Goal: Task Accomplishment & Management: Manage account settings

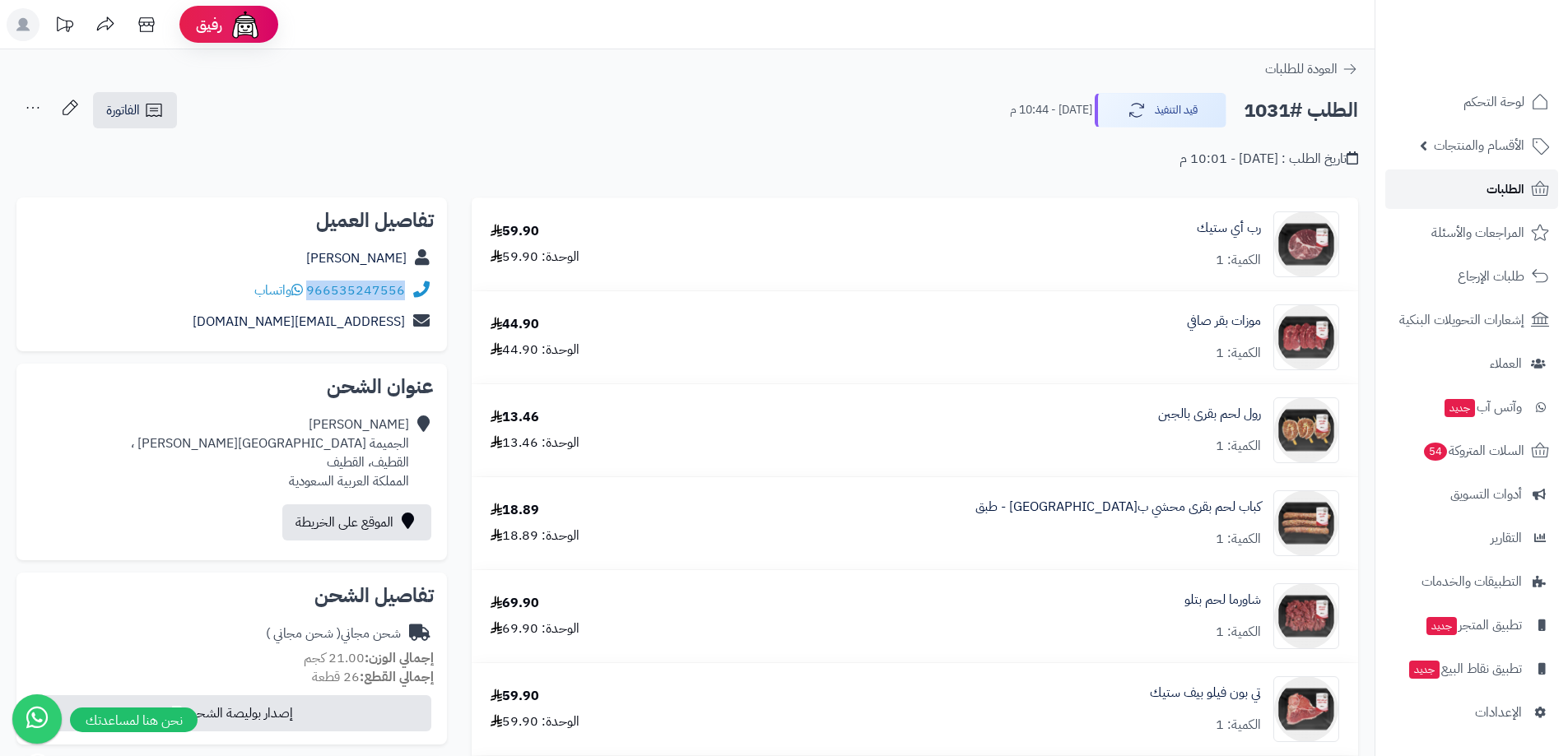
click at [1492, 197] on span "الطلبات" at bounding box center [1505, 189] width 38 height 23
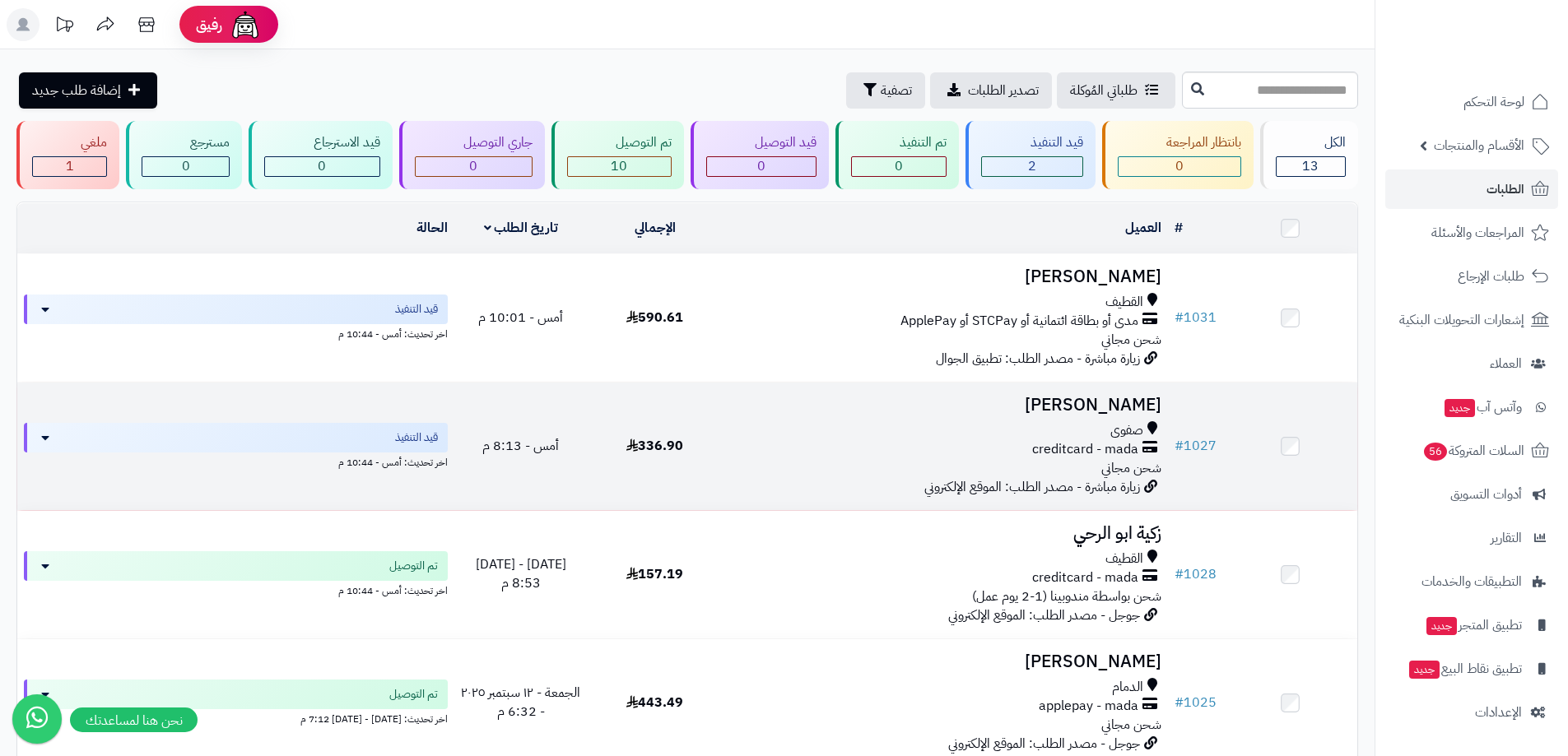
click at [1076, 435] on div "صفوى" at bounding box center [944, 430] width 433 height 19
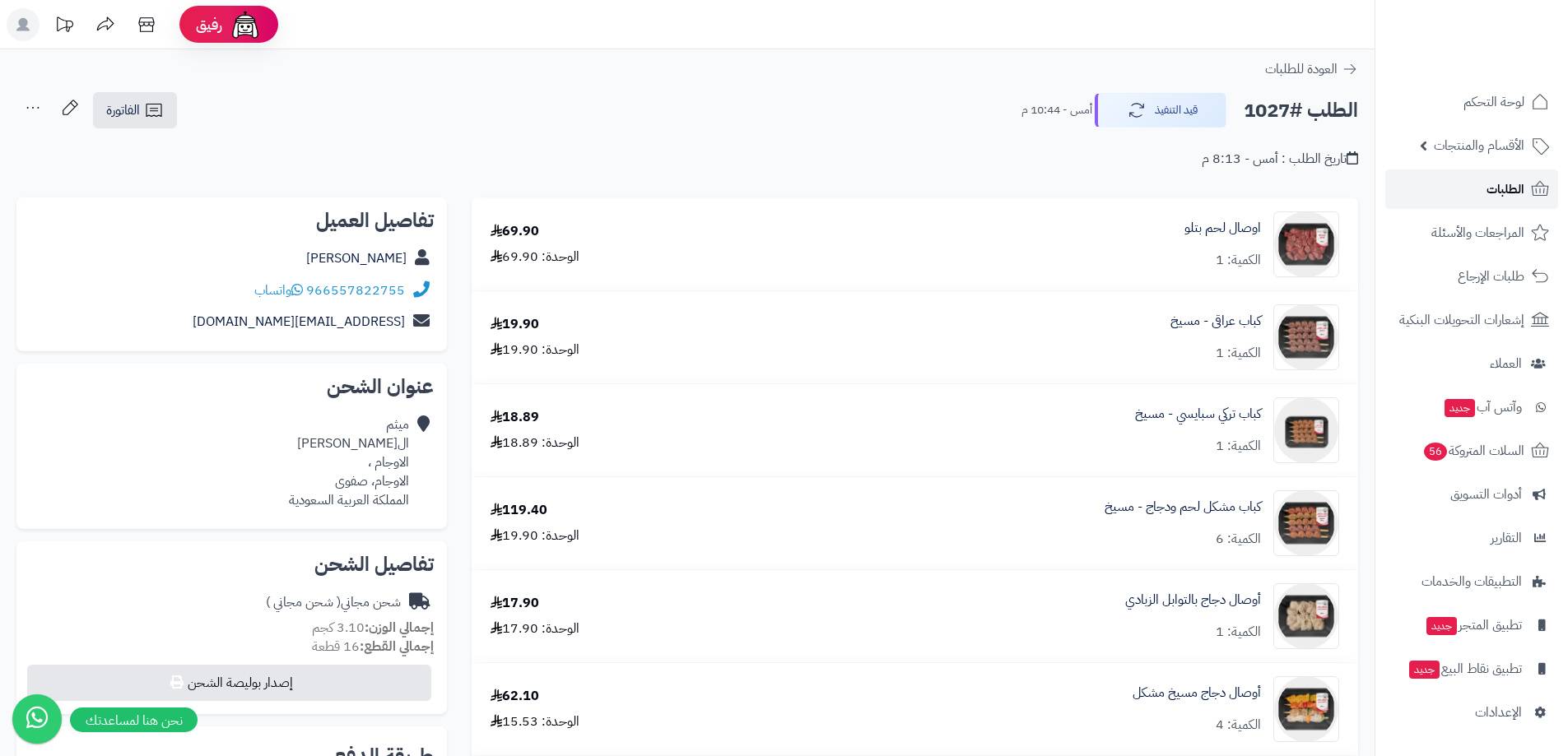
click at [1499, 186] on span "الطلبات" at bounding box center [1505, 189] width 38 height 23
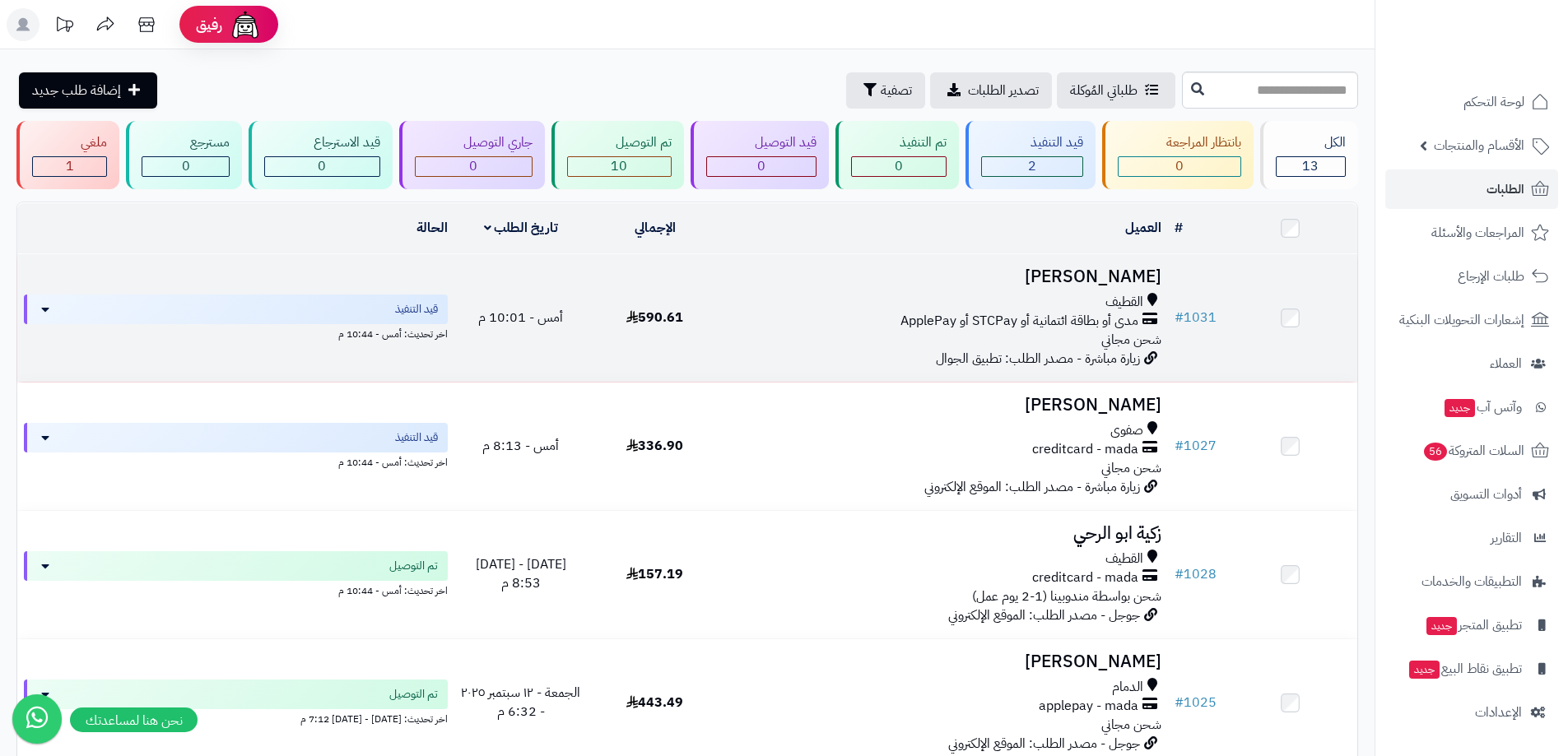
click at [741, 294] on div "القطيف" at bounding box center [944, 302] width 433 height 19
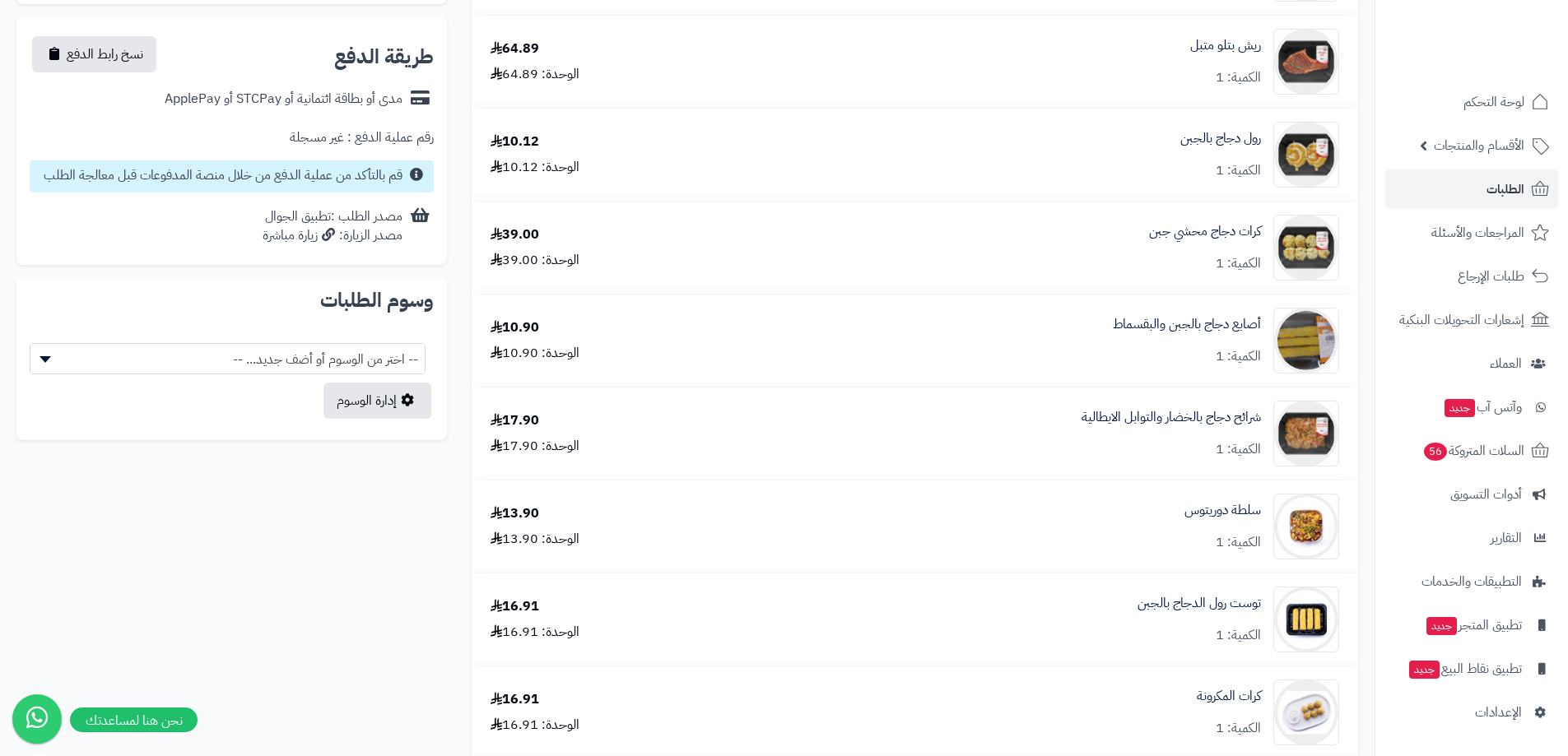
scroll to position [412, 0]
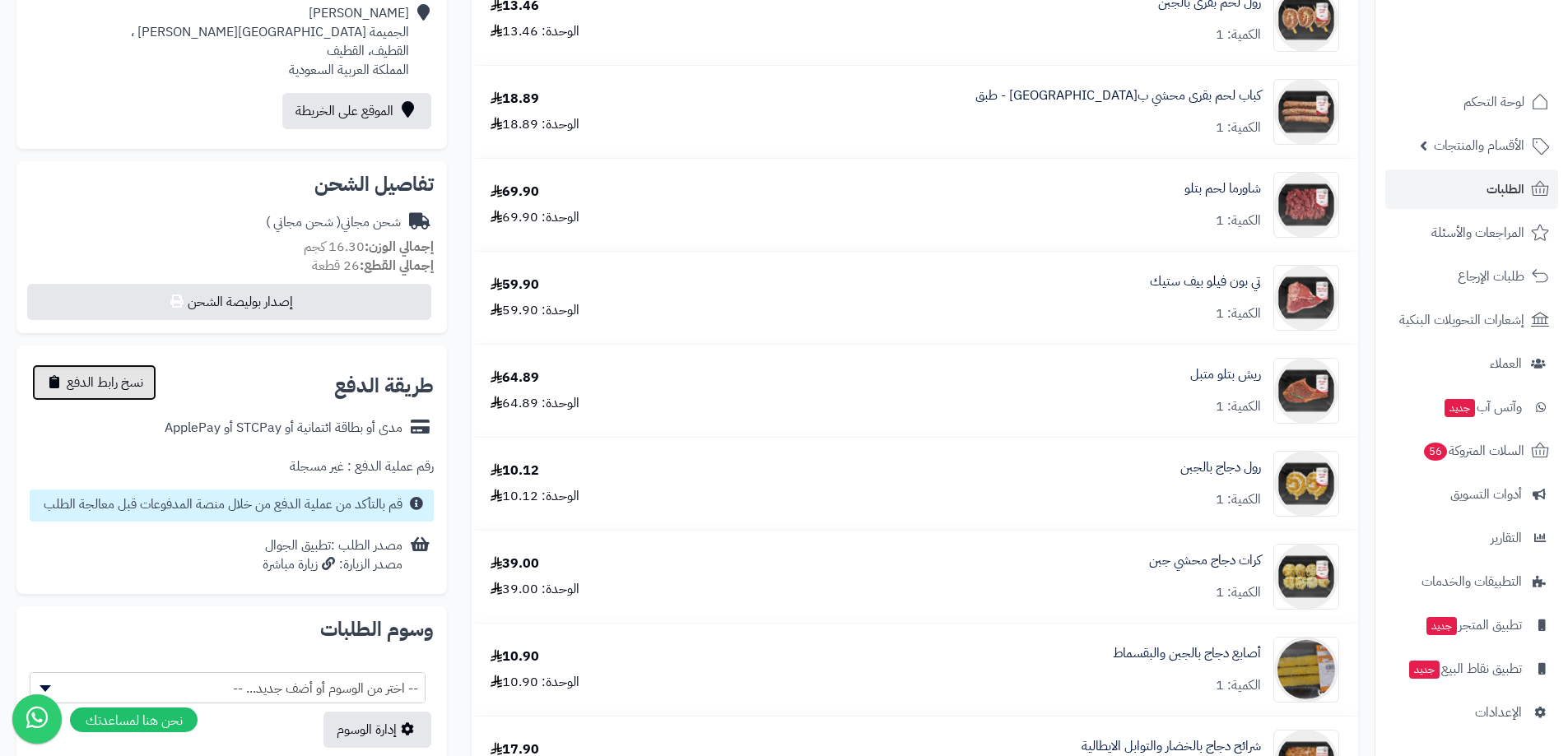
click at [110, 381] on span "نسخ رابط الدفع" at bounding box center [104, 383] width 76 height 20
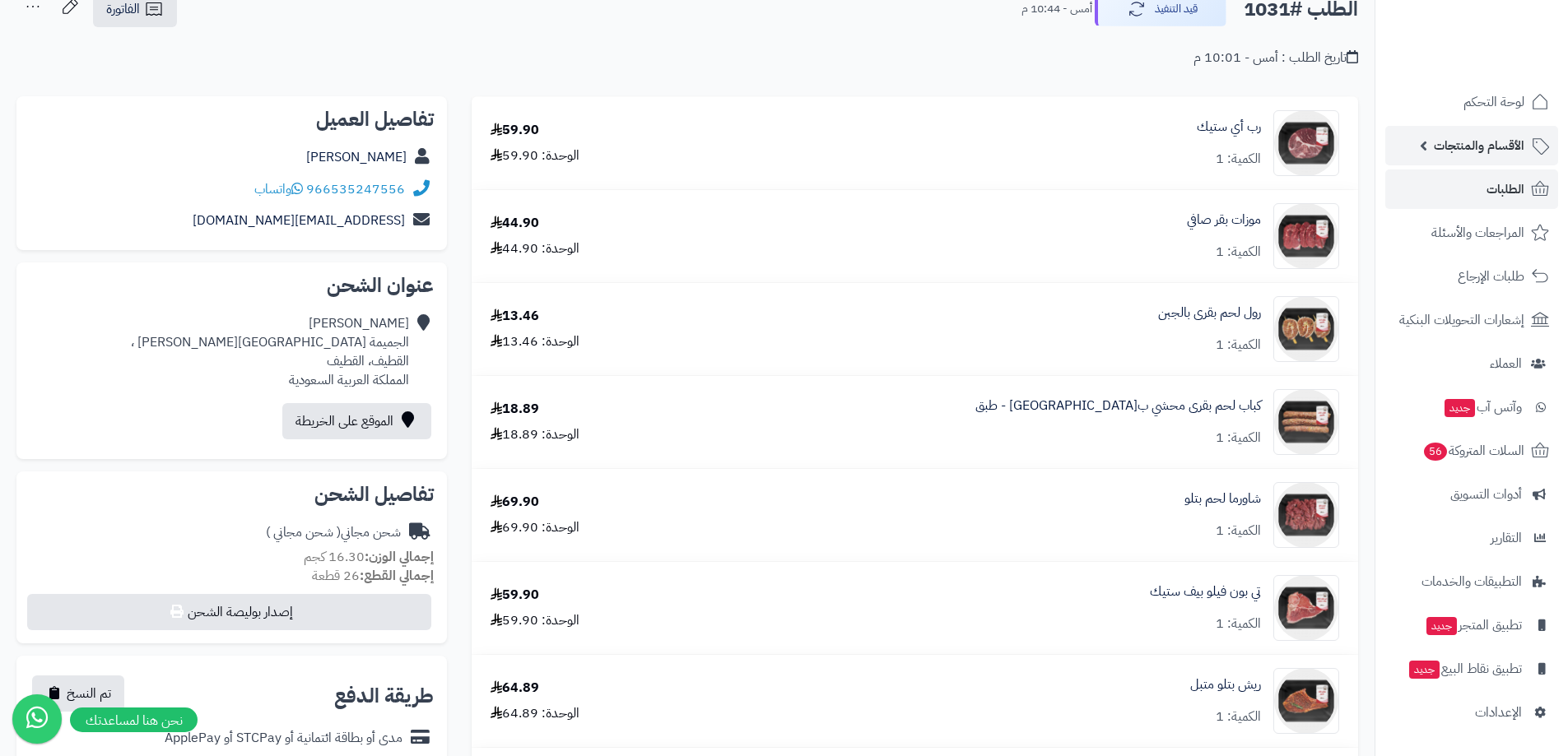
scroll to position [0, 0]
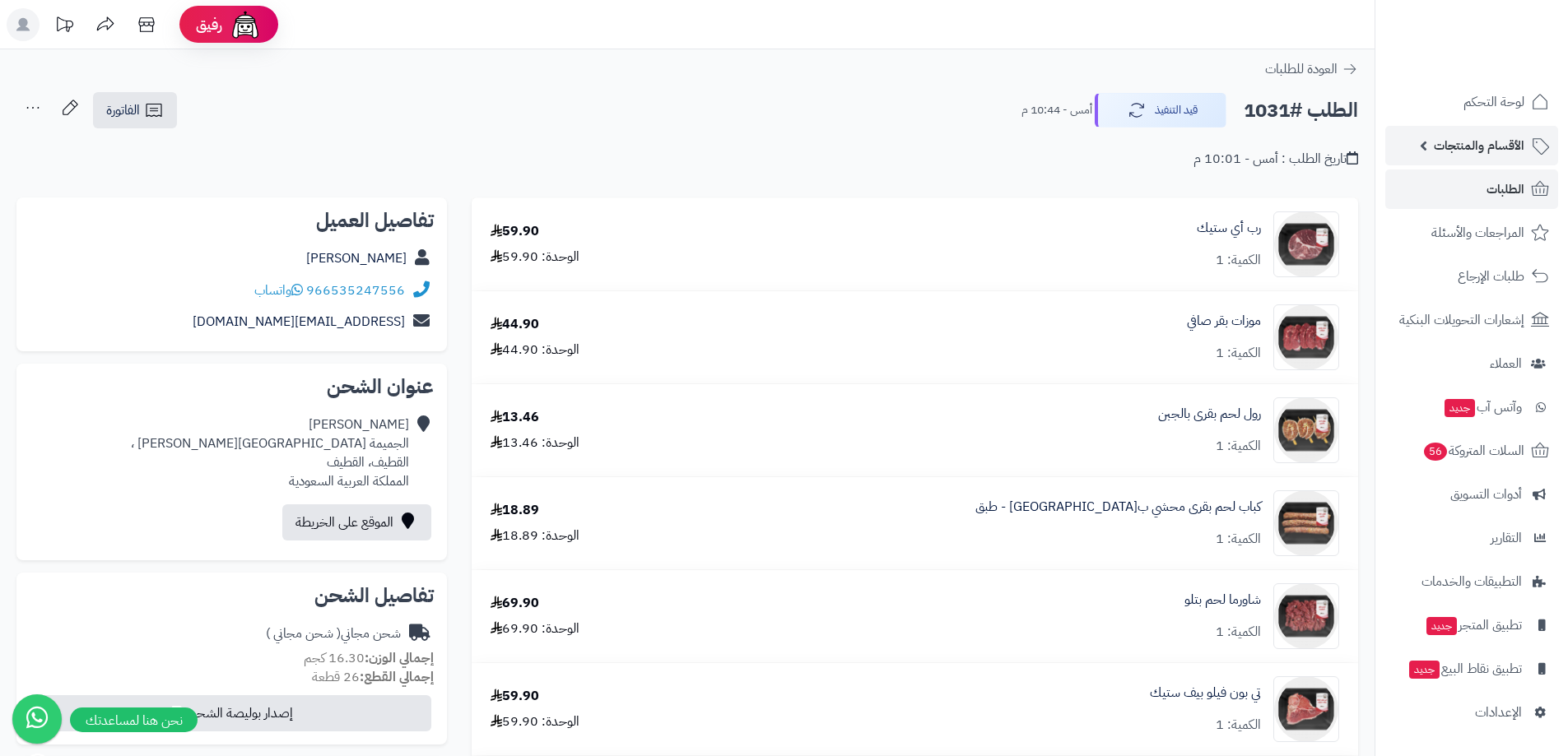
click at [1480, 139] on span "الأقسام والمنتجات" at bounding box center [1479, 145] width 91 height 23
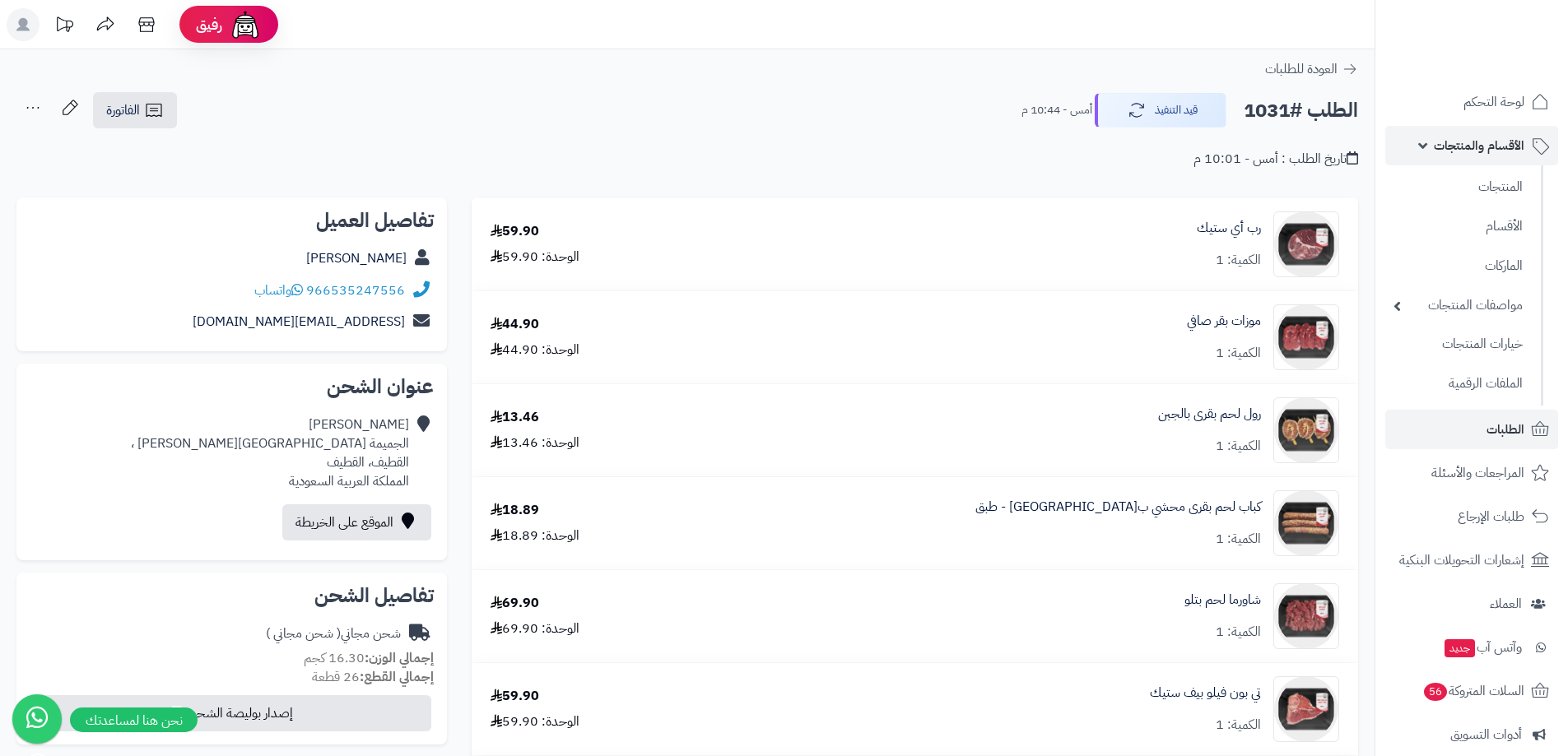
click at [1462, 142] on span "الأقسام والمنتجات" at bounding box center [1479, 145] width 91 height 23
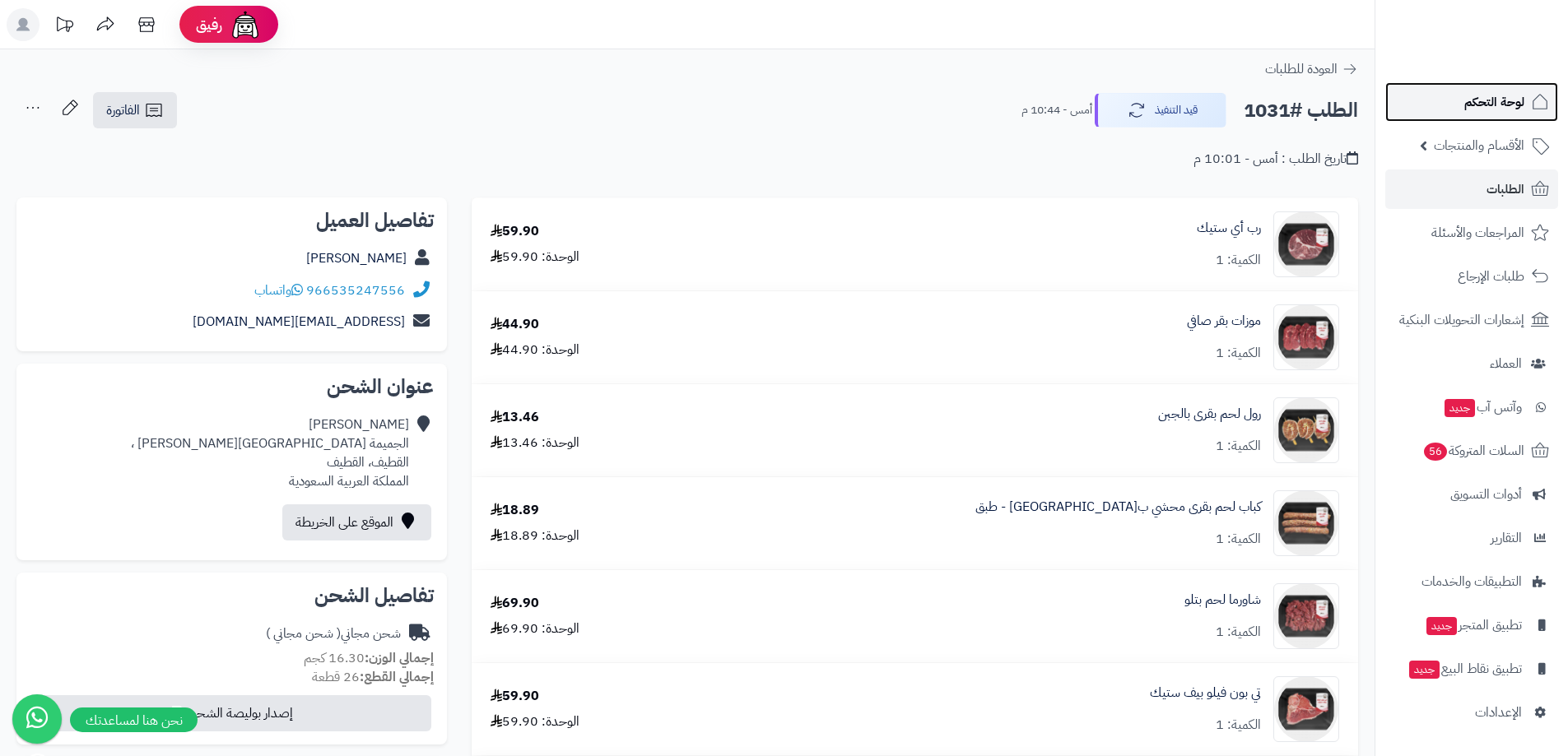
click at [1476, 98] on span "لوحة التحكم" at bounding box center [1493, 102] width 60 height 23
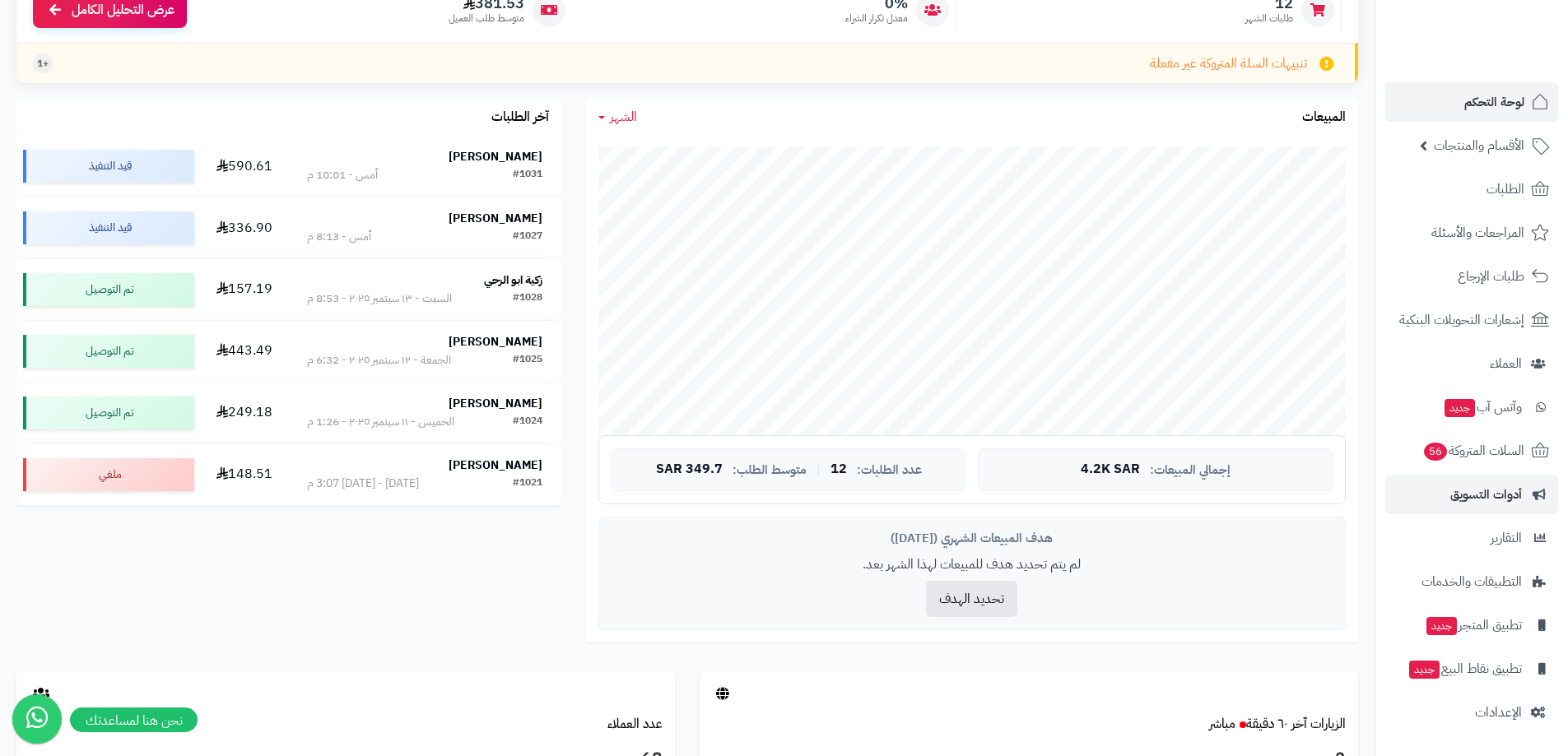
scroll to position [247, 0]
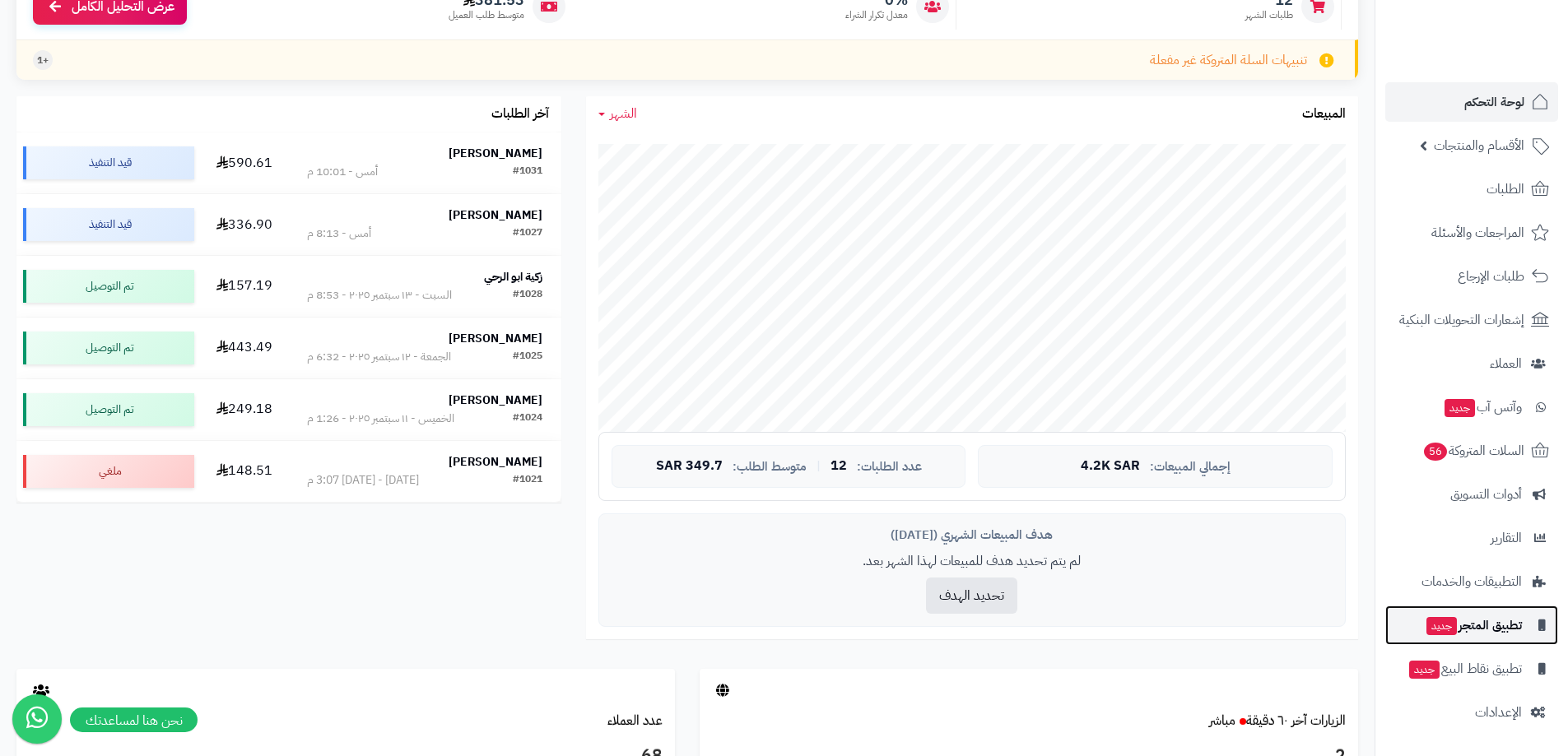
click at [1497, 631] on span "تطبيق المتجر جديد" at bounding box center [1473, 625] width 97 height 23
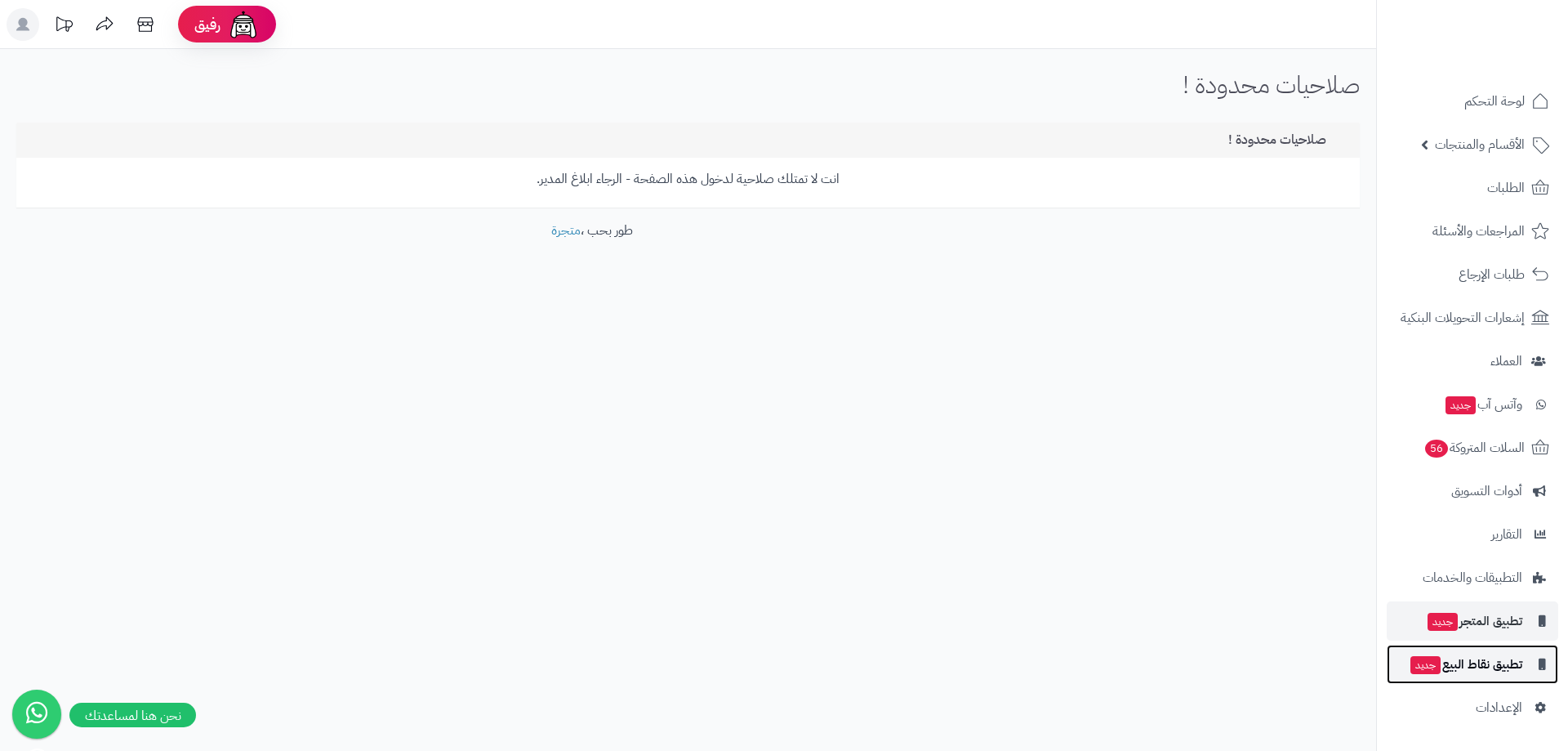
click at [1476, 649] on link "تطبيق نقاط البيع جديد" at bounding box center [1473, 664] width 172 height 39
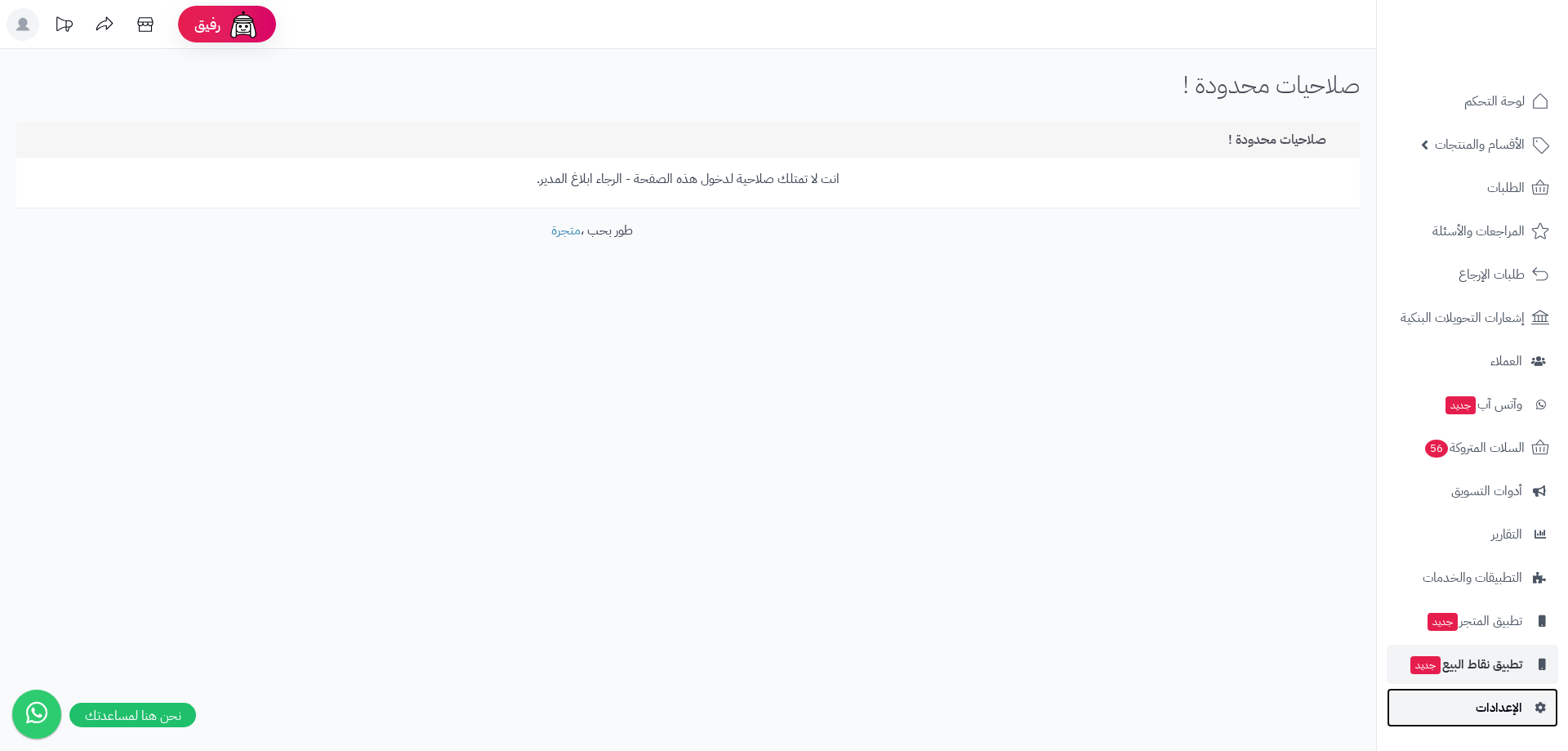
click at [1496, 703] on span "الإعدادات" at bounding box center [1500, 707] width 47 height 23
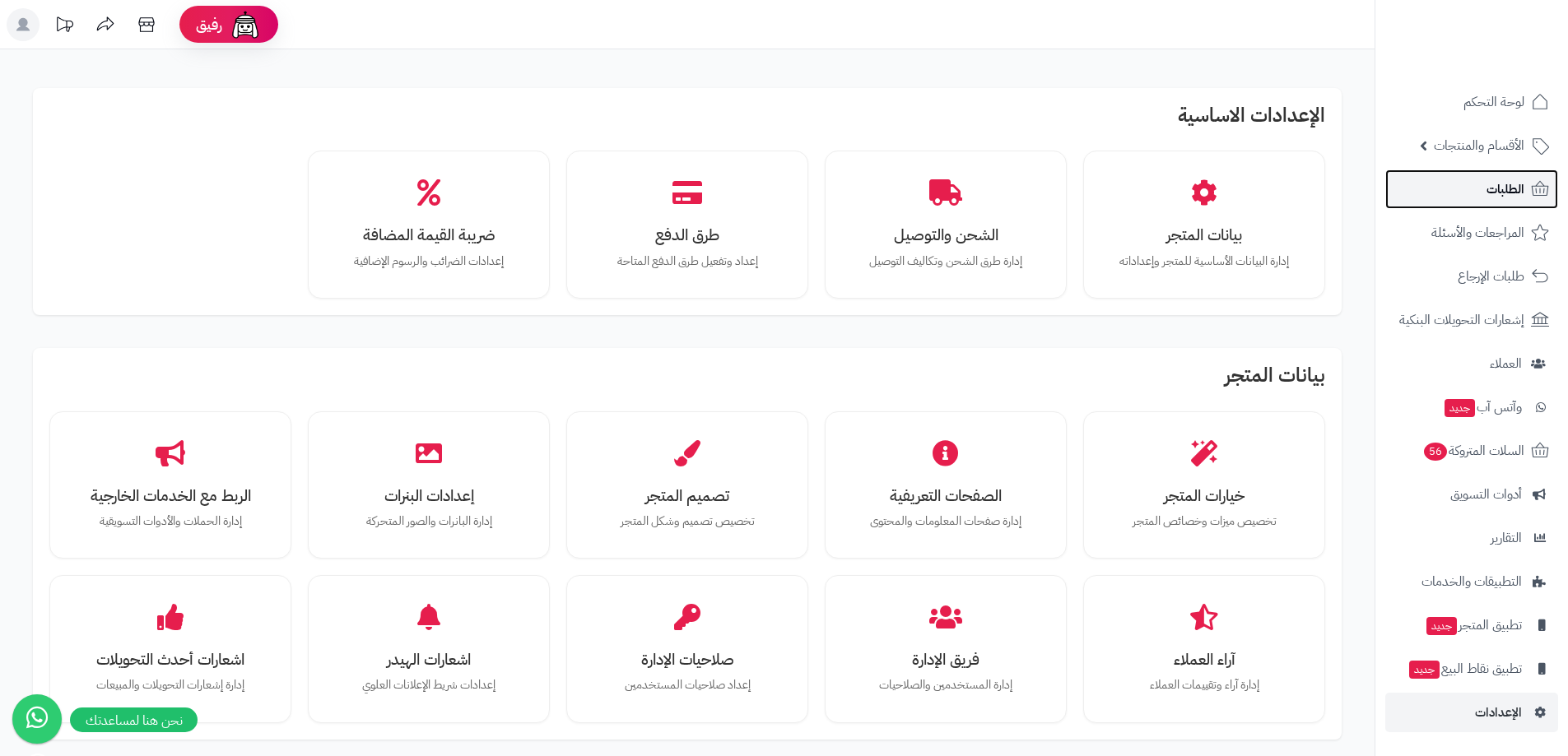
click at [1456, 181] on link "الطلبات" at bounding box center [1471, 189] width 173 height 39
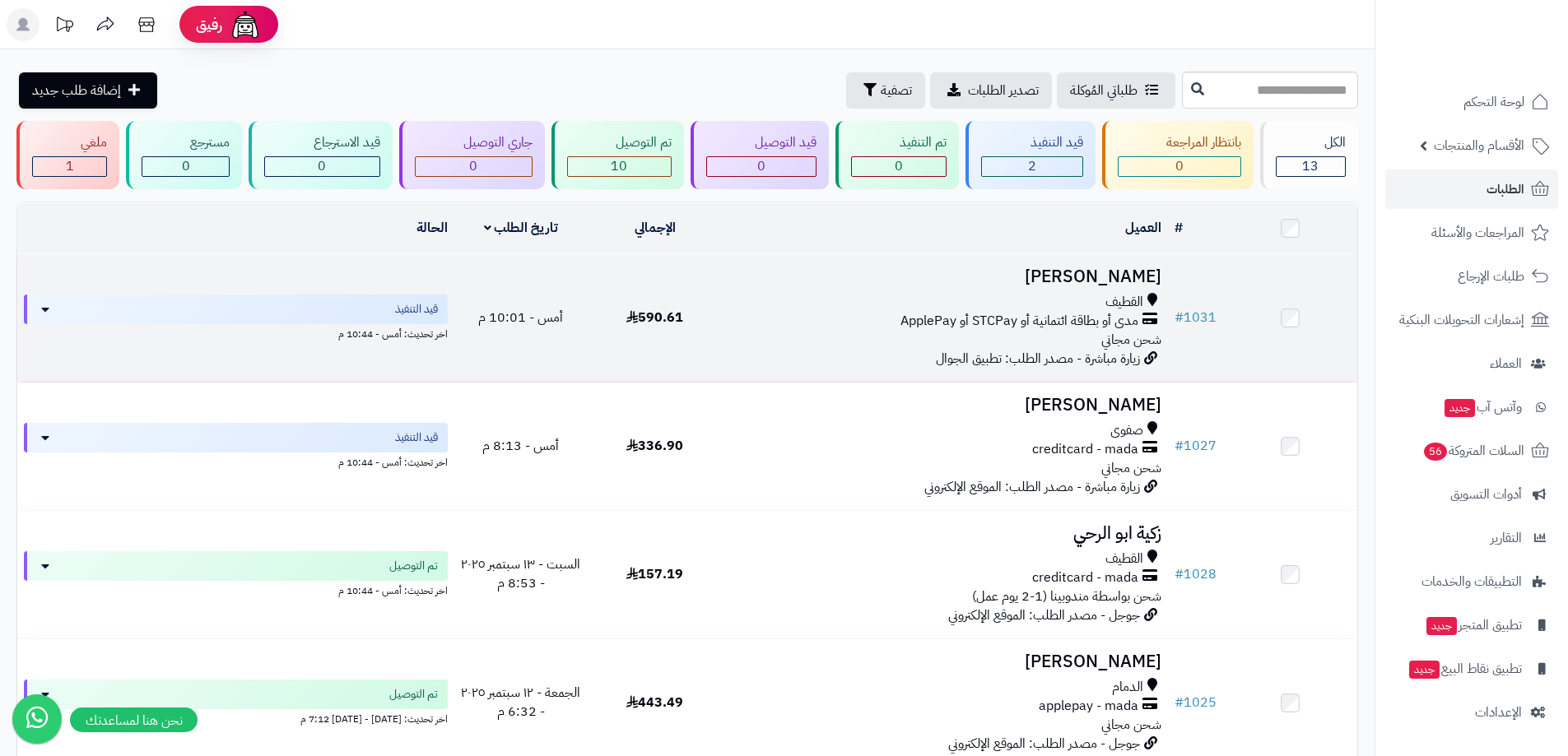
click at [663, 343] on td "590.61" at bounding box center [655, 318] width 134 height 128
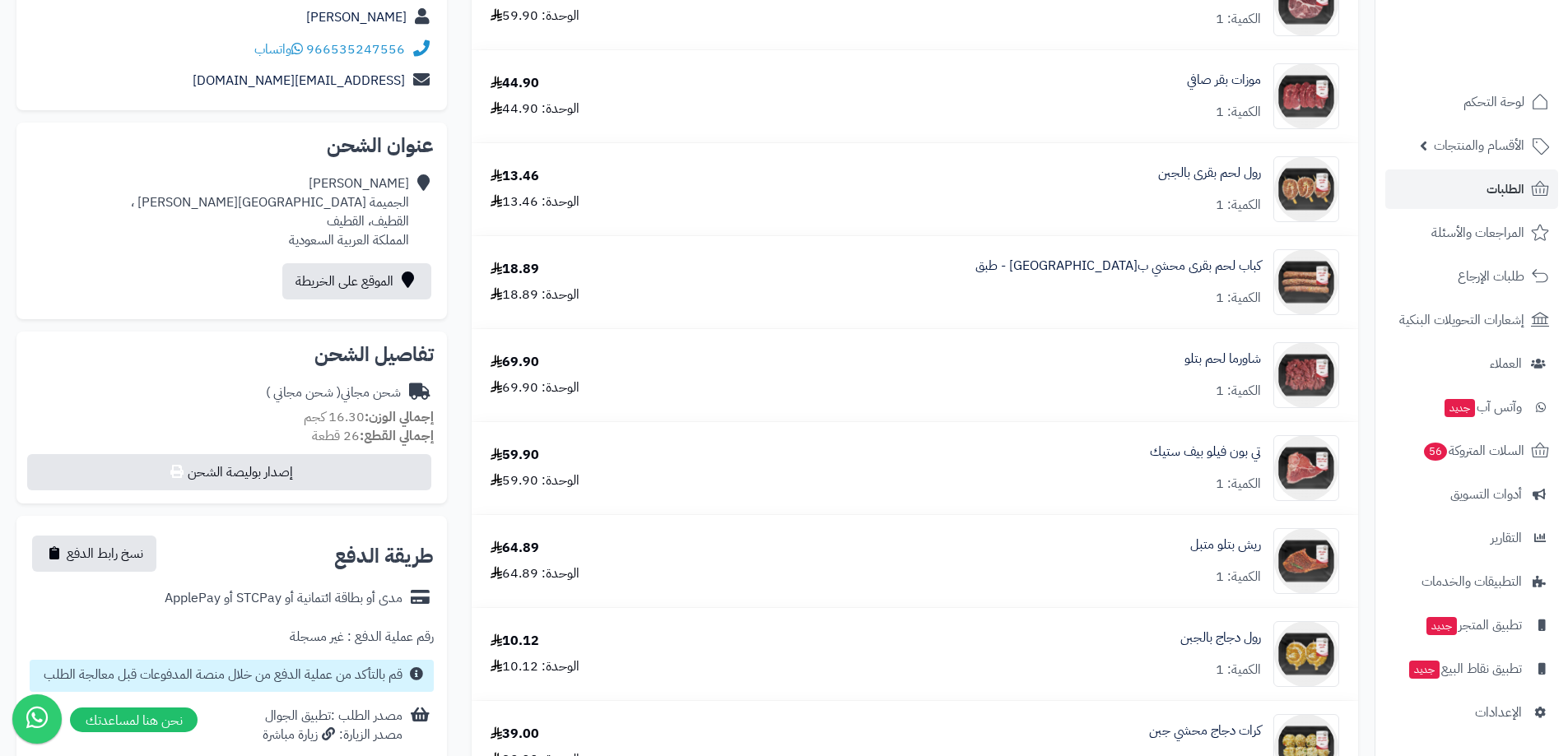
scroll to position [494, 0]
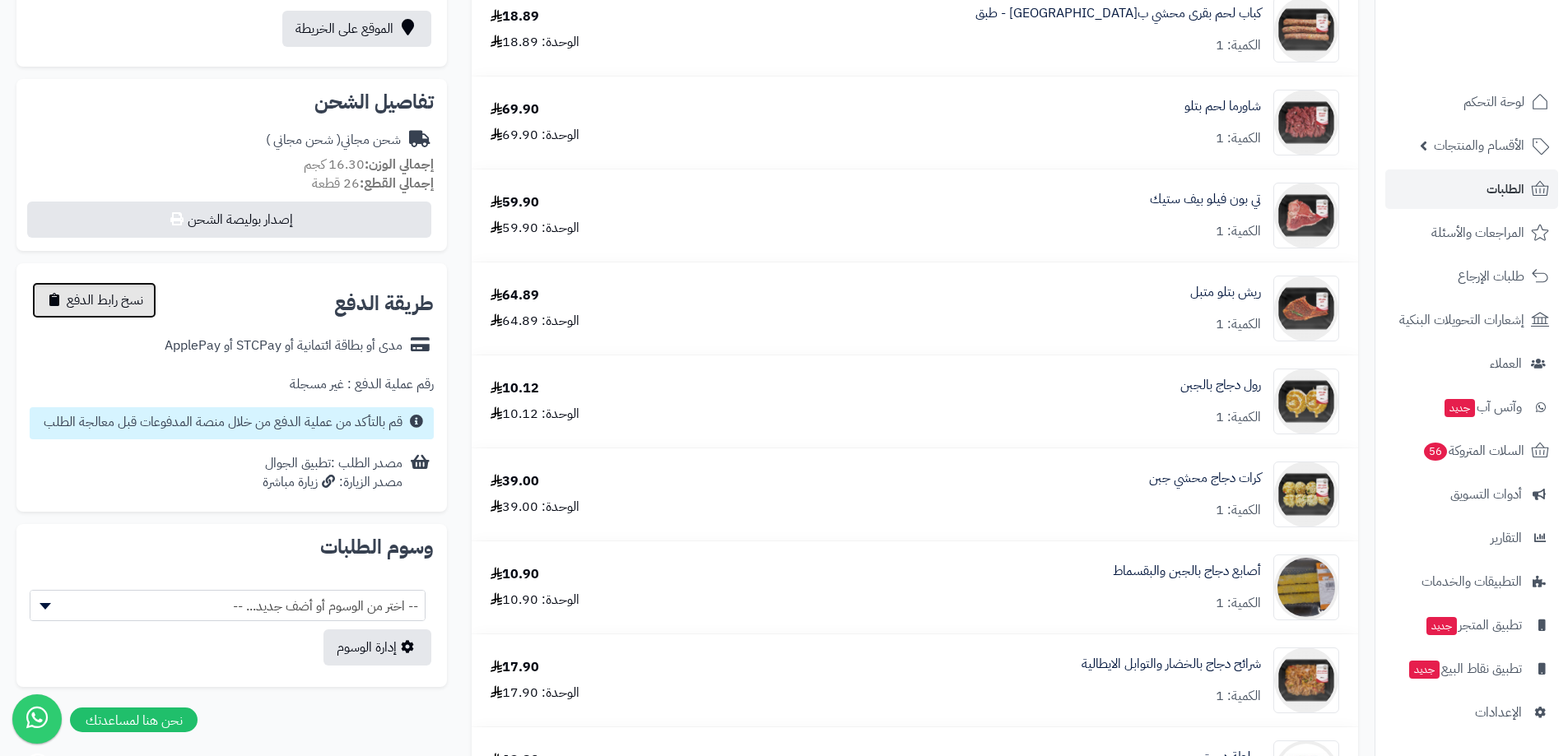
click at [129, 302] on span "نسخ رابط الدفع" at bounding box center [104, 301] width 76 height 20
click at [416, 421] on icon at bounding box center [417, 422] width 13 height 13
click at [416, 422] on icon at bounding box center [417, 422] width 13 height 13
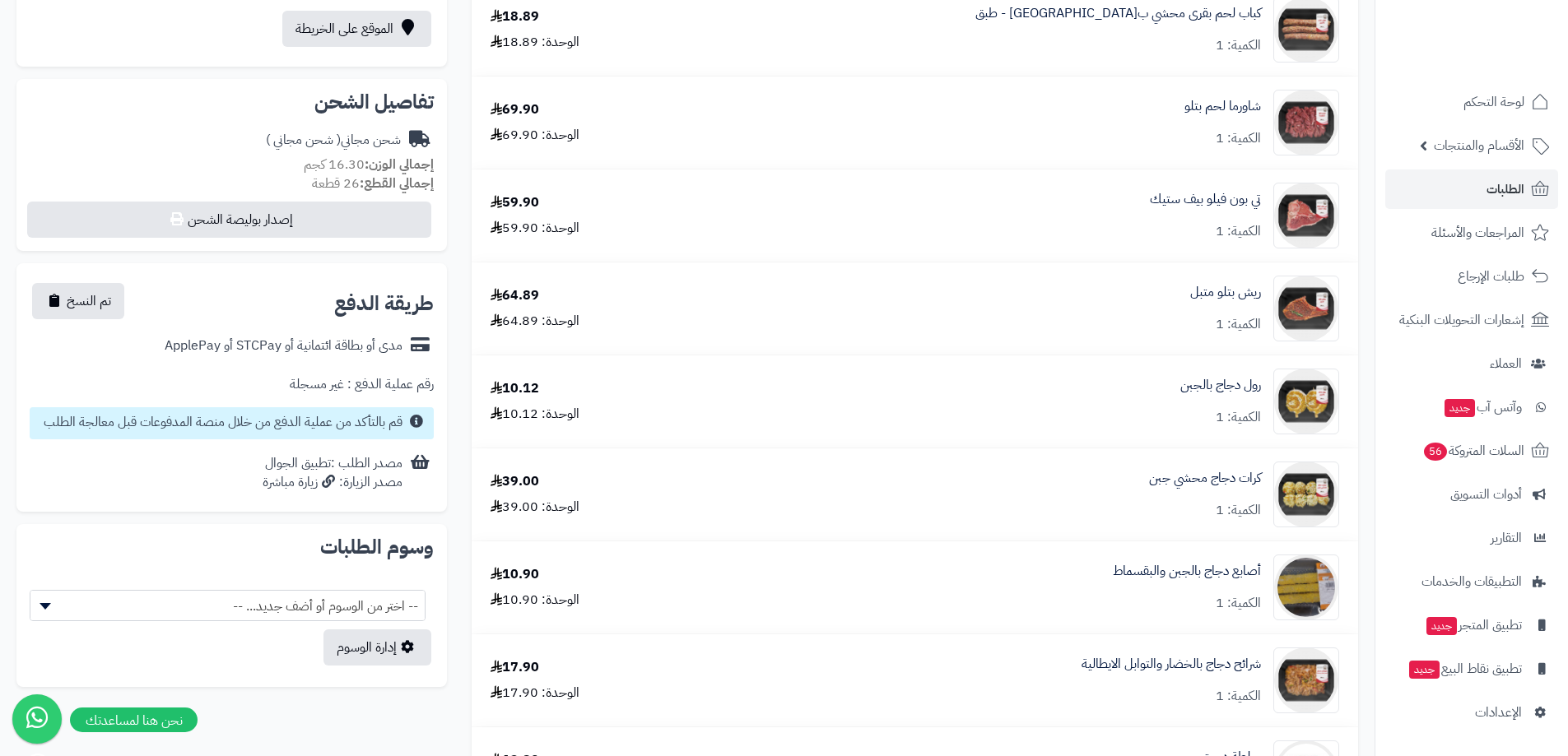
click at [263, 427] on small "قم بالتأكد من عملية الدفع من خلال منصة المدفوعات قبل معالجة الطلب" at bounding box center [223, 423] width 359 height 20
click at [190, 444] on div "**********" at bounding box center [232, 387] width 430 height 249
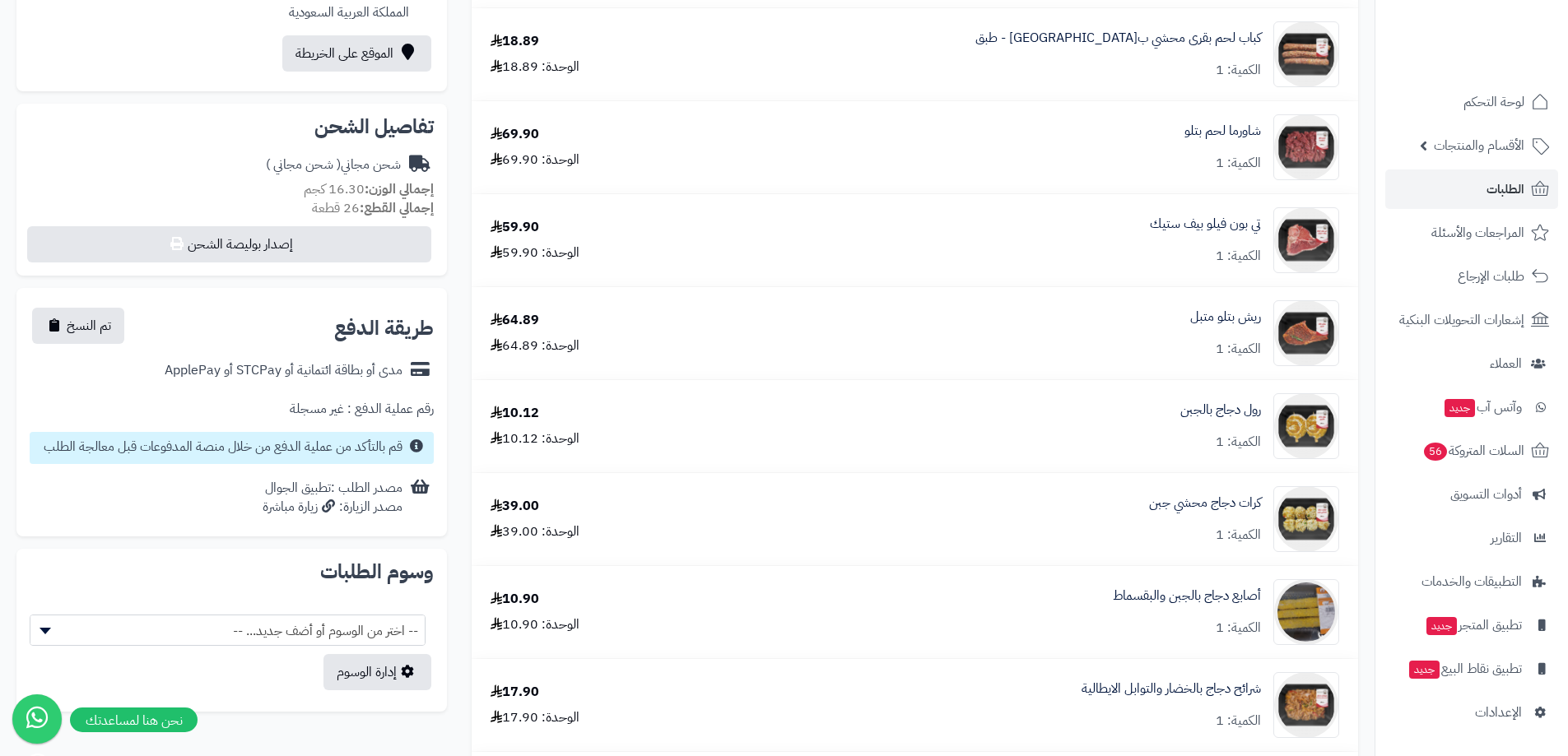
scroll to position [412, 0]
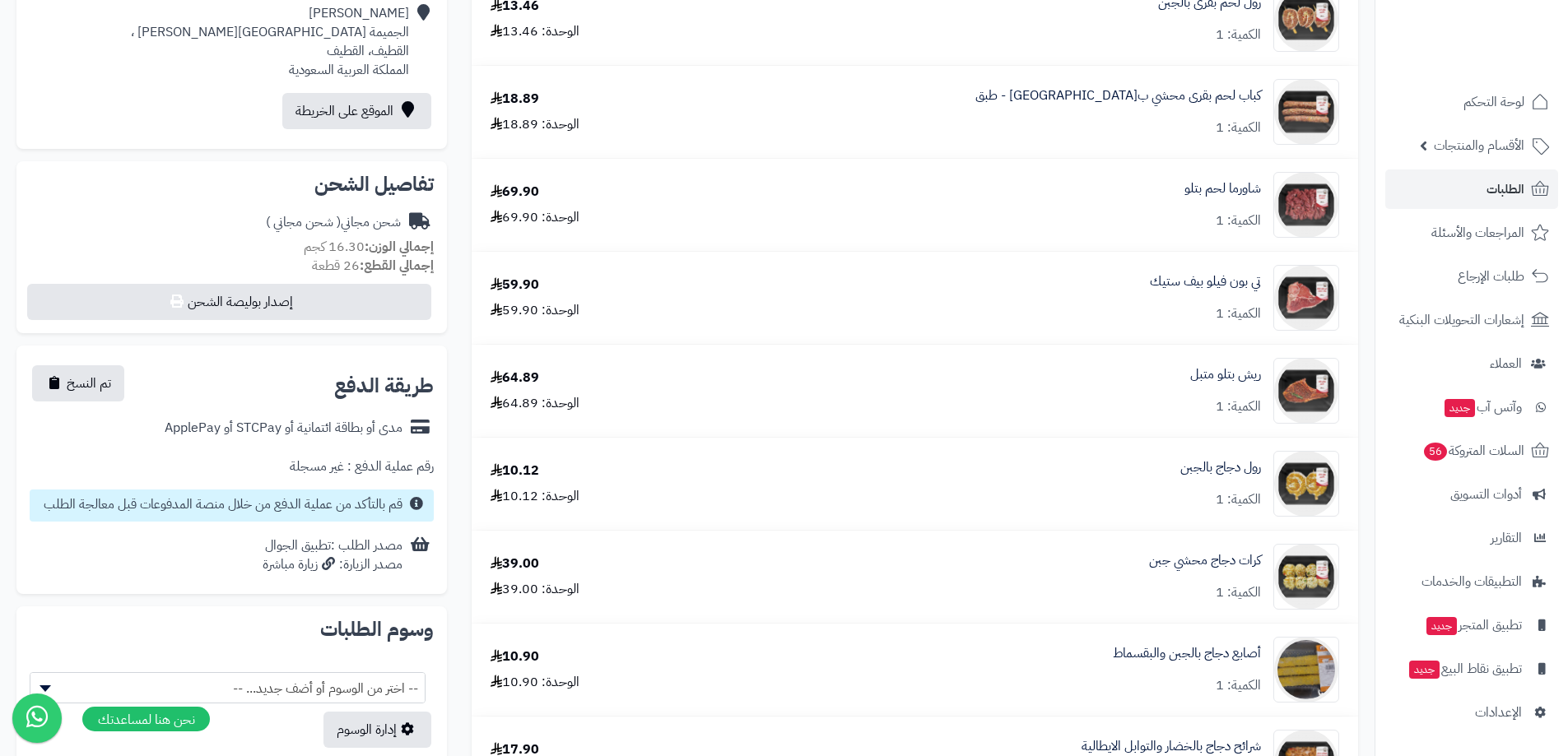
click at [46, 723] on icon at bounding box center [37, 717] width 43 height 46
click at [28, 736] on icon at bounding box center [37, 717] width 43 height 46
click at [103, 382] on span "تم النسخ" at bounding box center [88, 383] width 45 height 20
click at [1493, 319] on span "إشعارات التحويلات البنكية" at bounding box center [1463, 319] width 123 height 23
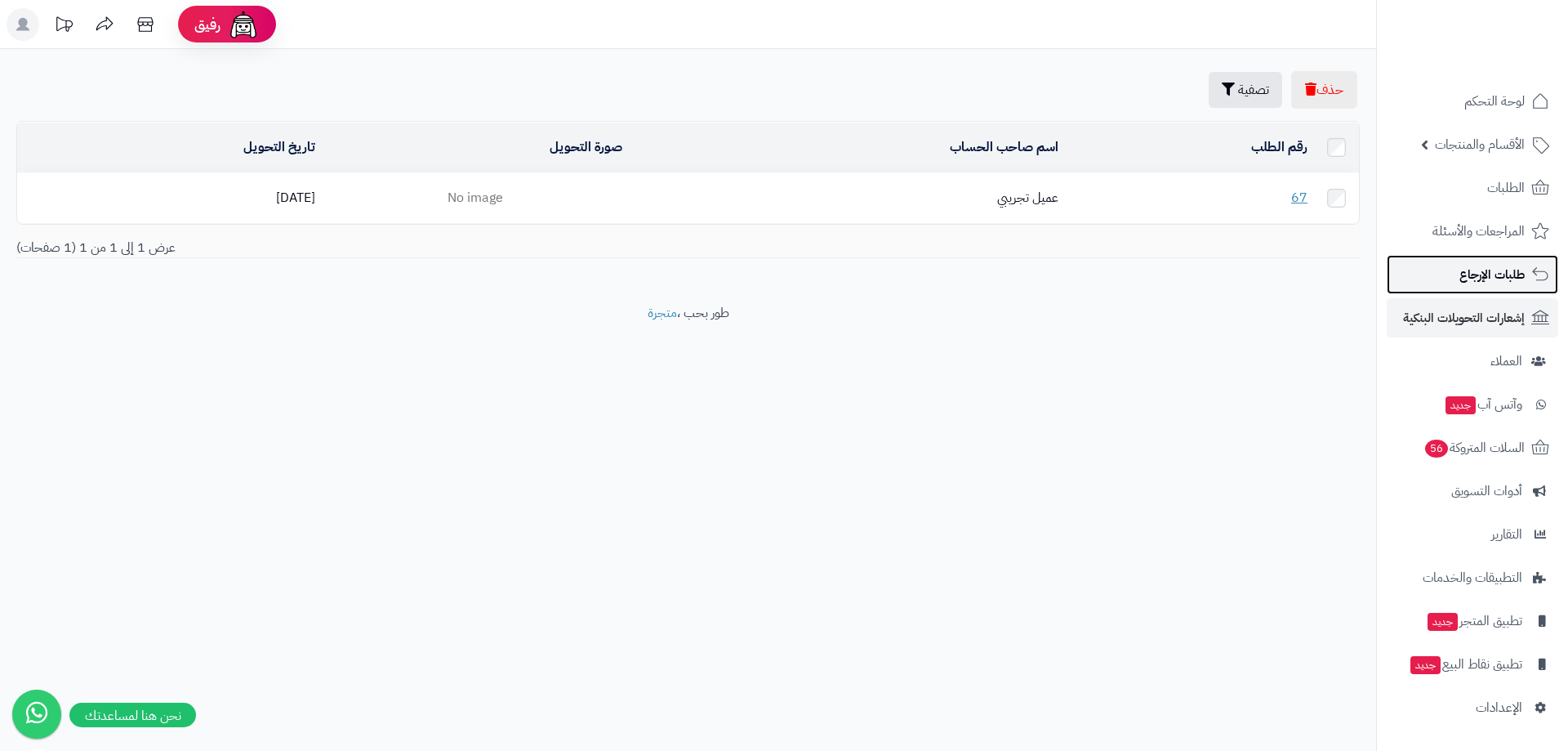
click at [1510, 272] on span "طلبات الإرجاع" at bounding box center [1492, 274] width 65 height 23
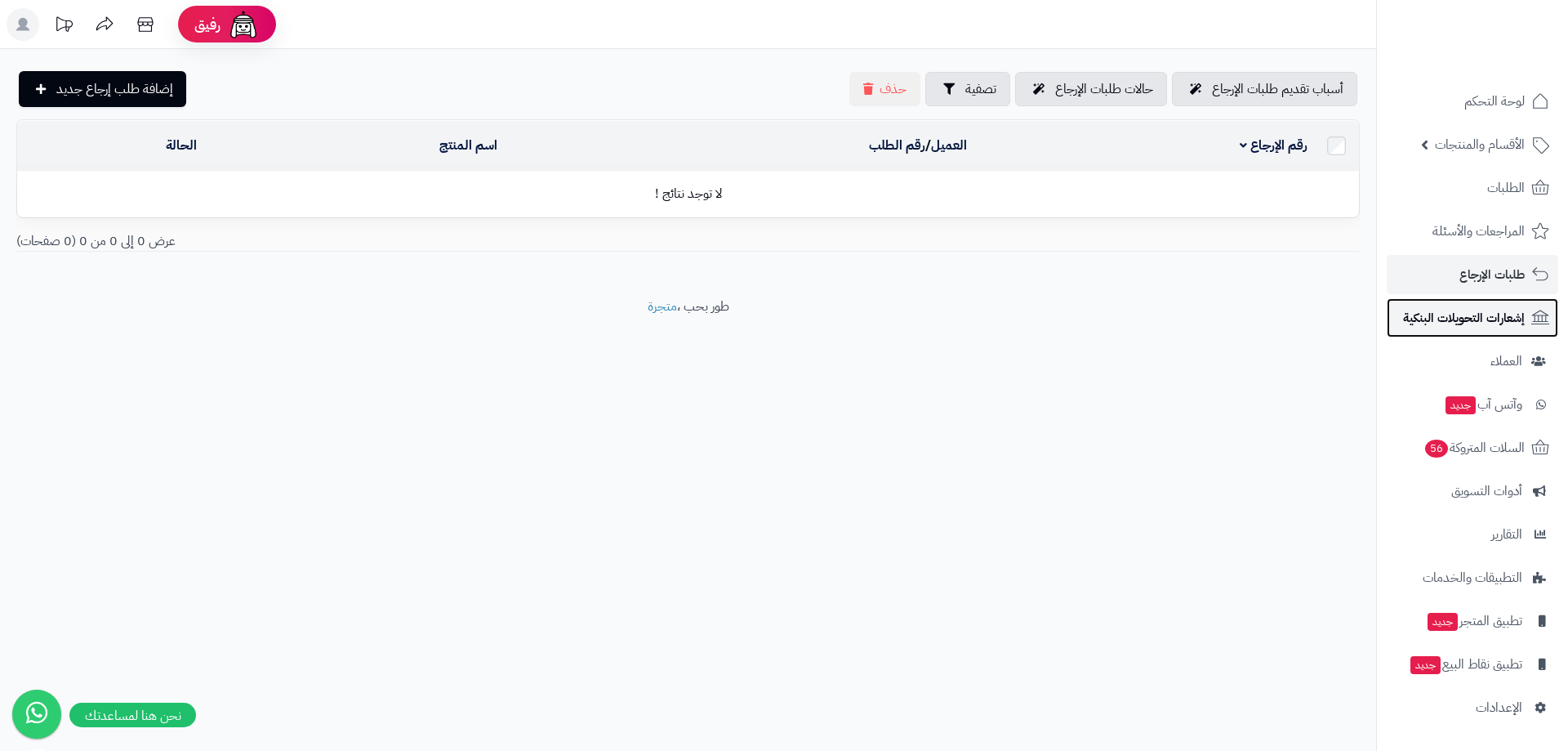
click at [1489, 322] on span "إشعارات التحويلات البنكية" at bounding box center [1464, 317] width 122 height 23
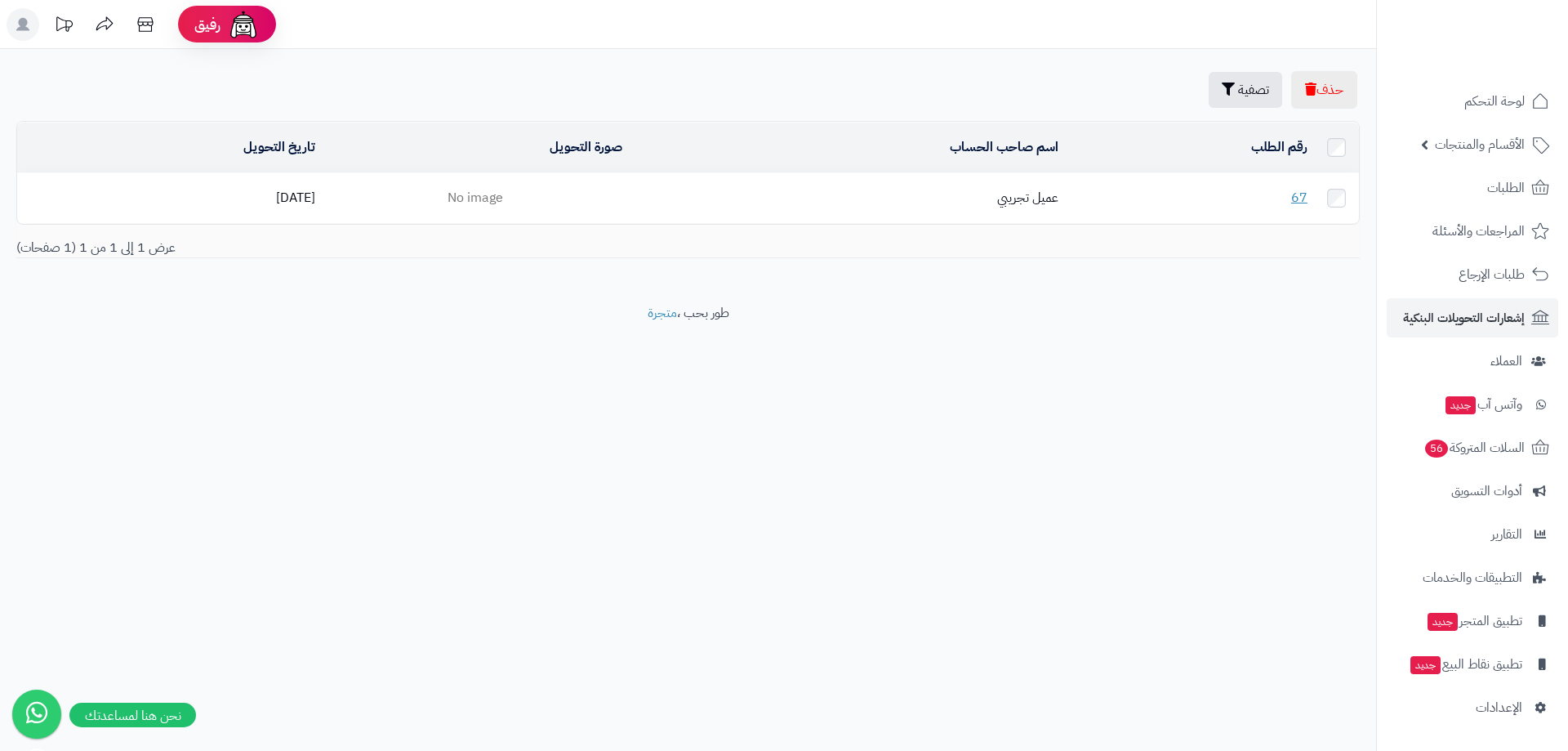
click at [634, 198] on td "عميل تجريبي" at bounding box center [847, 199] width 436 height 50
click at [1308, 194] on link "67" at bounding box center [1299, 198] width 17 height 20
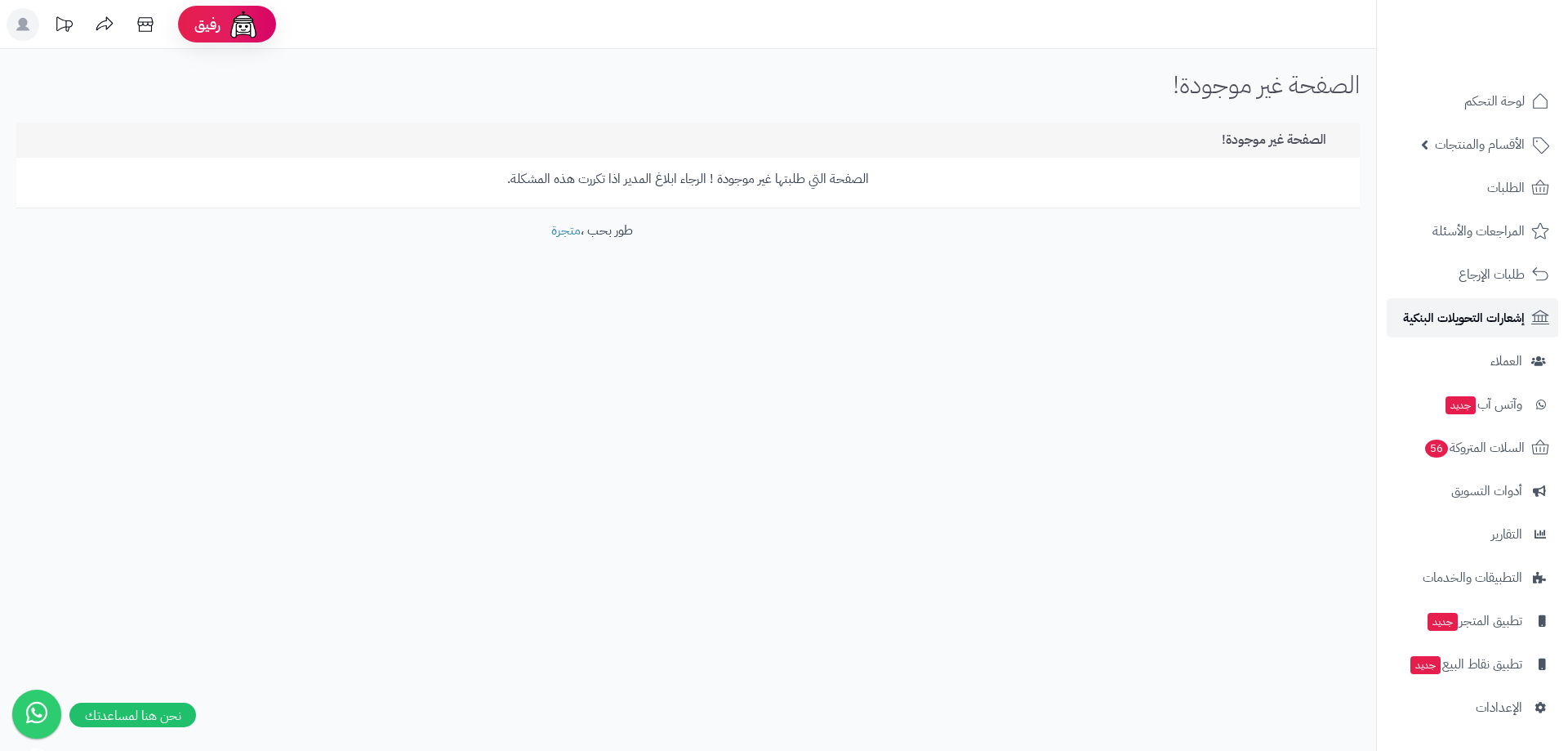
click at [1514, 313] on span "إشعارات التحويلات البنكية" at bounding box center [1464, 317] width 122 height 23
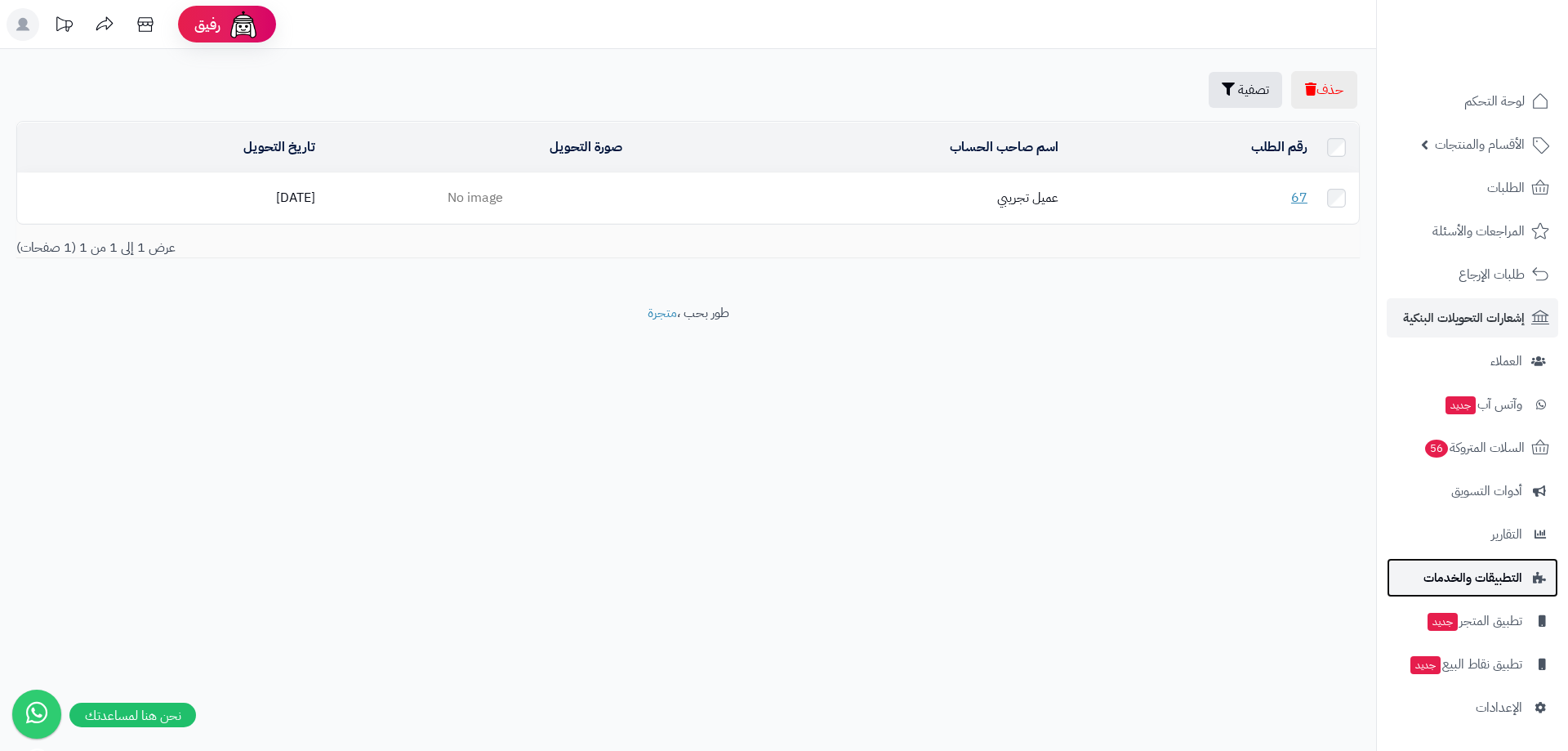
click at [1487, 582] on span "التطبيقات والخدمات" at bounding box center [1473, 577] width 98 height 23
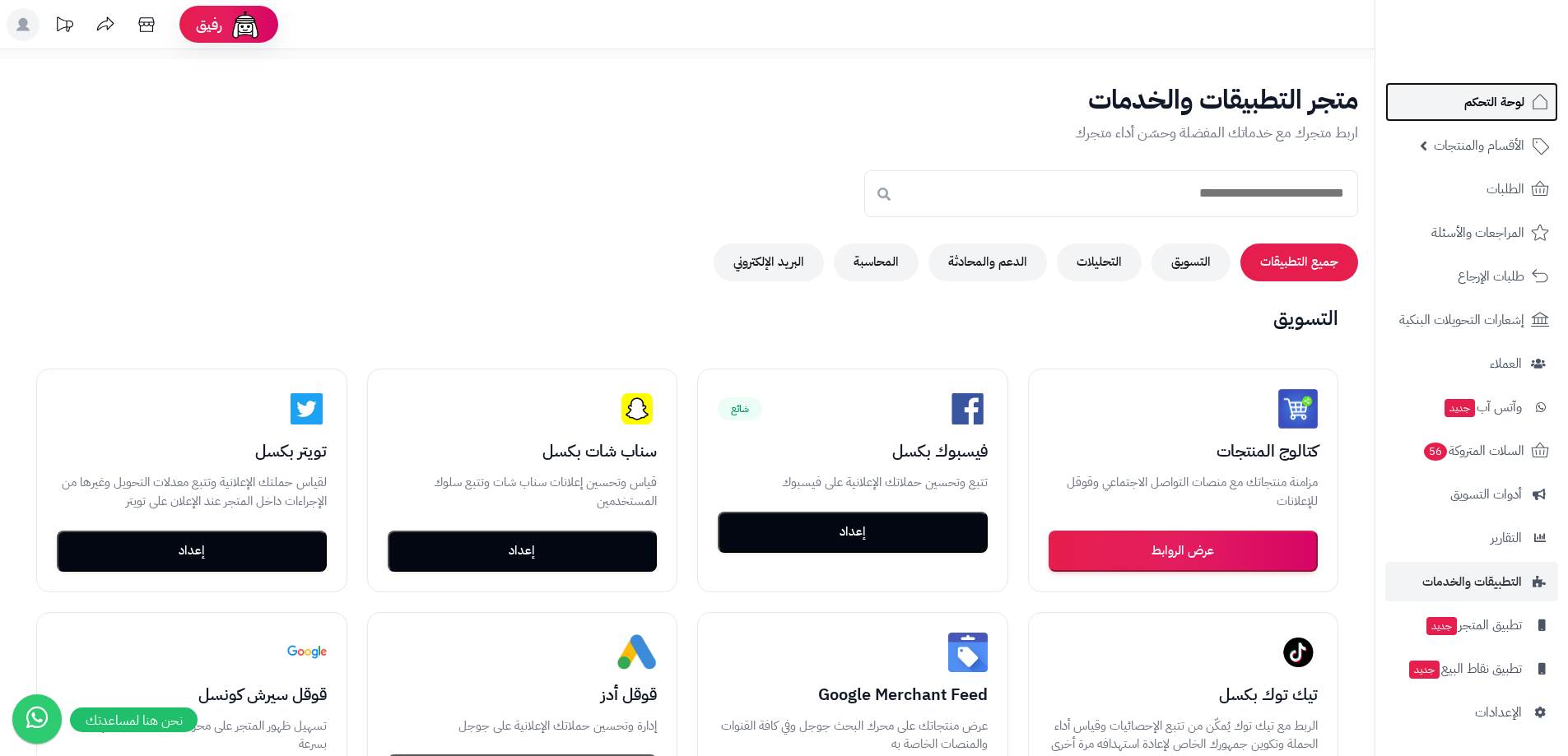
click at [1512, 95] on span "لوحة التحكم" at bounding box center [1493, 102] width 60 height 23
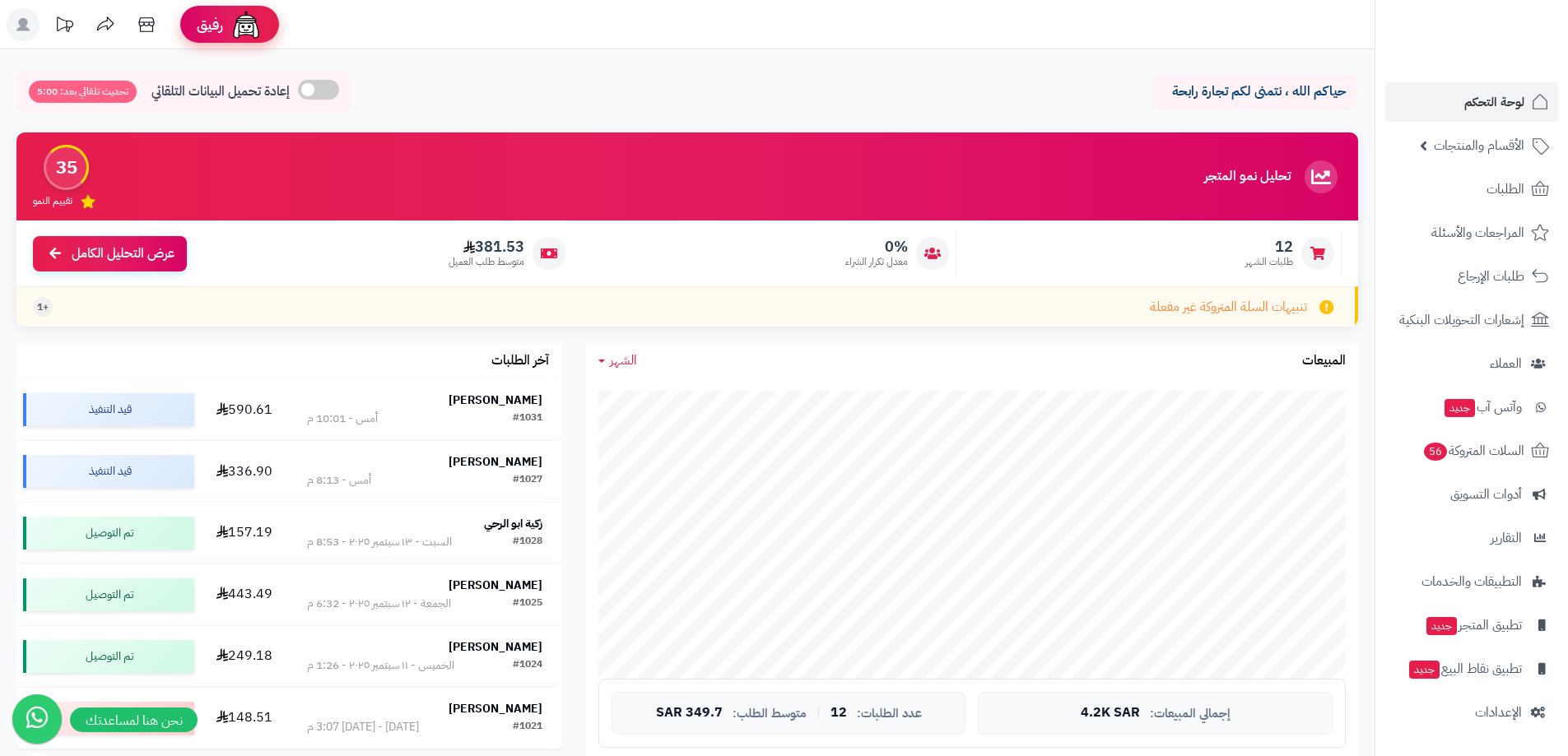
click at [240, 28] on img at bounding box center [245, 24] width 33 height 33
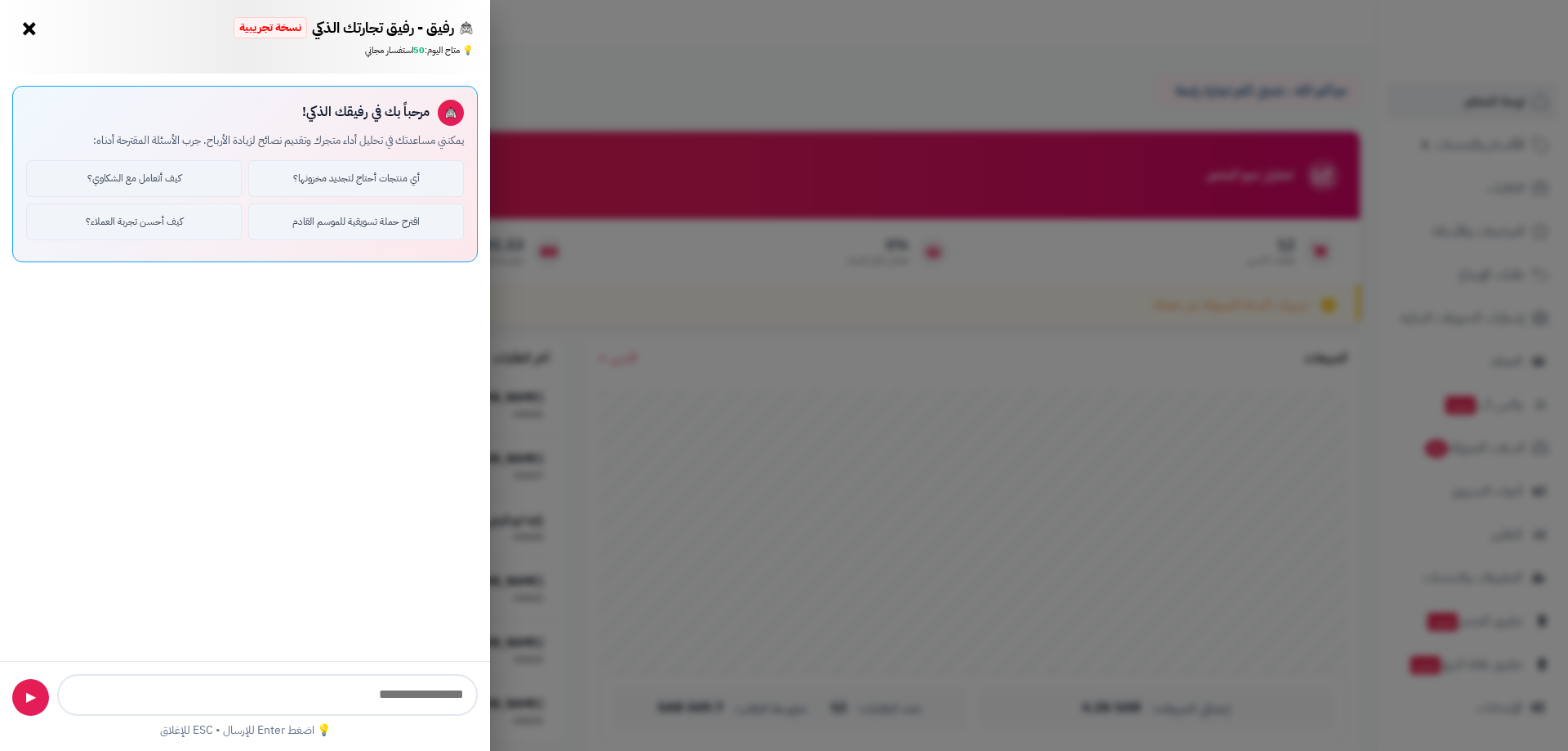
click at [26, 33] on button "×" at bounding box center [29, 28] width 26 height 26
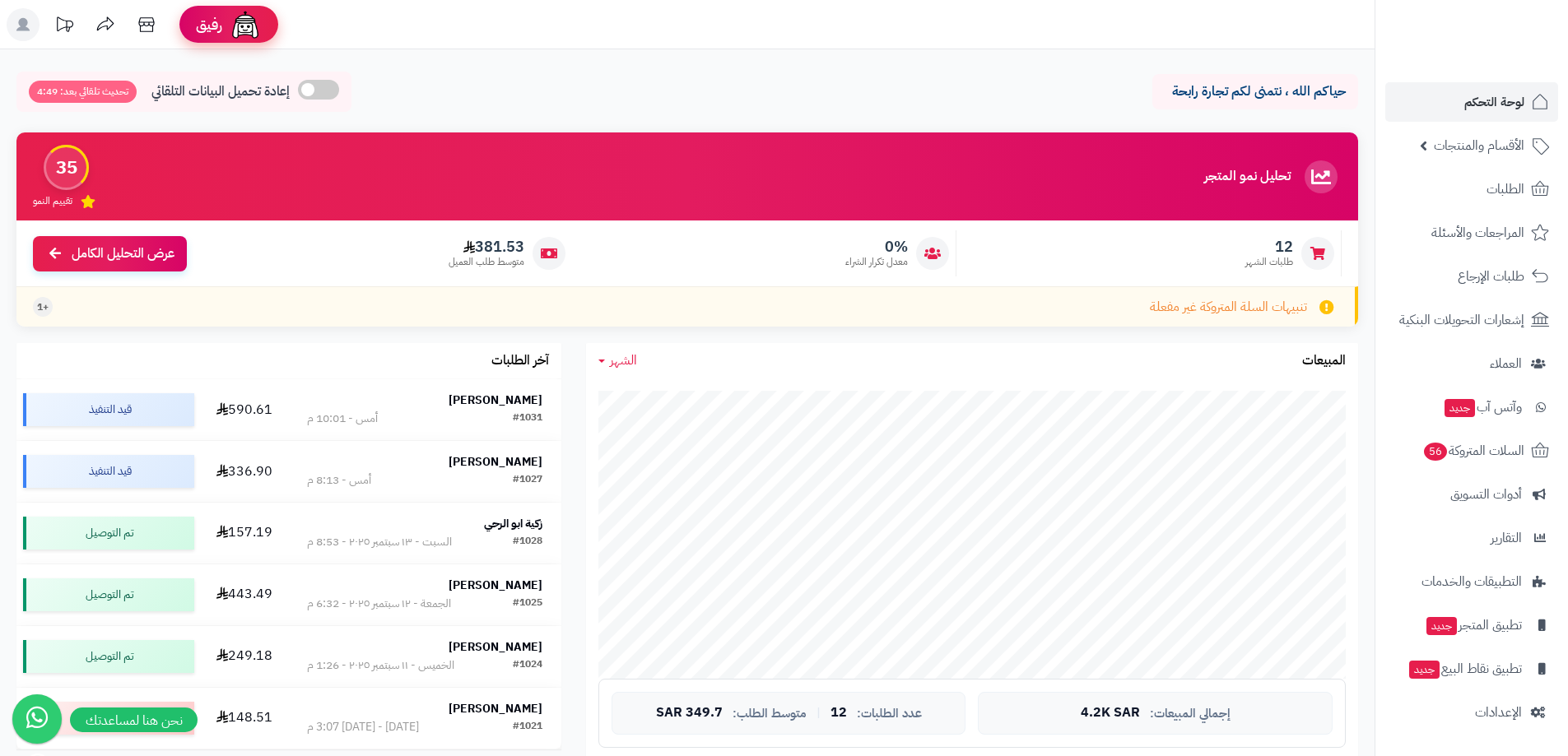
click at [214, 18] on span "رفيق" at bounding box center [208, 25] width 26 height 20
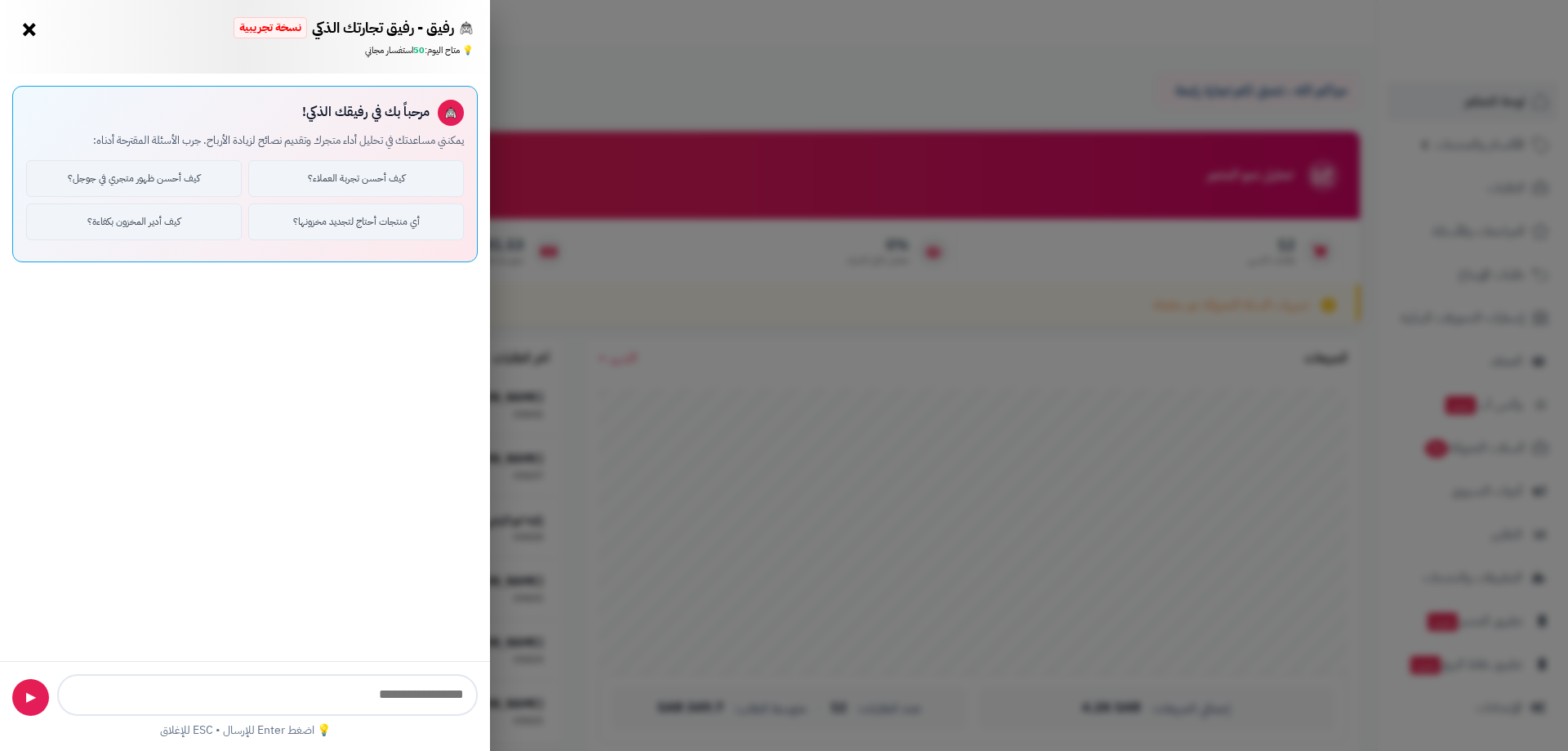
click at [336, 693] on input "text" at bounding box center [268, 695] width 420 height 42
type input "*"
type input "**********"
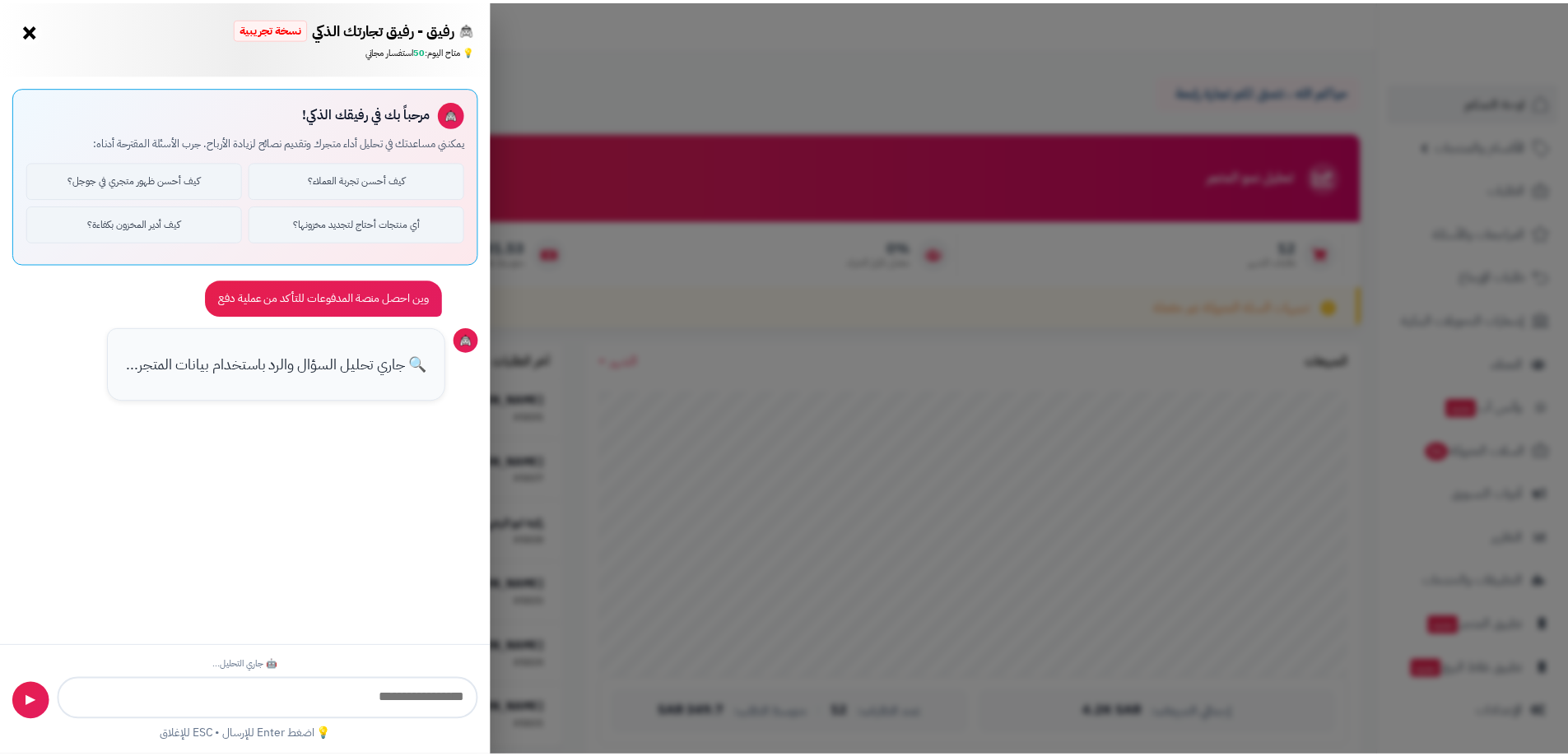
scroll to position [34, 0]
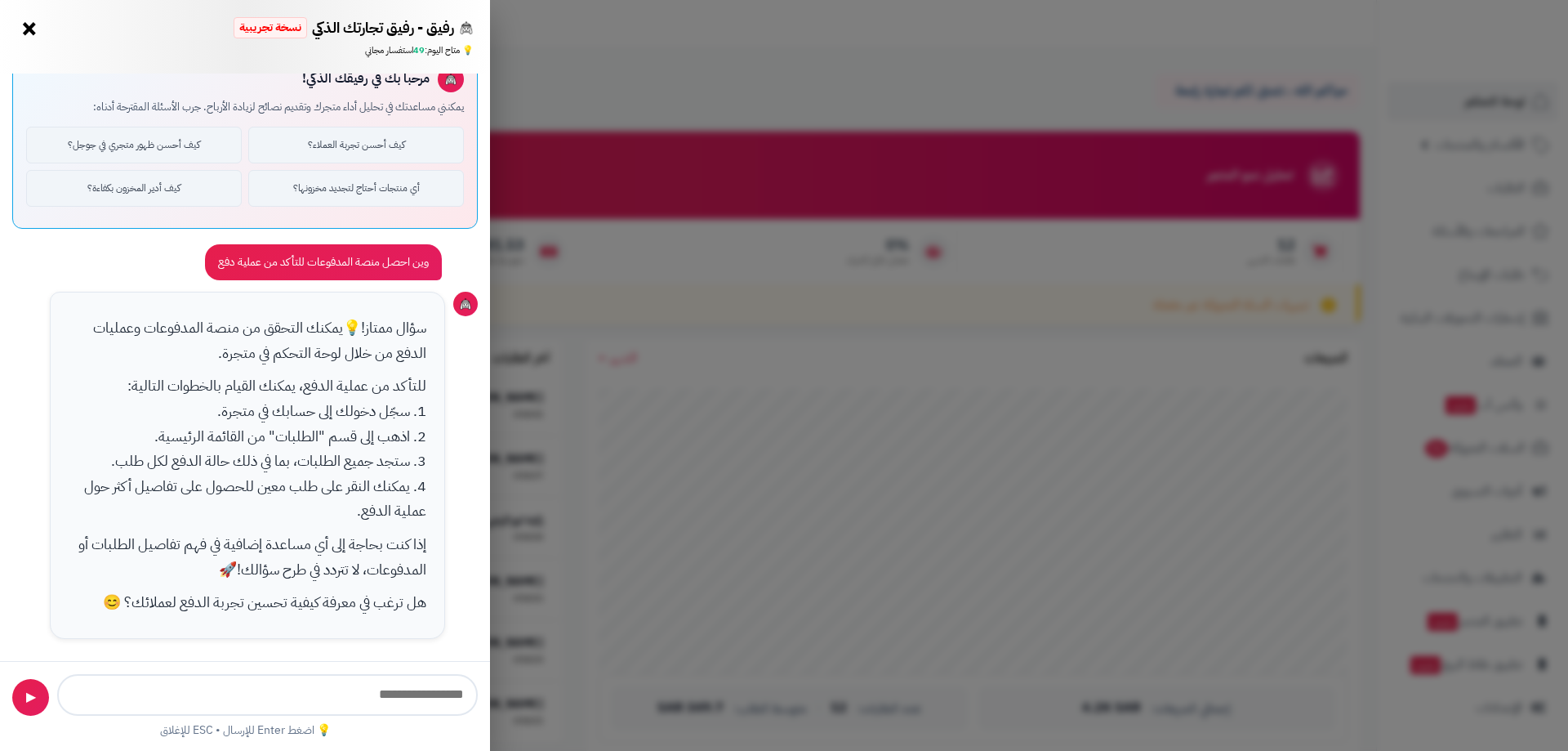
click at [33, 35] on button "×" at bounding box center [29, 28] width 26 height 26
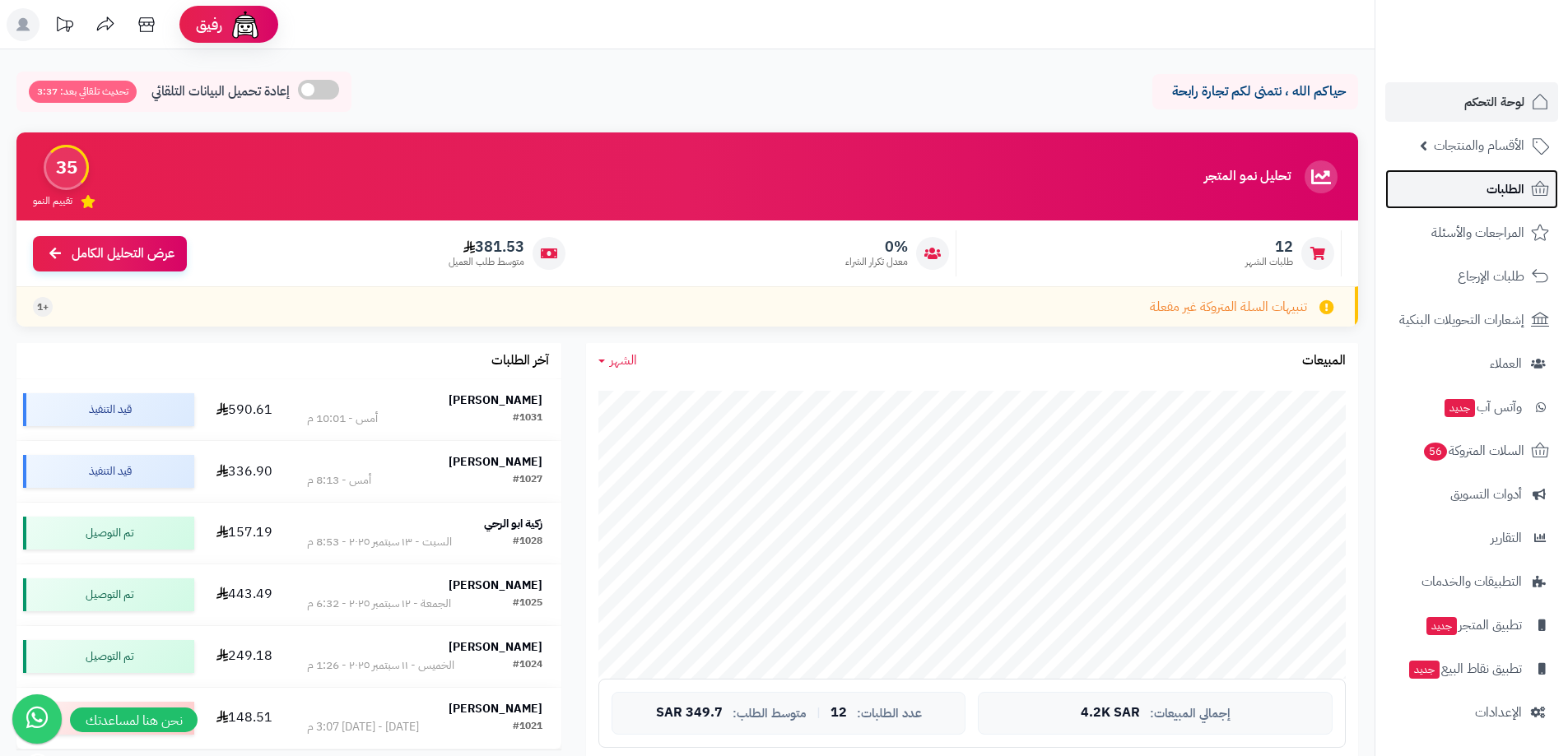
click at [1486, 185] on span "الطلبات" at bounding box center [1505, 189] width 38 height 23
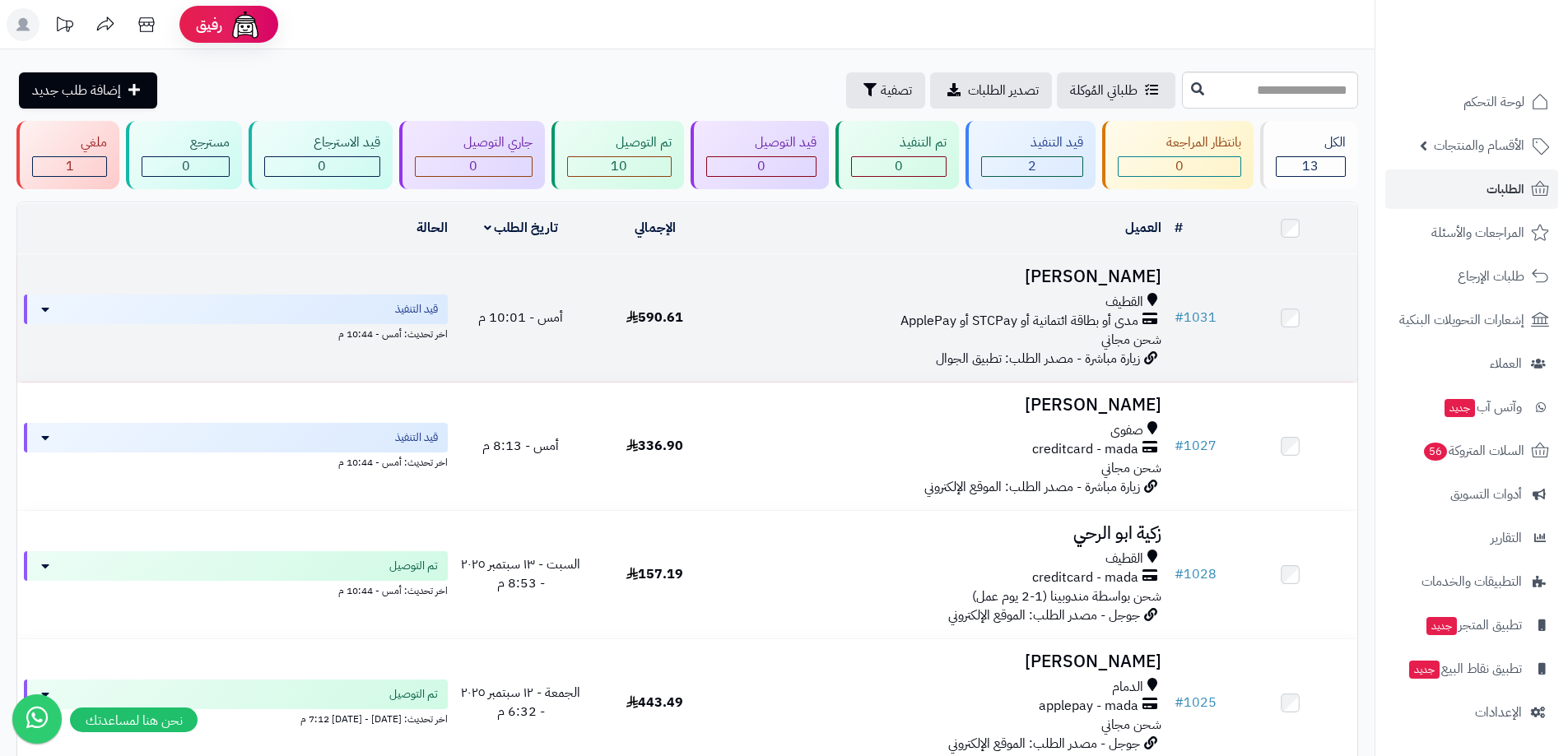
click at [939, 319] on span "مدى أو بطاقة ائتمانية أو STCPay أو ApplePay" at bounding box center [1018, 321] width 238 height 19
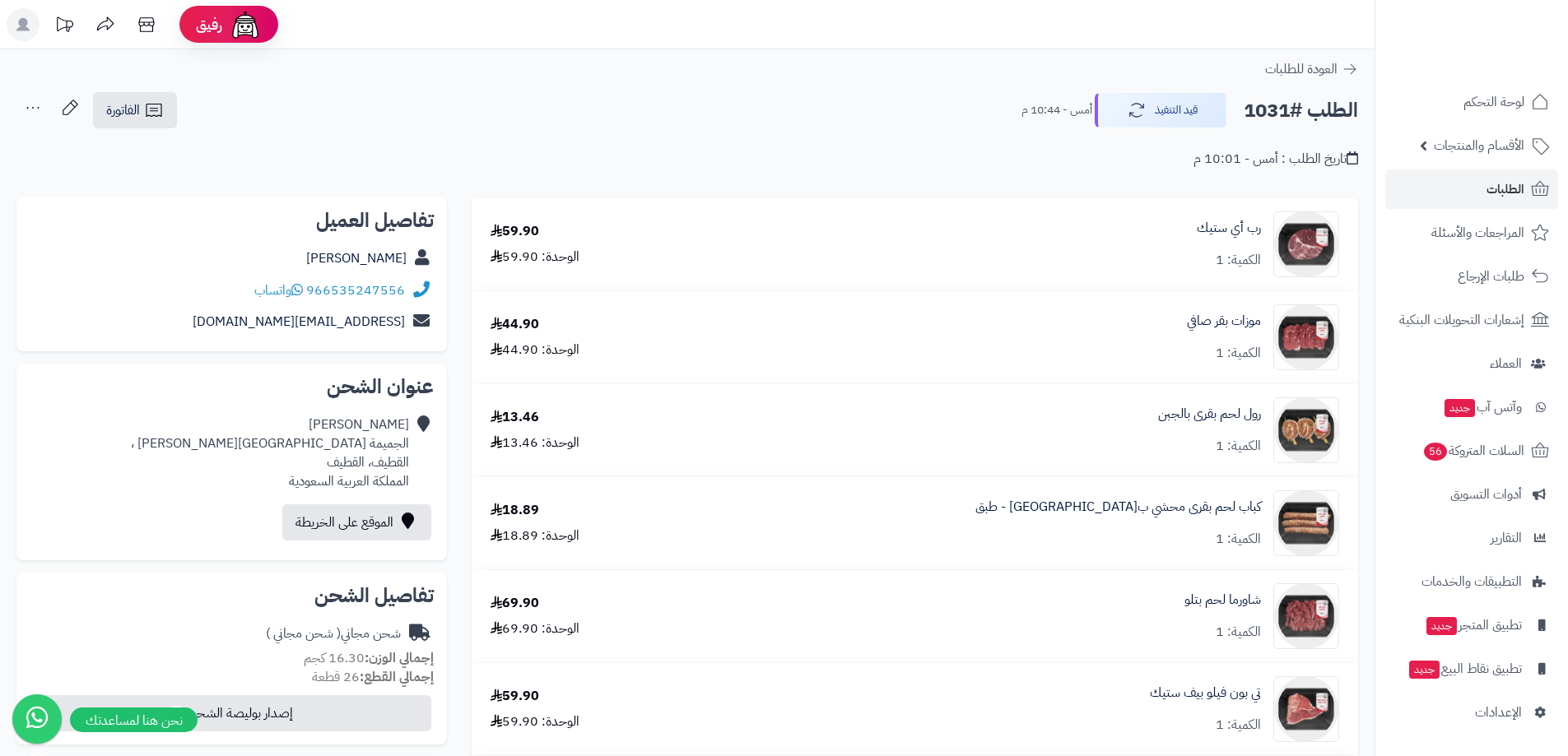
scroll to position [494, 0]
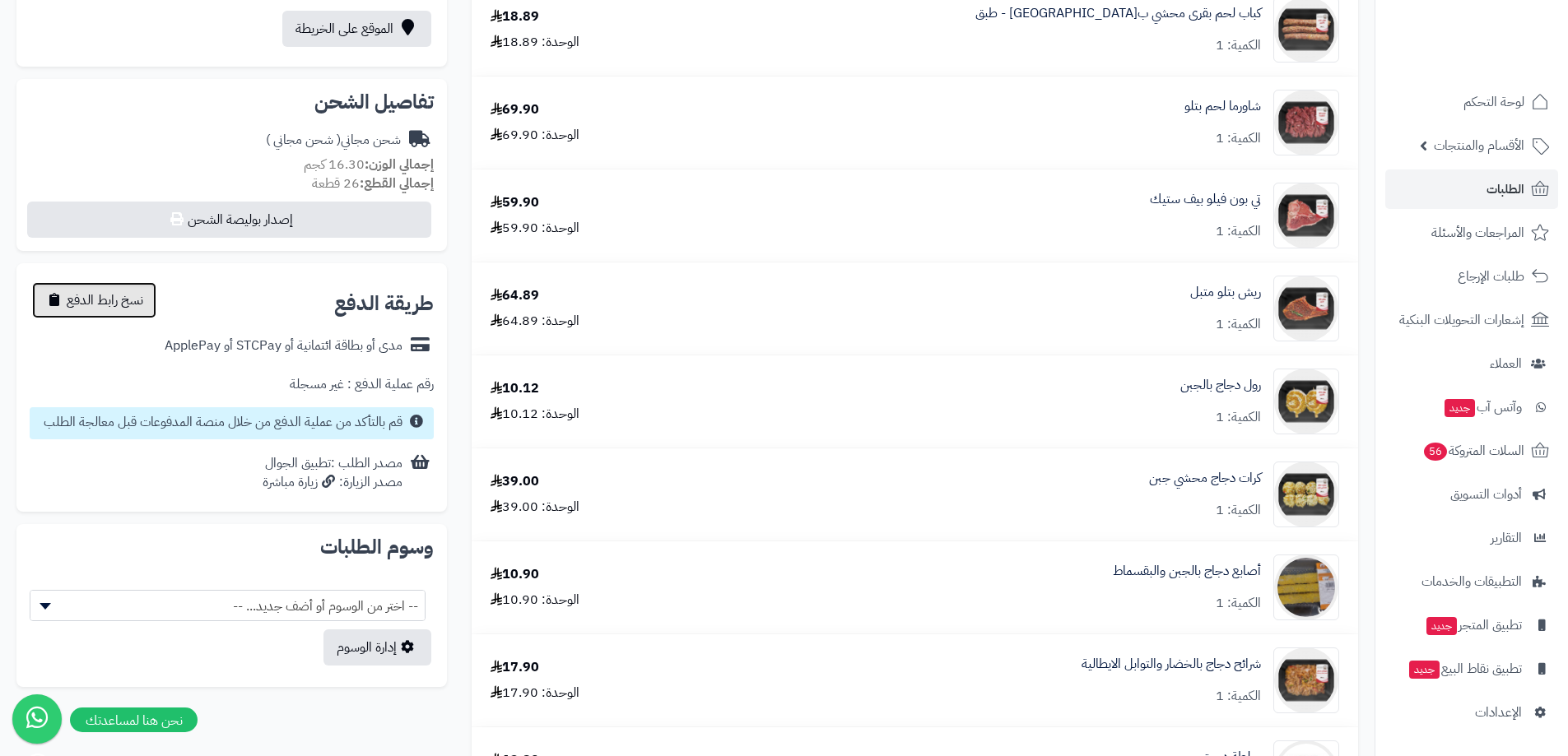
click at [123, 304] on span "نسخ رابط الدفع" at bounding box center [104, 301] width 76 height 20
drag, startPoint x: 412, startPoint y: 485, endPoint x: 281, endPoint y: 485, distance: 131.0
click at [282, 485] on div "مصدر الطلب :تطبيق الجوال مصدر الزيارة: زيارة مباشرة" at bounding box center [231, 473] width 404 height 51
click at [226, 476] on div "مصدر الطلب :تطبيق الجوال مصدر الزيارة: زيارة مباشرة" at bounding box center [231, 473] width 404 height 51
click at [222, 382] on div "رقم عملية الدفع : غير مسجلة" at bounding box center [231, 385] width 404 height 45
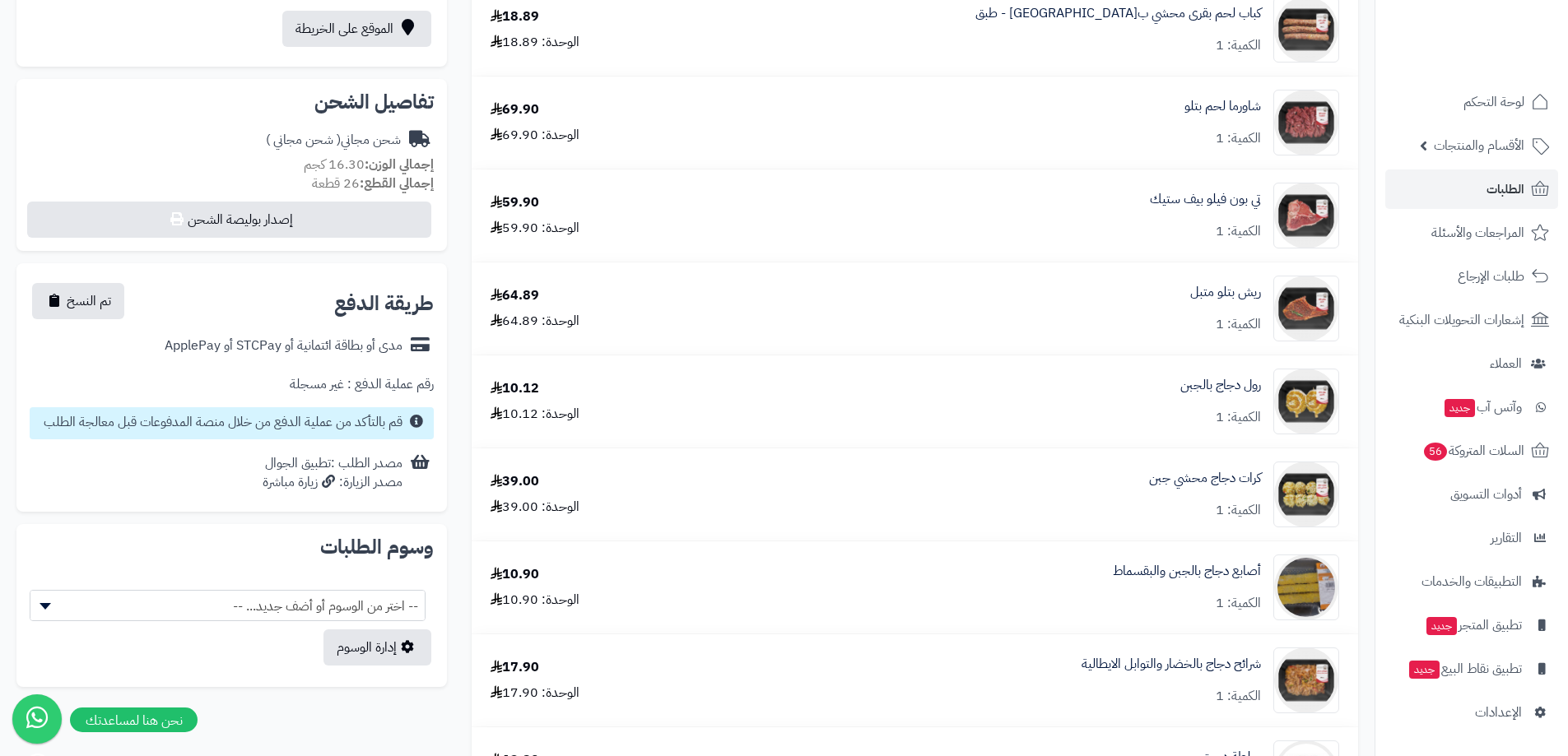
click at [229, 373] on div "رقم عملية الدفع : غير مسجلة" at bounding box center [231, 385] width 404 height 45
click at [1501, 576] on span "التطبيقات والخدمات" at bounding box center [1471, 581] width 99 height 23
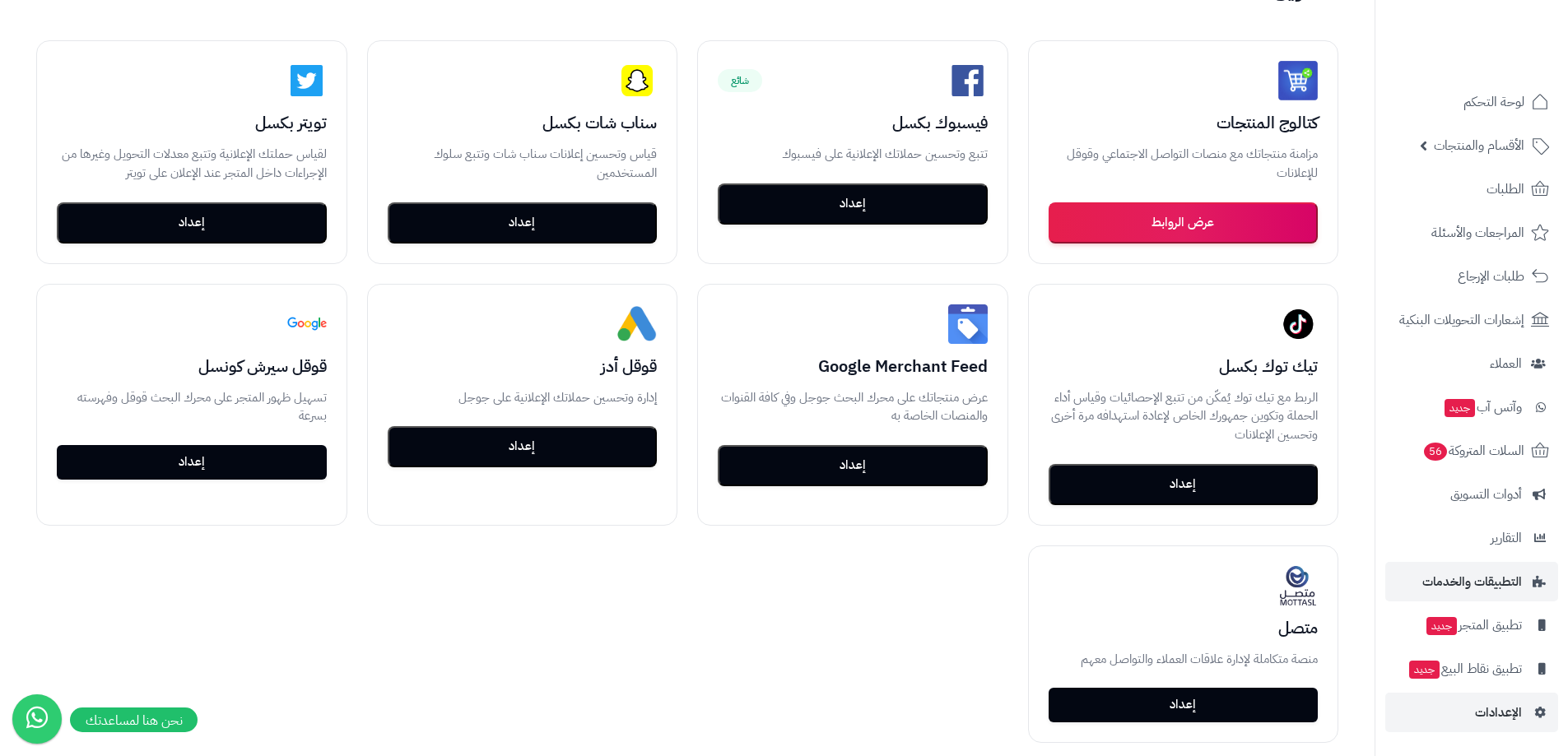
scroll to position [329, 0]
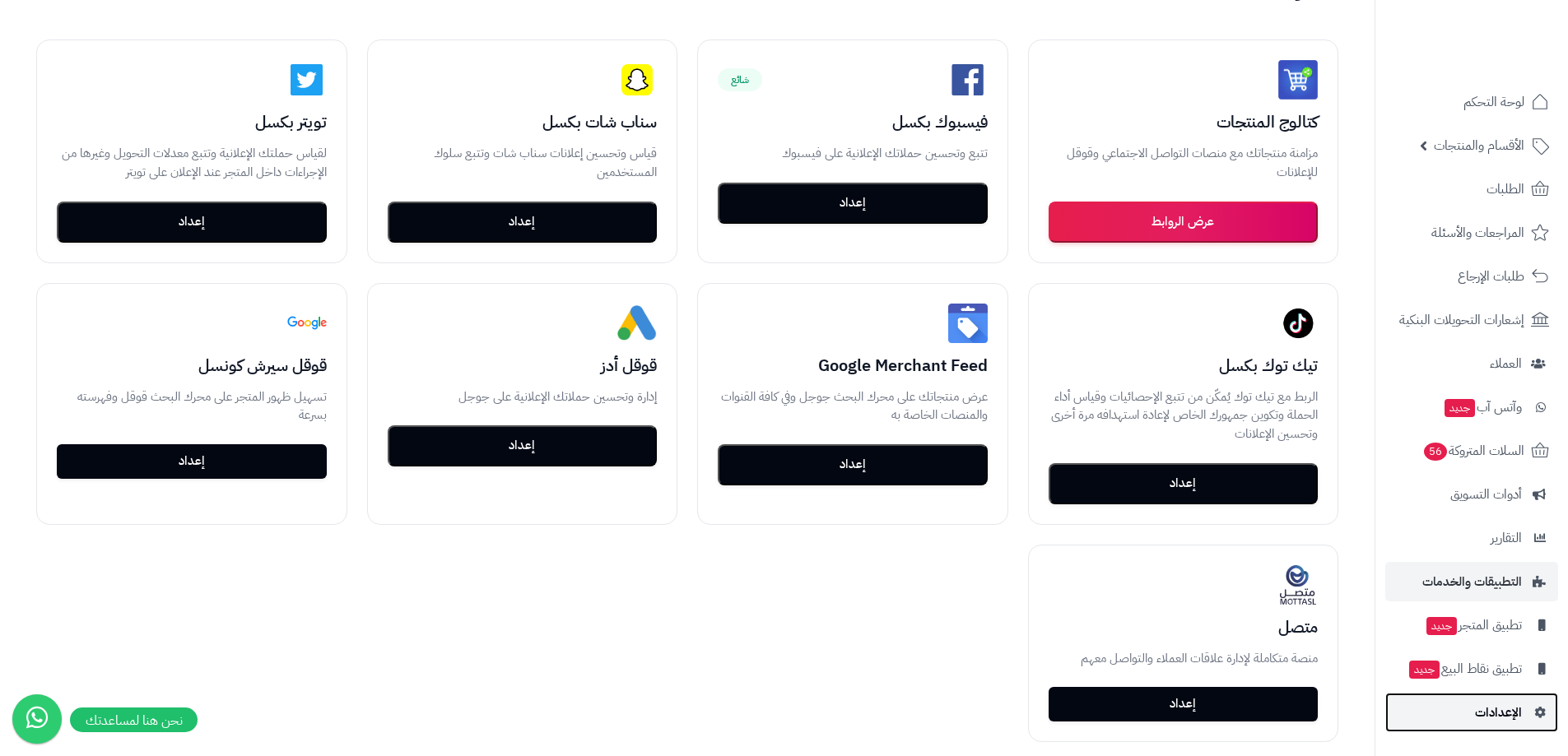
click at [1501, 696] on link "الإعدادات" at bounding box center [1471, 712] width 173 height 39
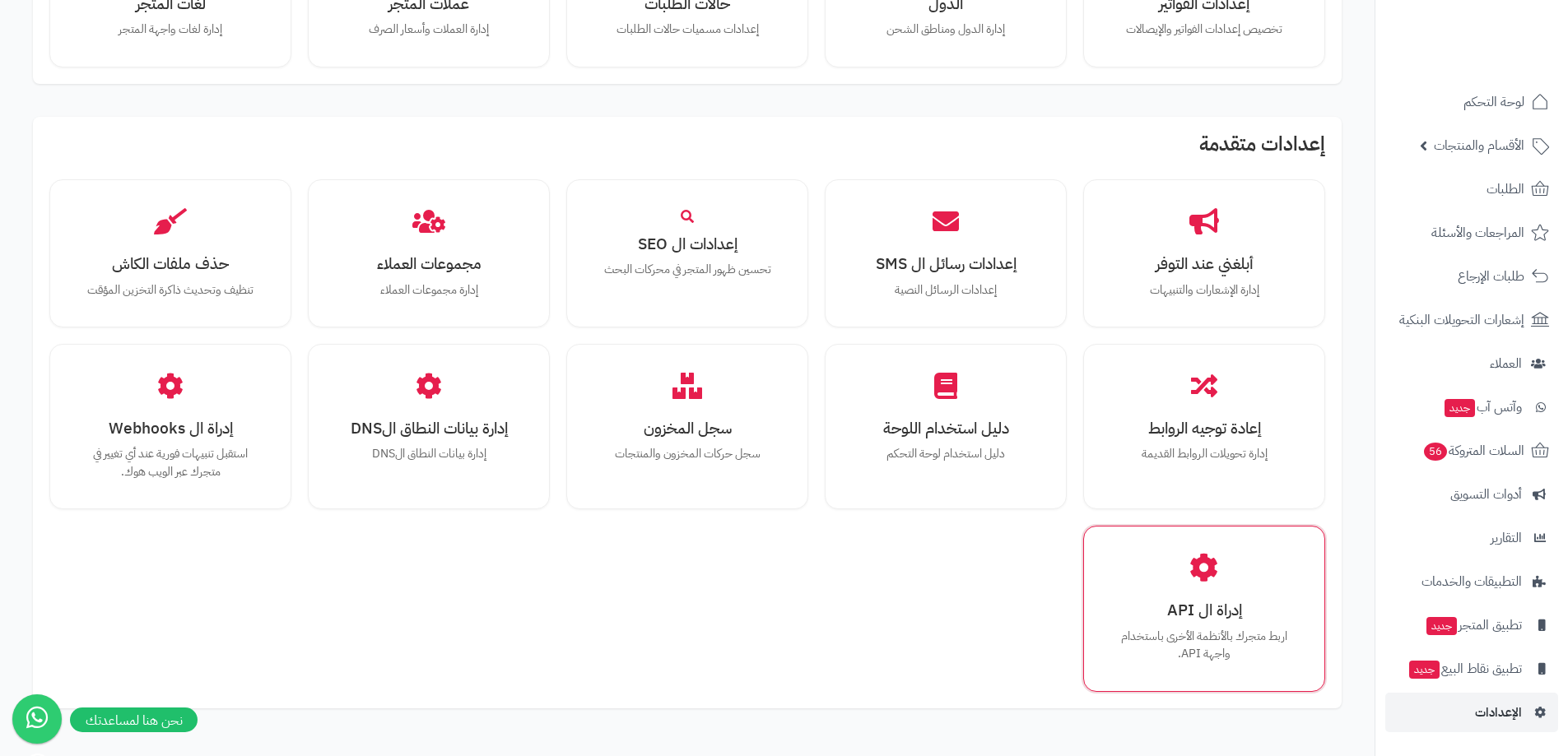
scroll to position [1032, 0]
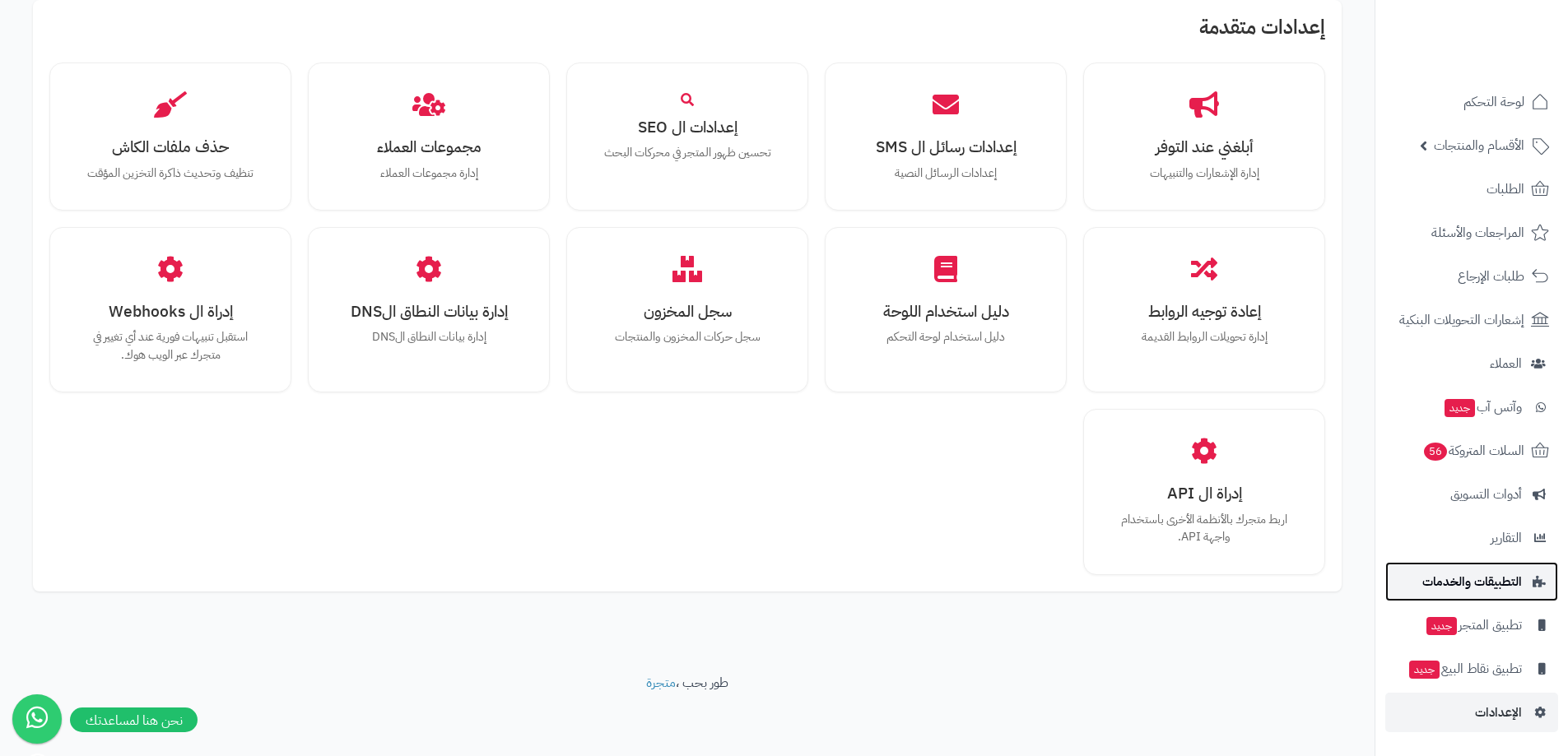
click at [1507, 575] on span "التطبيقات والخدمات" at bounding box center [1471, 581] width 99 height 23
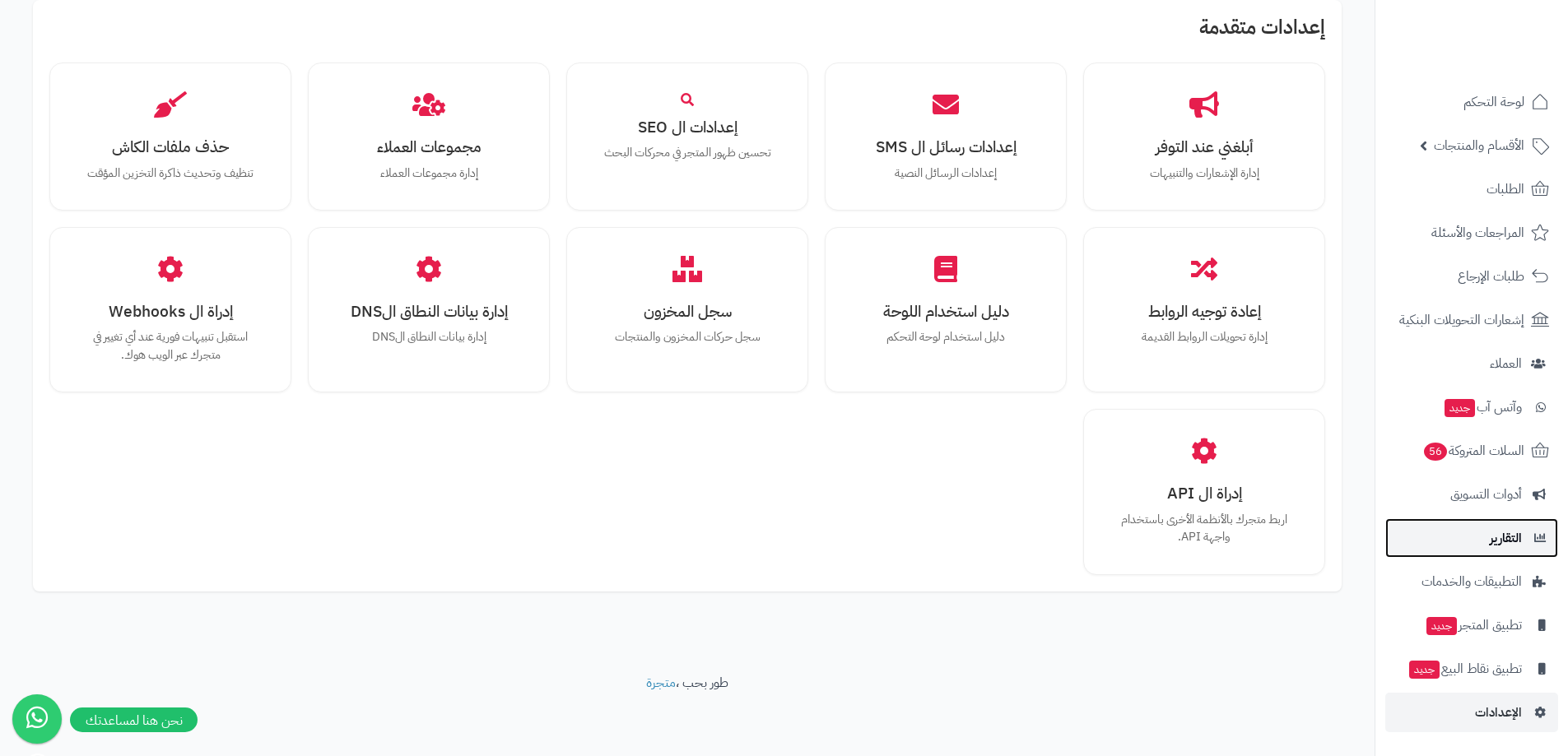
click at [1500, 533] on span "التقارير" at bounding box center [1506, 538] width 32 height 23
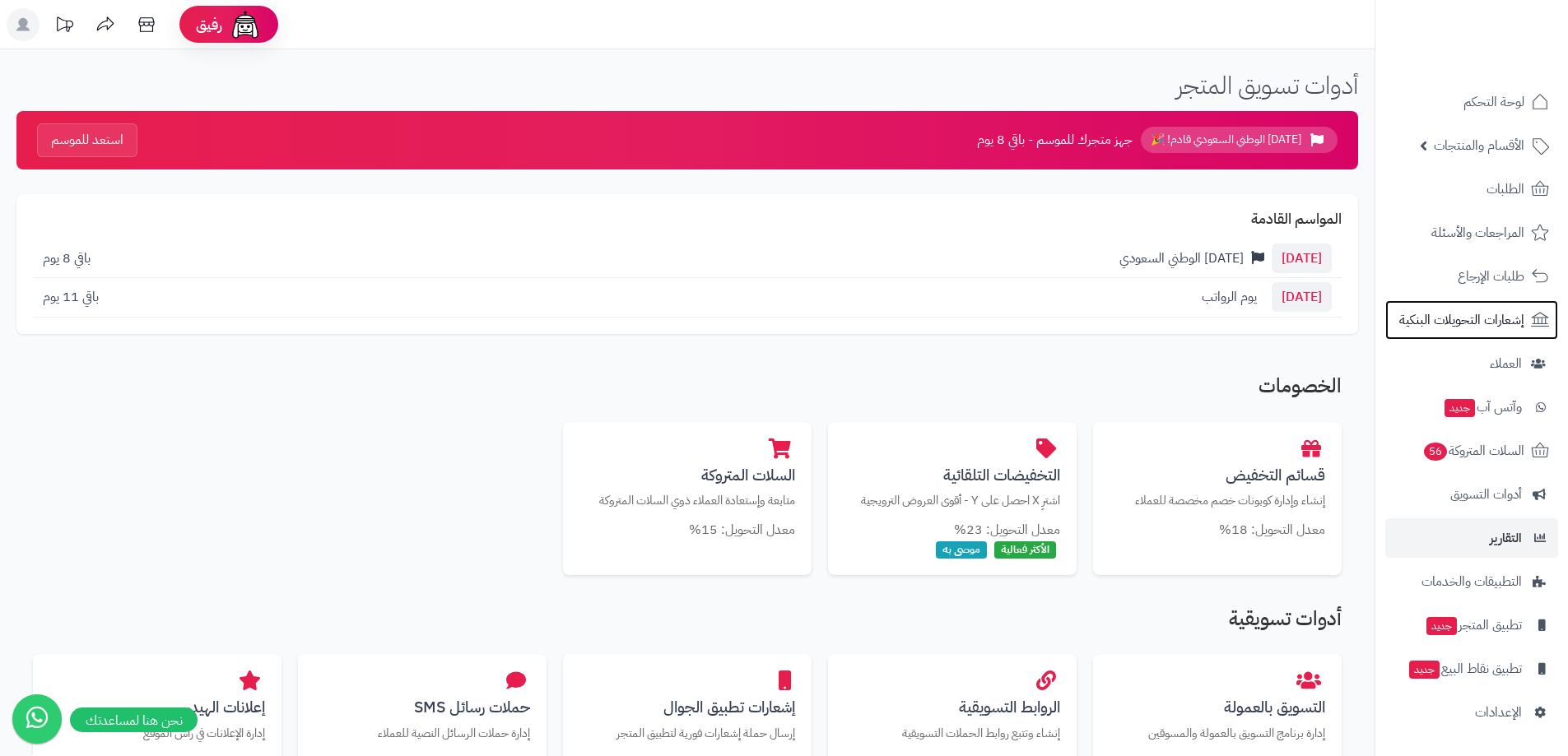
click at [1484, 307] on link "إشعارات التحويلات البنكية" at bounding box center [1471, 319] width 173 height 39
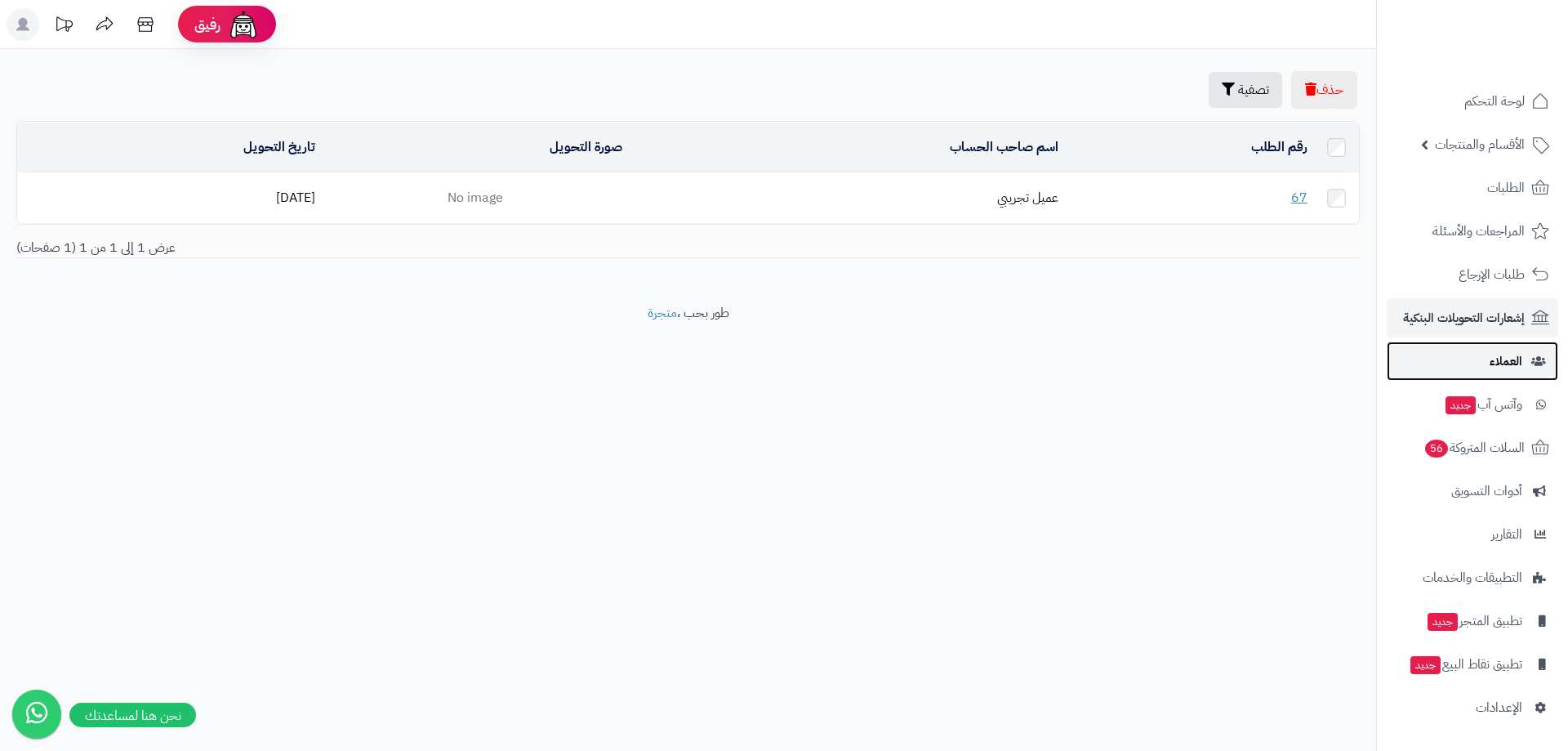
click at [1460, 352] on link "العملاء" at bounding box center [1473, 360] width 172 height 39
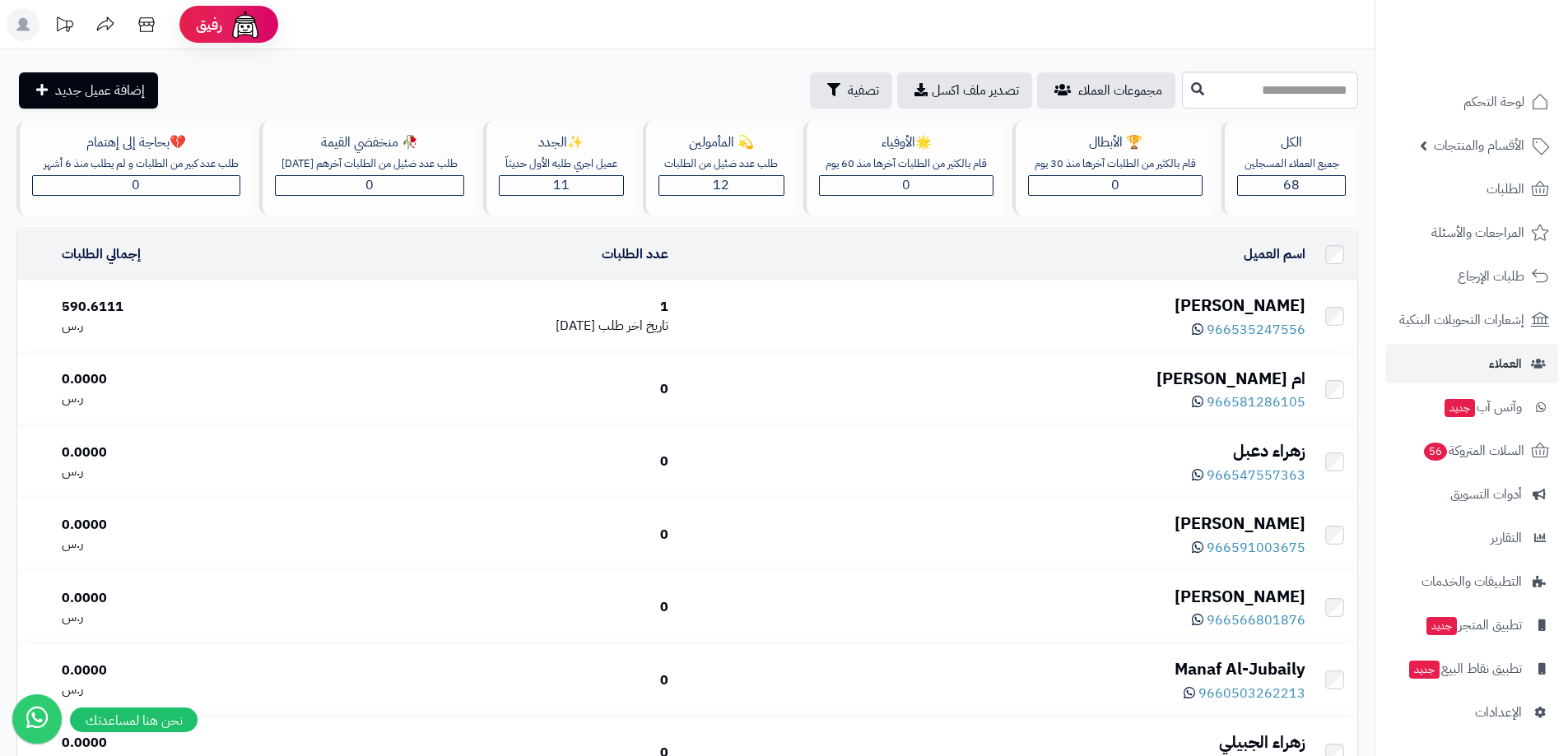
click at [966, 297] on td "[PERSON_NAME] 966535247556" at bounding box center [993, 316] width 637 height 71
click at [823, 323] on div "966535247556" at bounding box center [993, 328] width 624 height 22
click at [1476, 239] on span "المراجعات والأسئلة" at bounding box center [1478, 232] width 92 height 23
click at [1492, 186] on span "الطلبات" at bounding box center [1505, 189] width 38 height 23
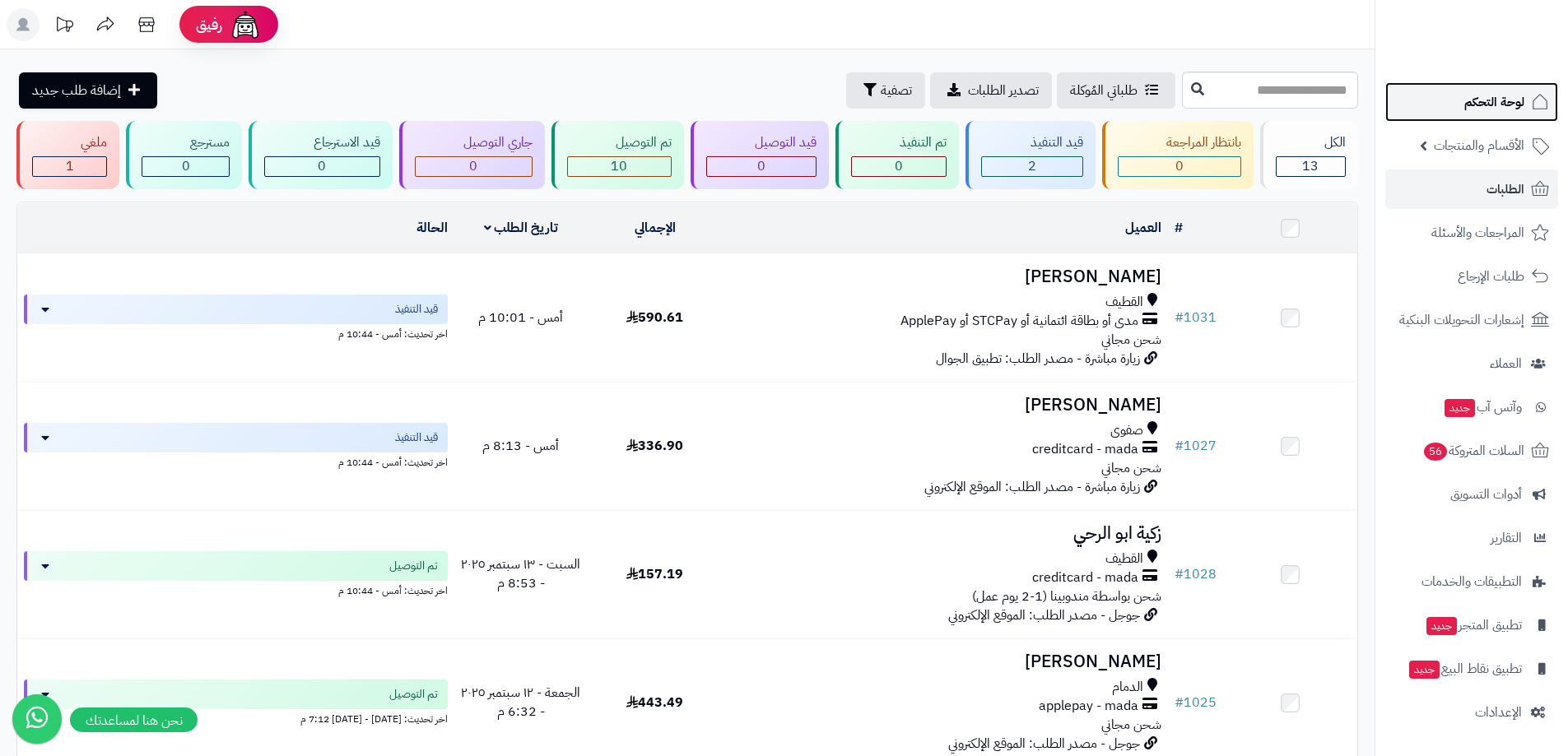
click at [1463, 107] on link "لوحة التحكم" at bounding box center [1471, 102] width 173 height 39
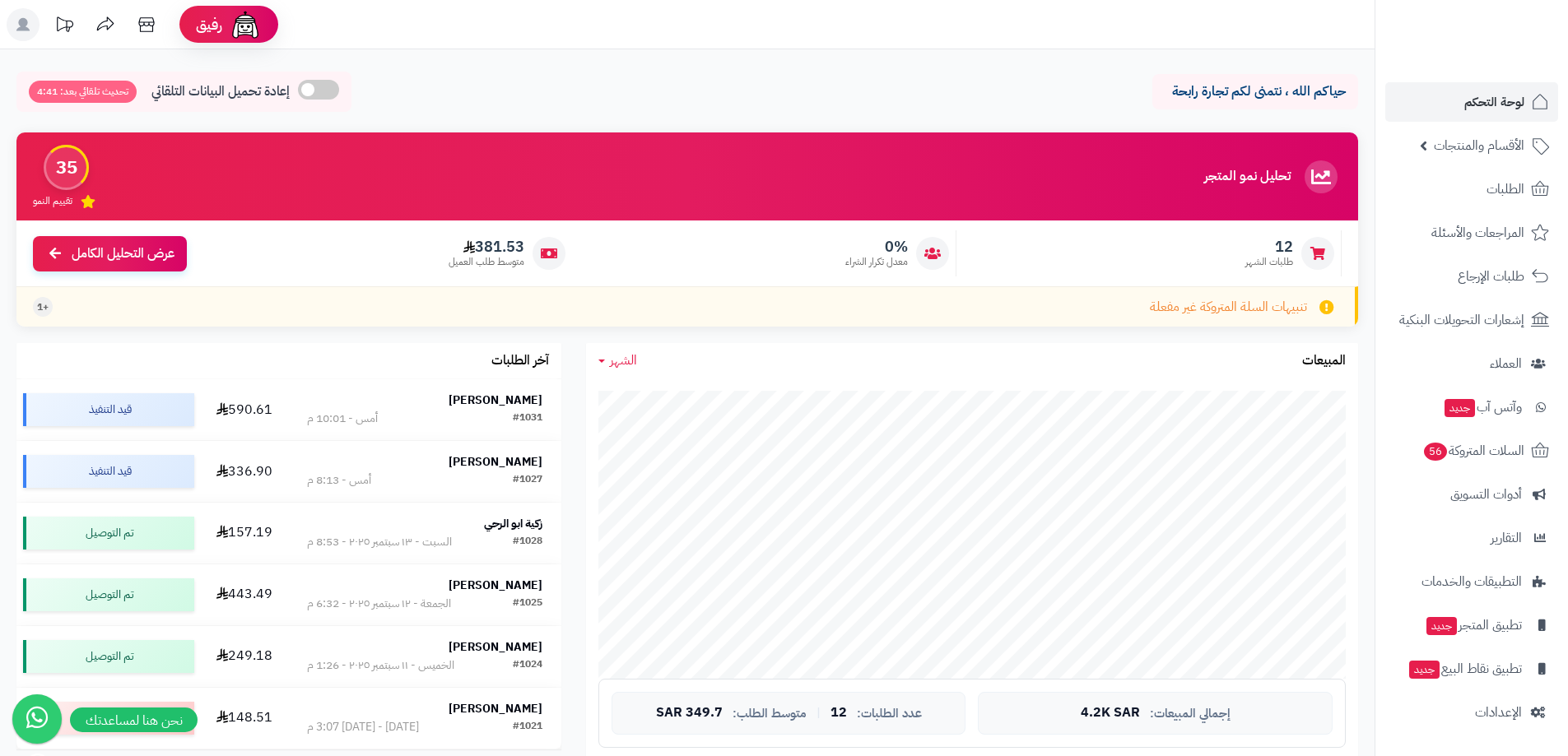
click at [17, 19] on rect at bounding box center [23, 24] width 33 height 33
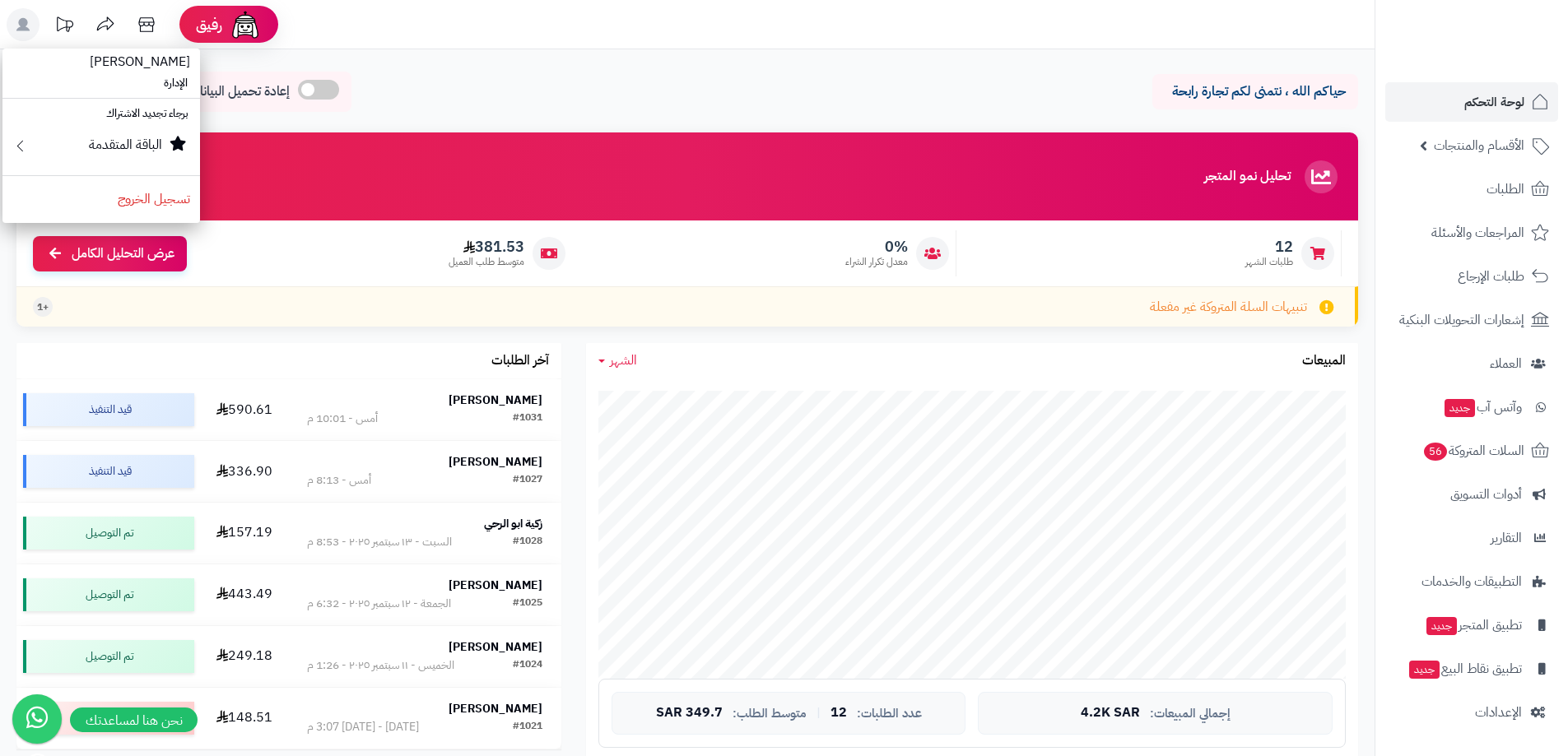
click at [17, 19] on rect at bounding box center [23, 24] width 33 height 33
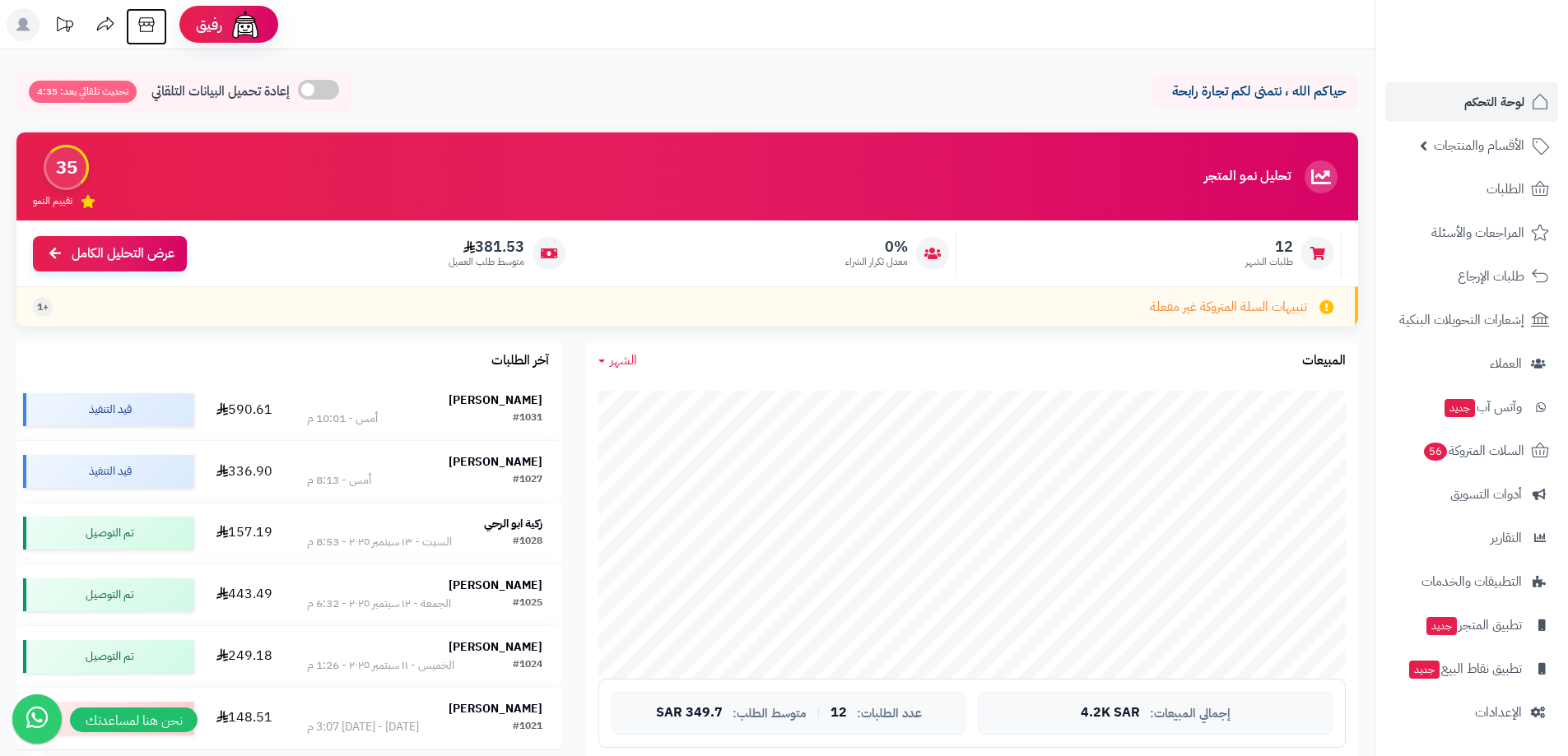
click at [154, 24] on icon at bounding box center [146, 25] width 16 height 15
click at [235, 23] on img at bounding box center [245, 24] width 33 height 33
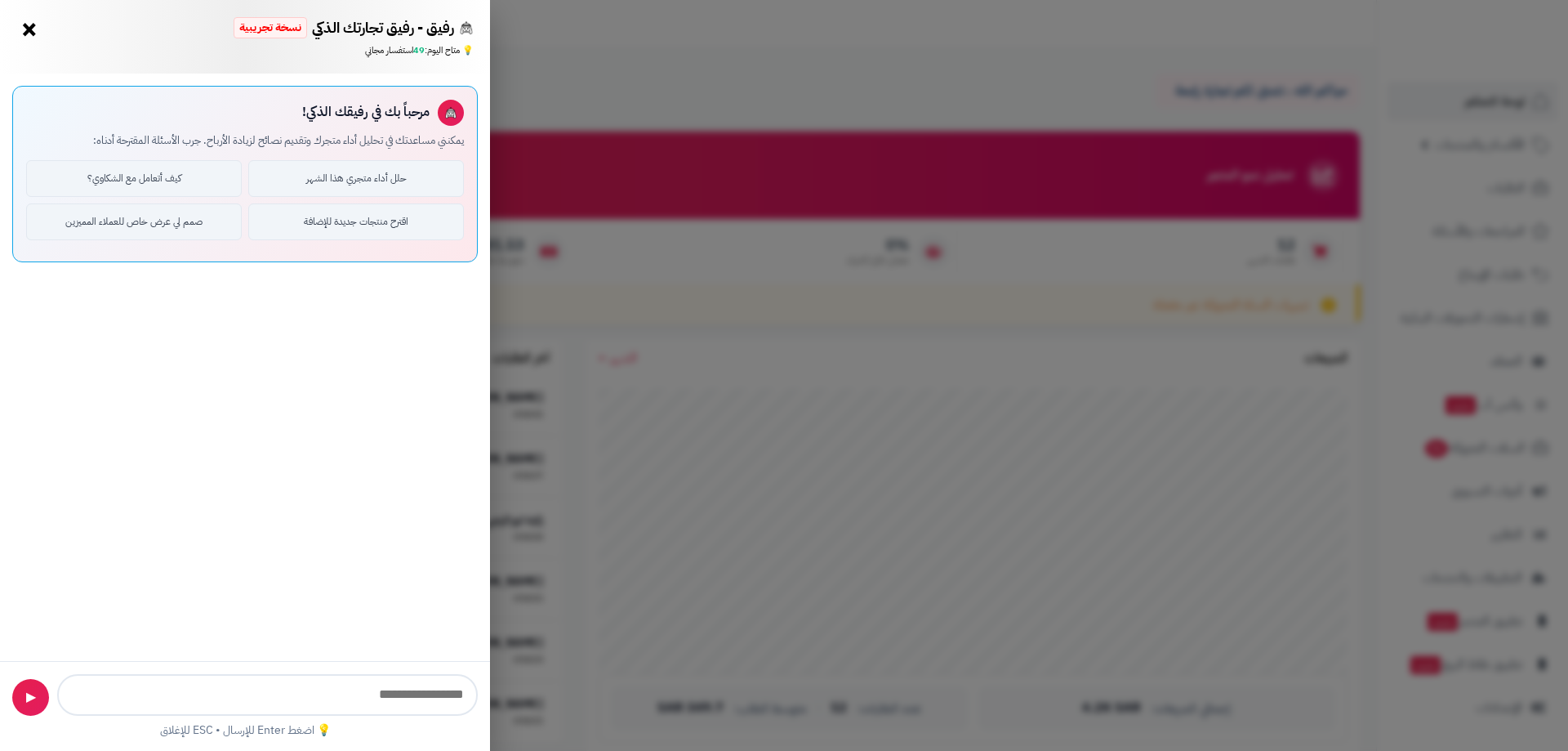
click at [395, 696] on input "text" at bounding box center [268, 695] width 420 height 42
type input "********"
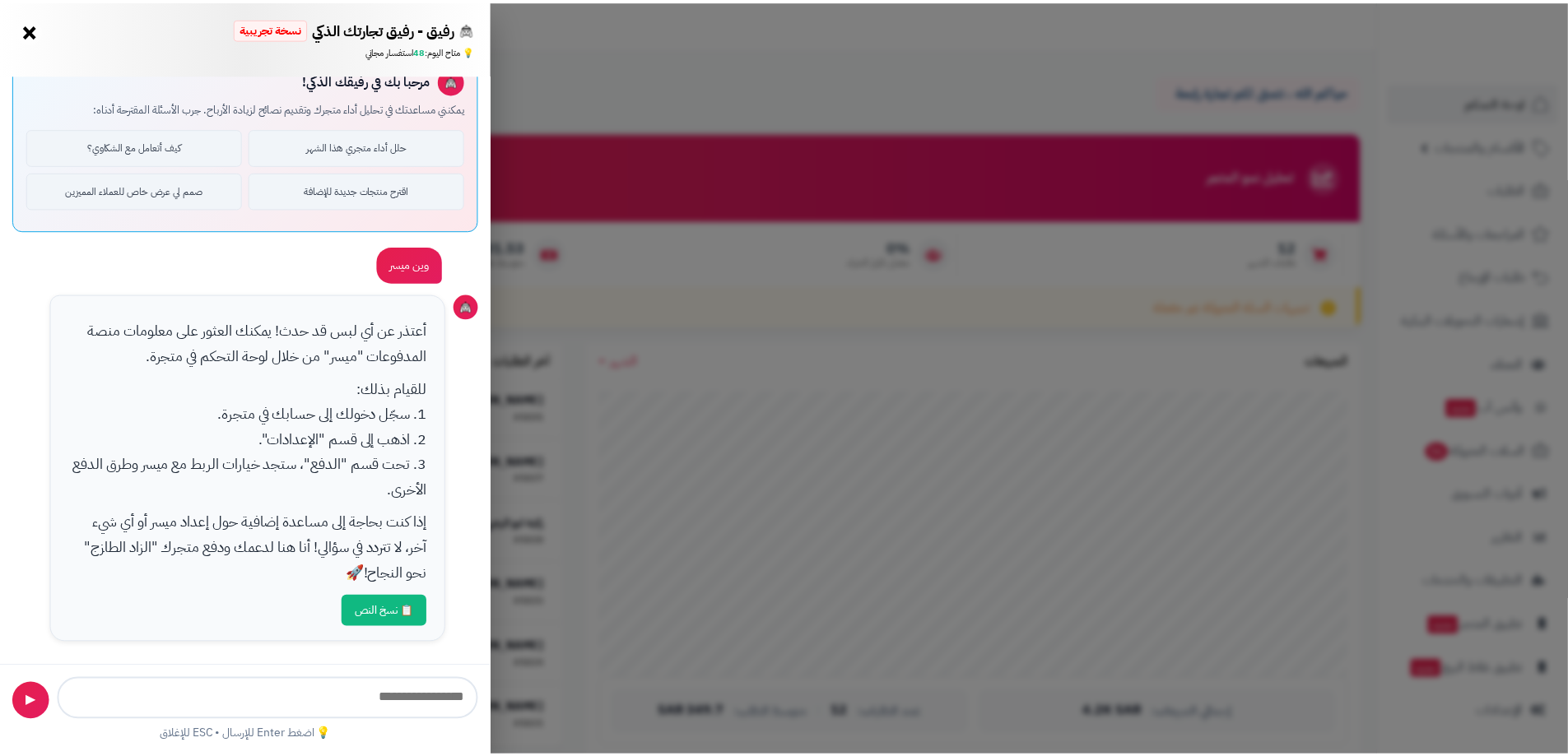
scroll to position [33, 0]
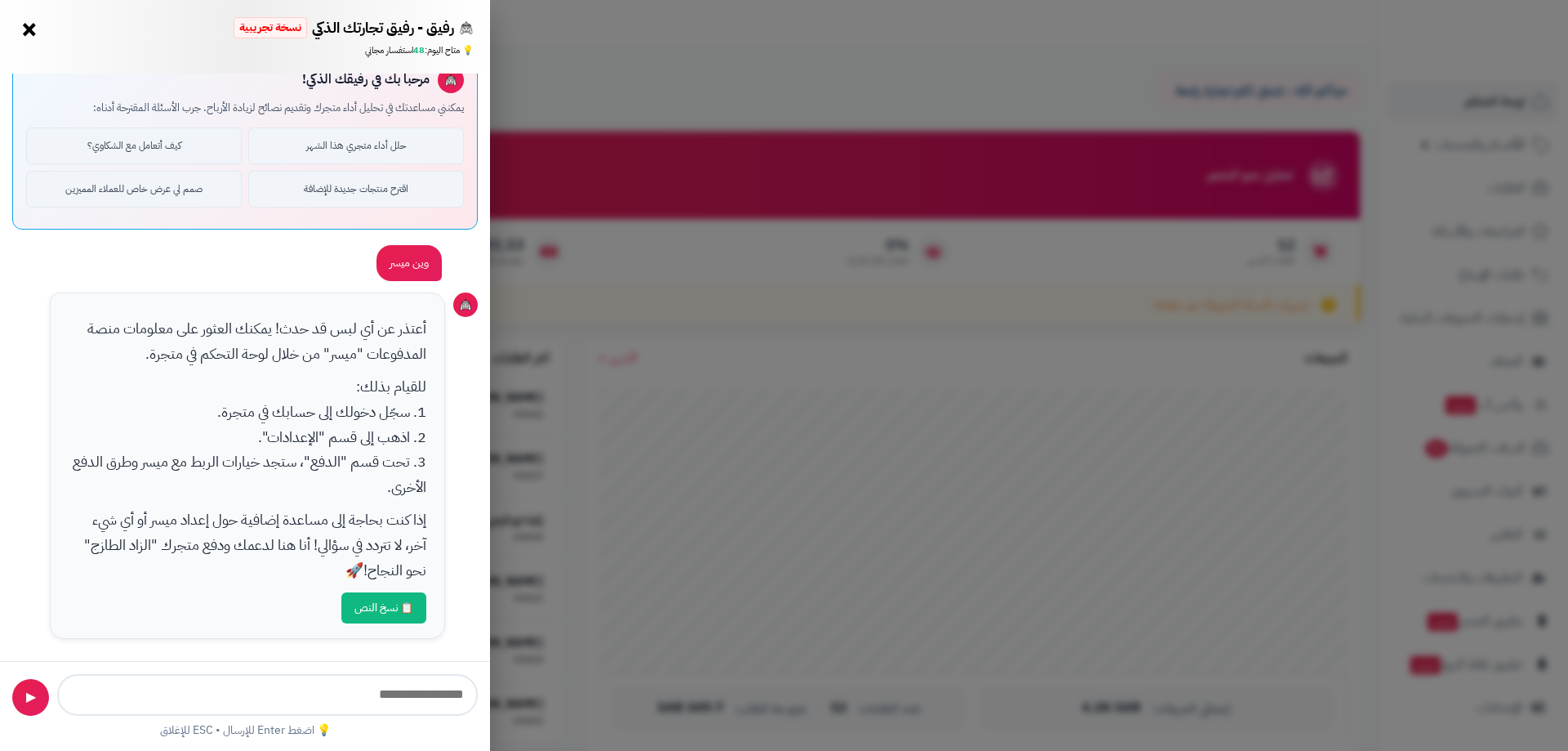
click at [1444, 637] on div "رفيق - رفيق تجارتك الذكي نسخة تجريبية 📈 تاجر متنامي × 💡 متاح اليوم: 48 استفسار …" at bounding box center [784, 376] width 1568 height 751
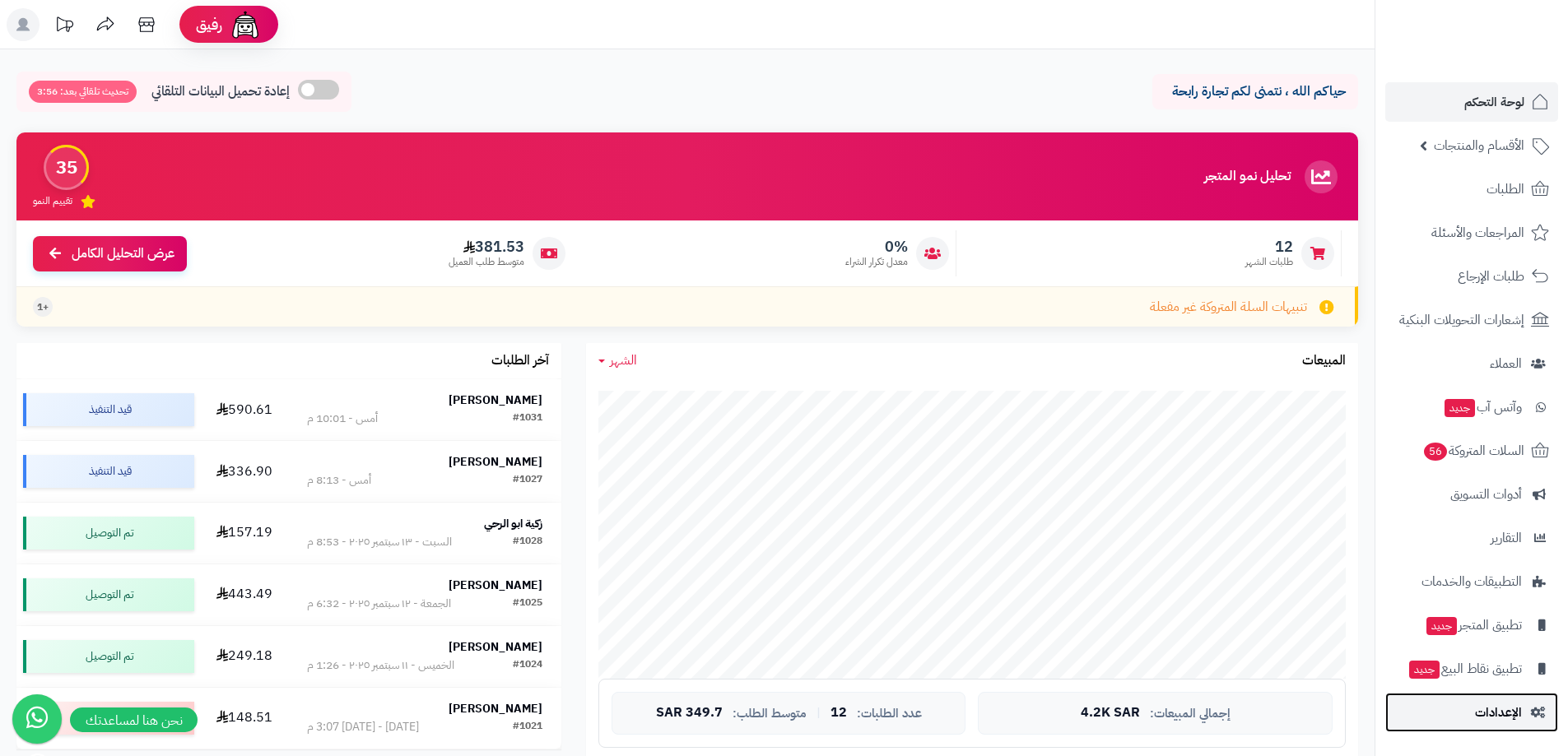
click at [1510, 703] on span "الإعدادات" at bounding box center [1498, 711] width 47 height 23
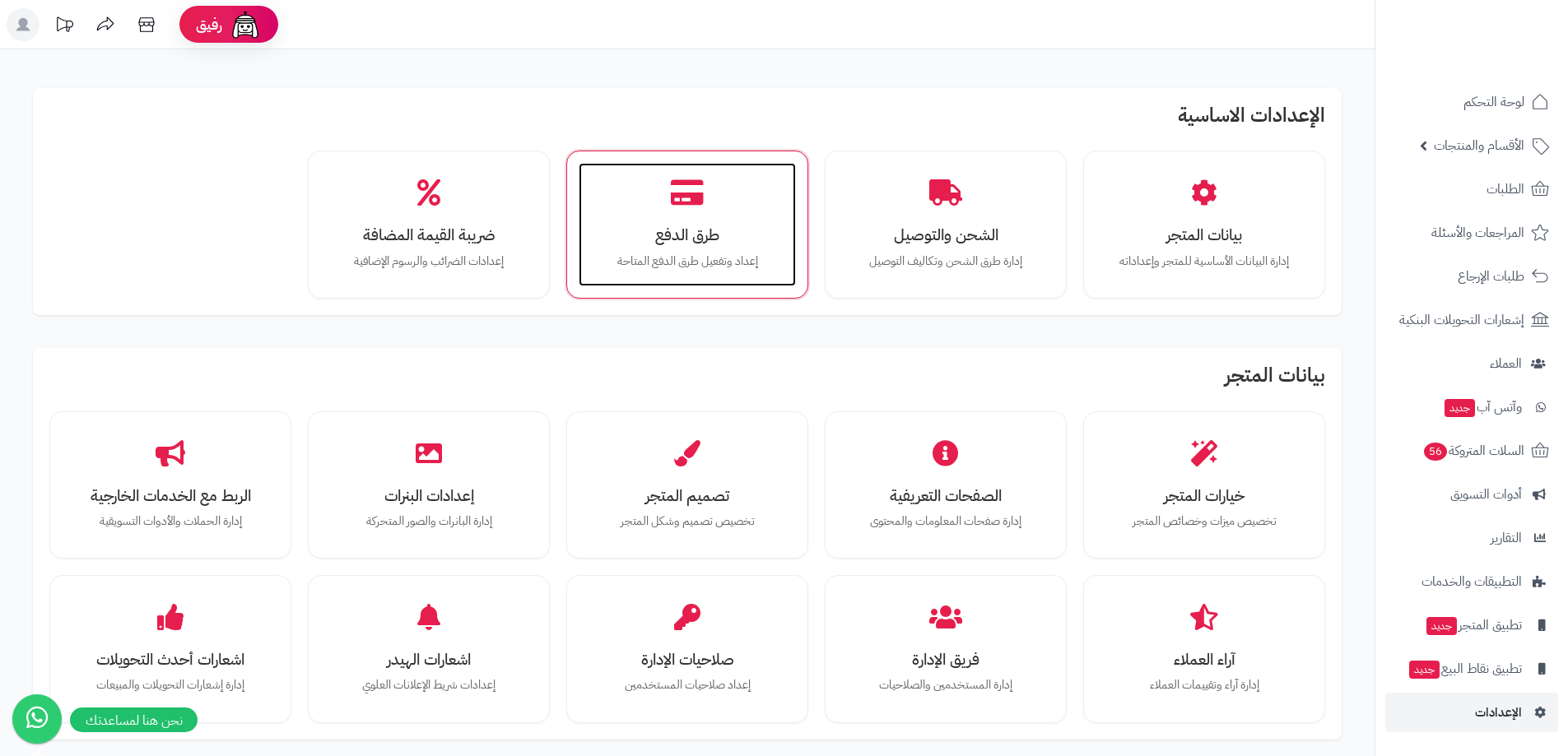
click at [700, 198] on icon at bounding box center [687, 193] width 33 height 29
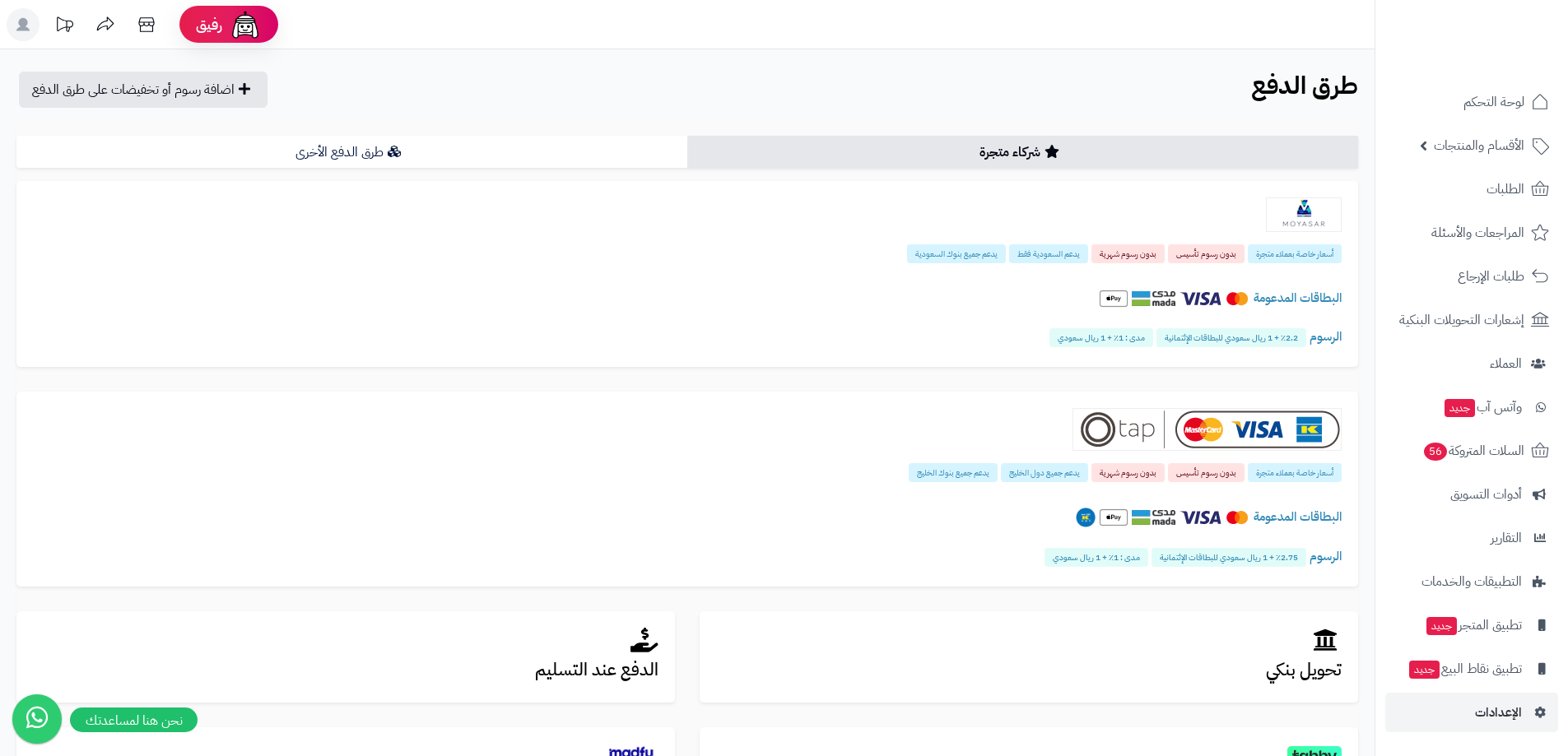
click at [976, 139] on link "شركاء متجرة" at bounding box center [1023, 152] width 671 height 33
click at [979, 152] on link "شركاء متجرة" at bounding box center [1023, 152] width 671 height 33
click at [431, 147] on link "طرق الدفع الأخرى" at bounding box center [352, 152] width 671 height 33
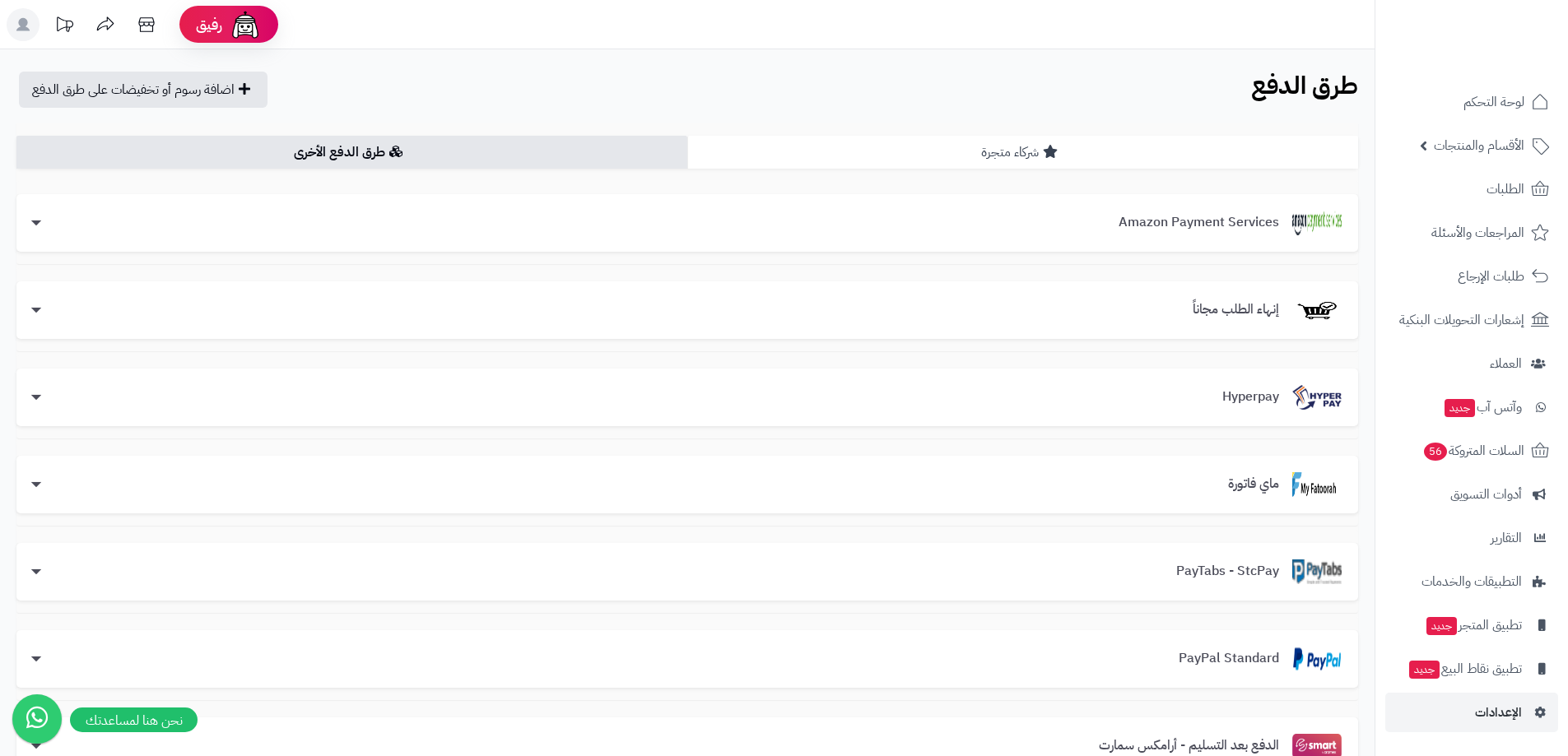
click at [934, 151] on link "شركاء متجرة" at bounding box center [1023, 152] width 671 height 33
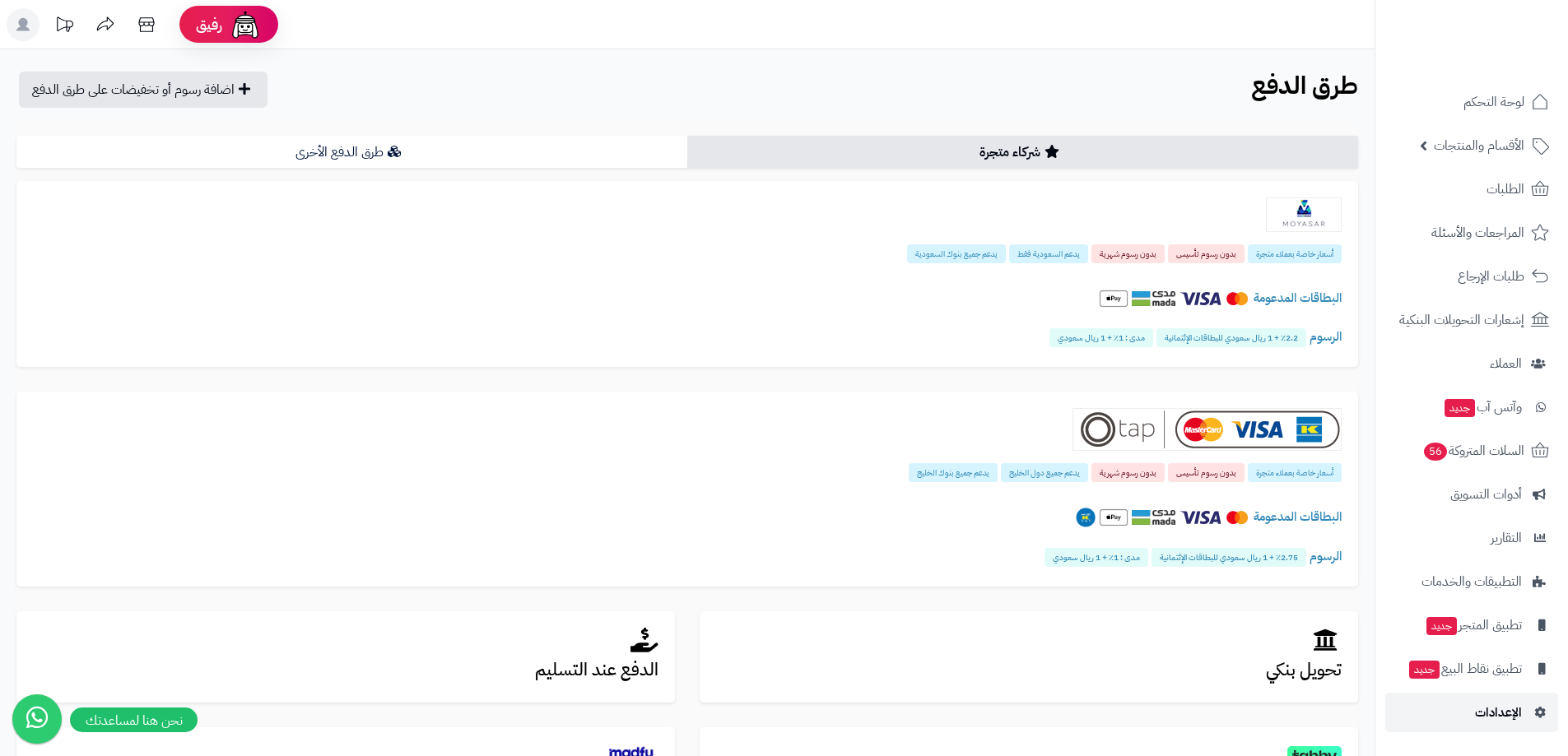
click at [1506, 716] on span "الإعدادات" at bounding box center [1498, 711] width 47 height 23
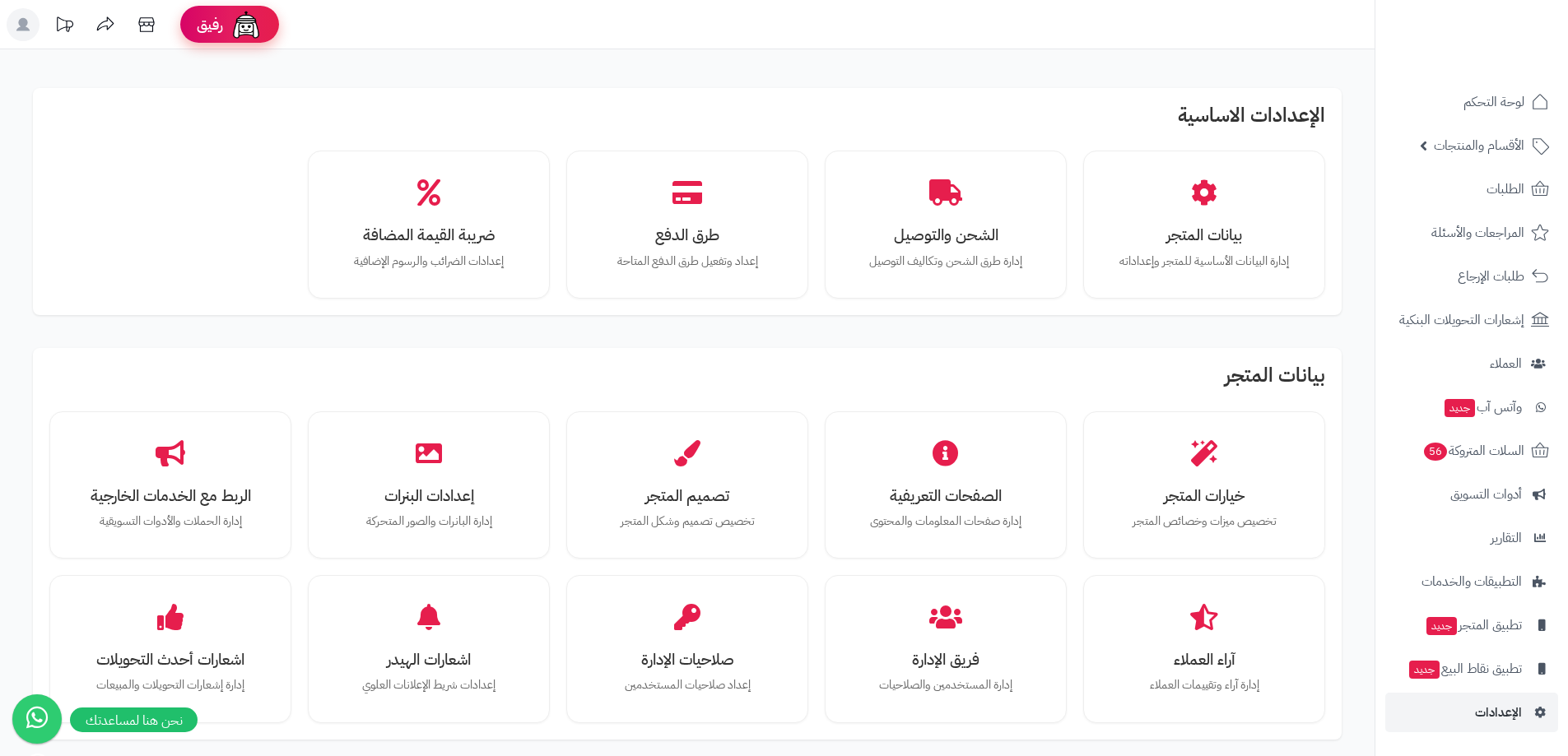
click at [234, 25] on img at bounding box center [245, 24] width 33 height 33
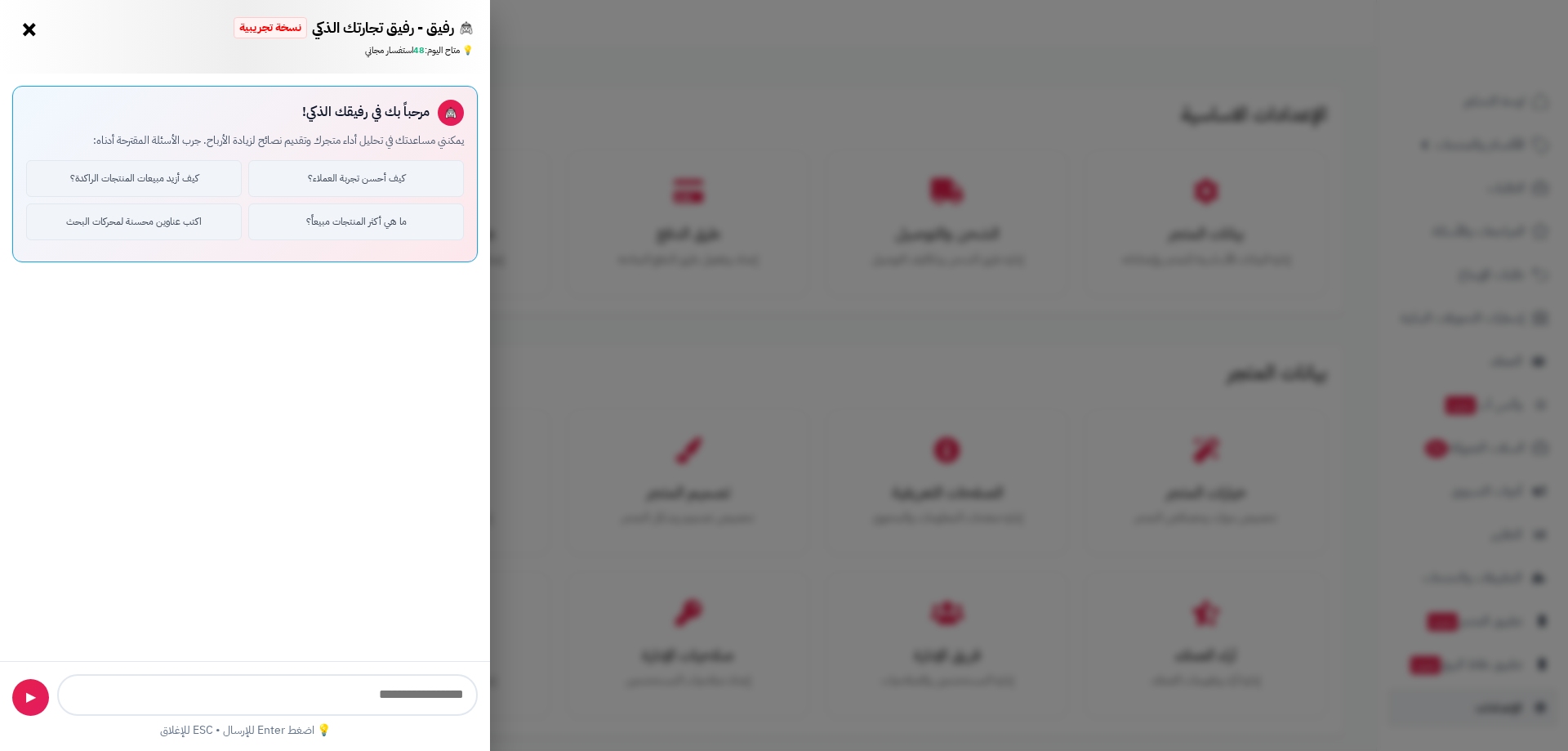
click at [335, 683] on input "text" at bounding box center [268, 695] width 420 height 42
type input "*"
type input "**********"
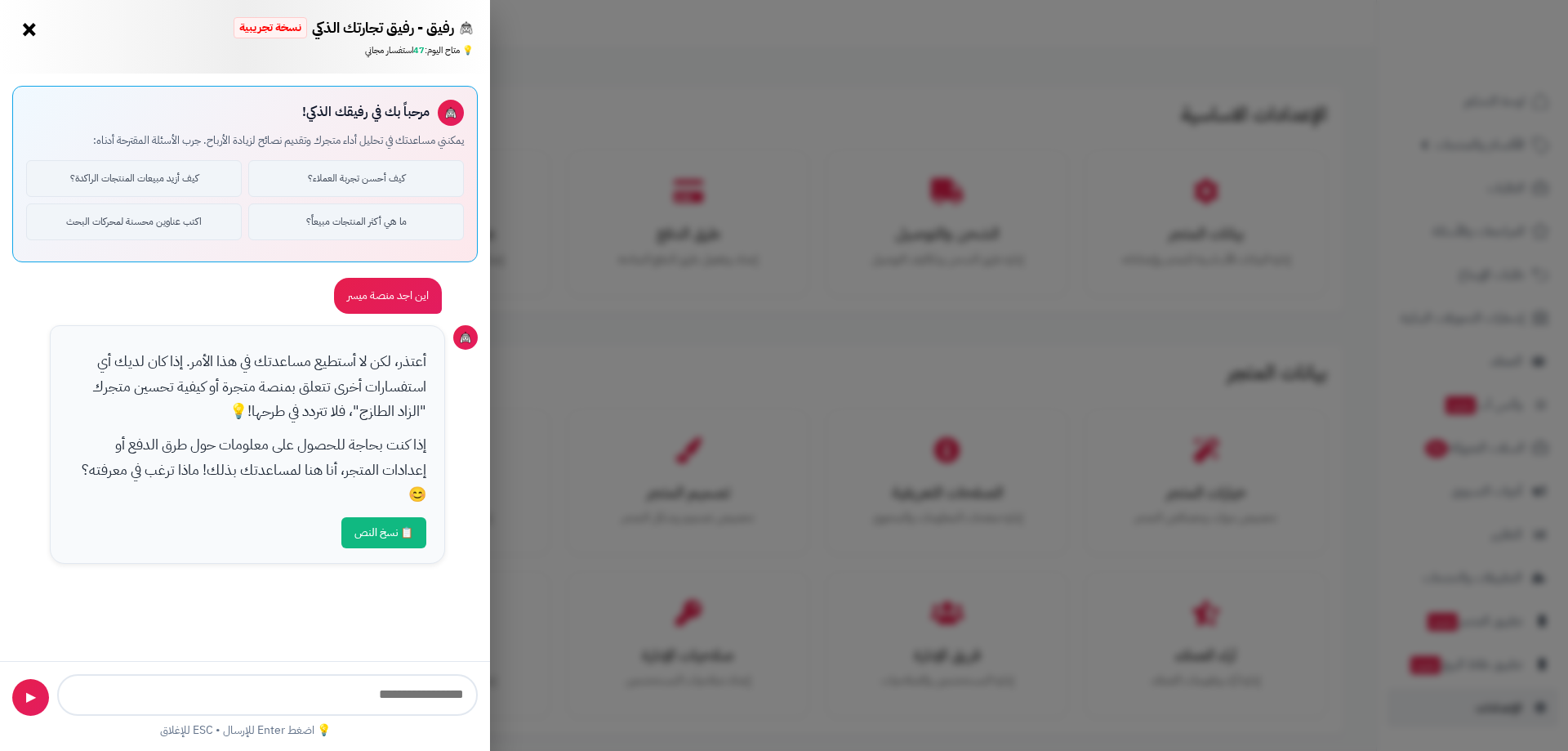
click at [348, 692] on input "text" at bounding box center [268, 695] width 420 height 42
type input "********"
click at [1041, 621] on div "[PERSON_NAME] تجارتك الذكي نسخة تجريبية 📈 تاجر متنامي × 💡 متاح [DATE]: 46 استفس…" at bounding box center [784, 376] width 1568 height 751
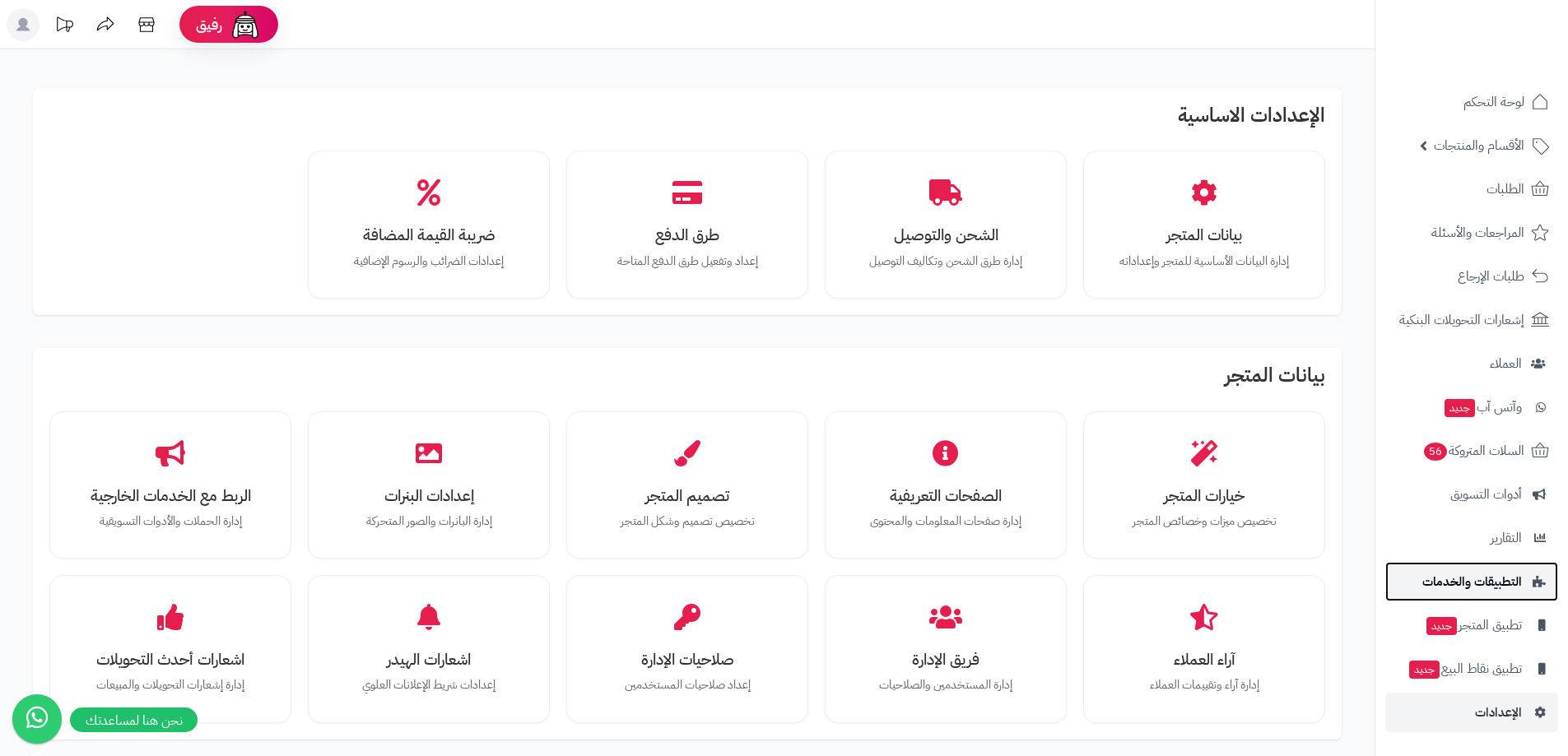
click at [1496, 576] on span "التطبيقات والخدمات" at bounding box center [1471, 581] width 99 height 23
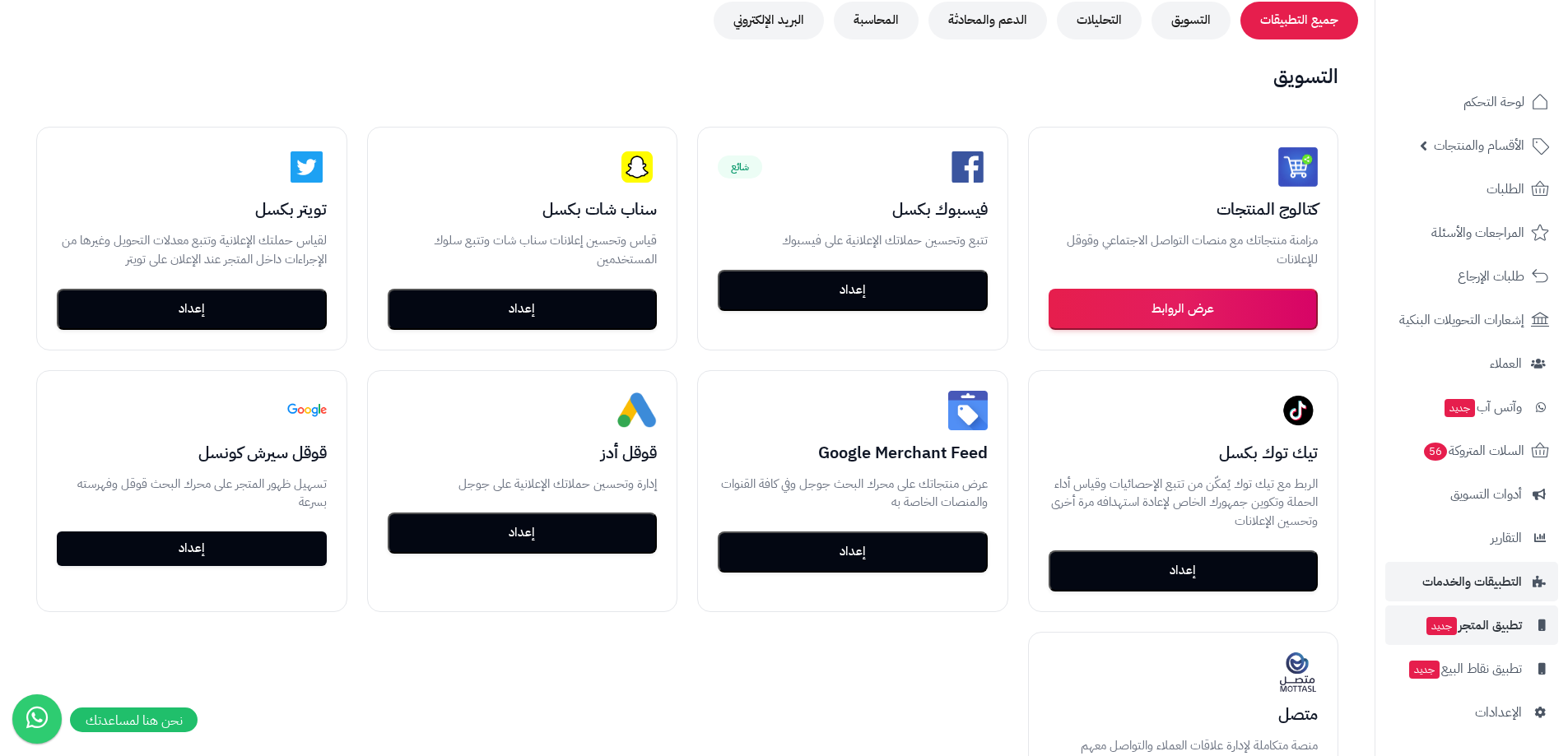
scroll to position [494, 0]
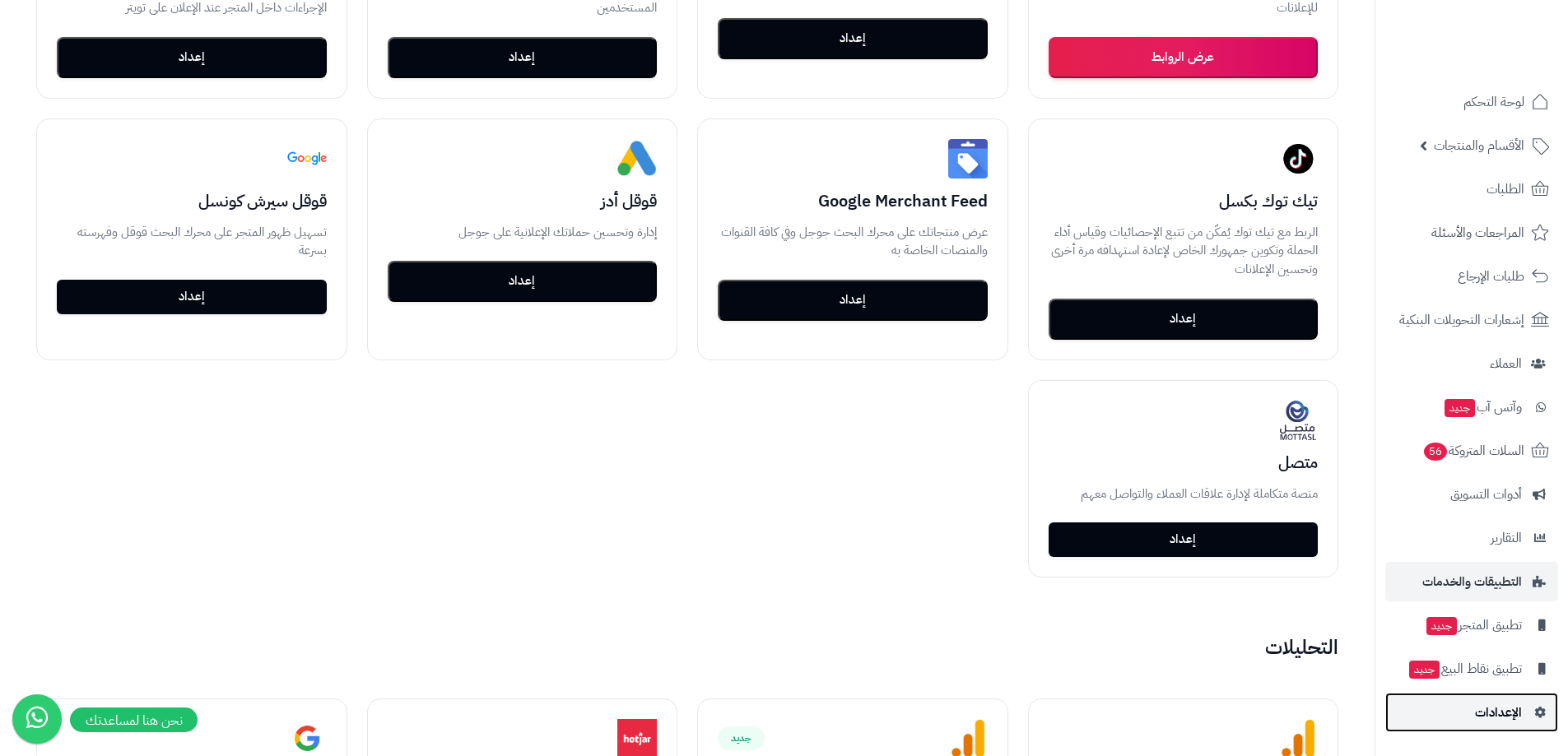
click at [1505, 722] on span "الإعدادات" at bounding box center [1498, 711] width 47 height 23
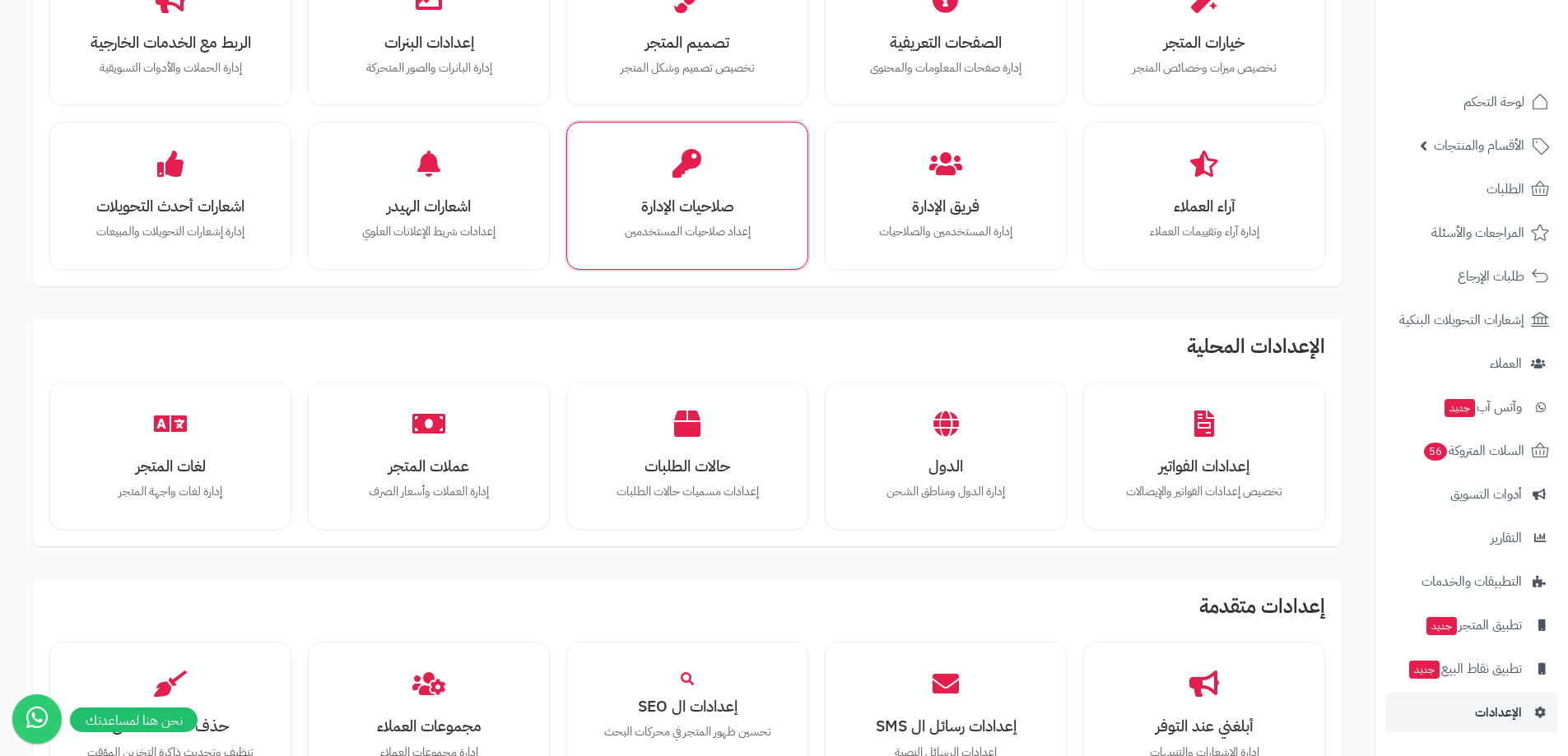
scroll to position [247, 0]
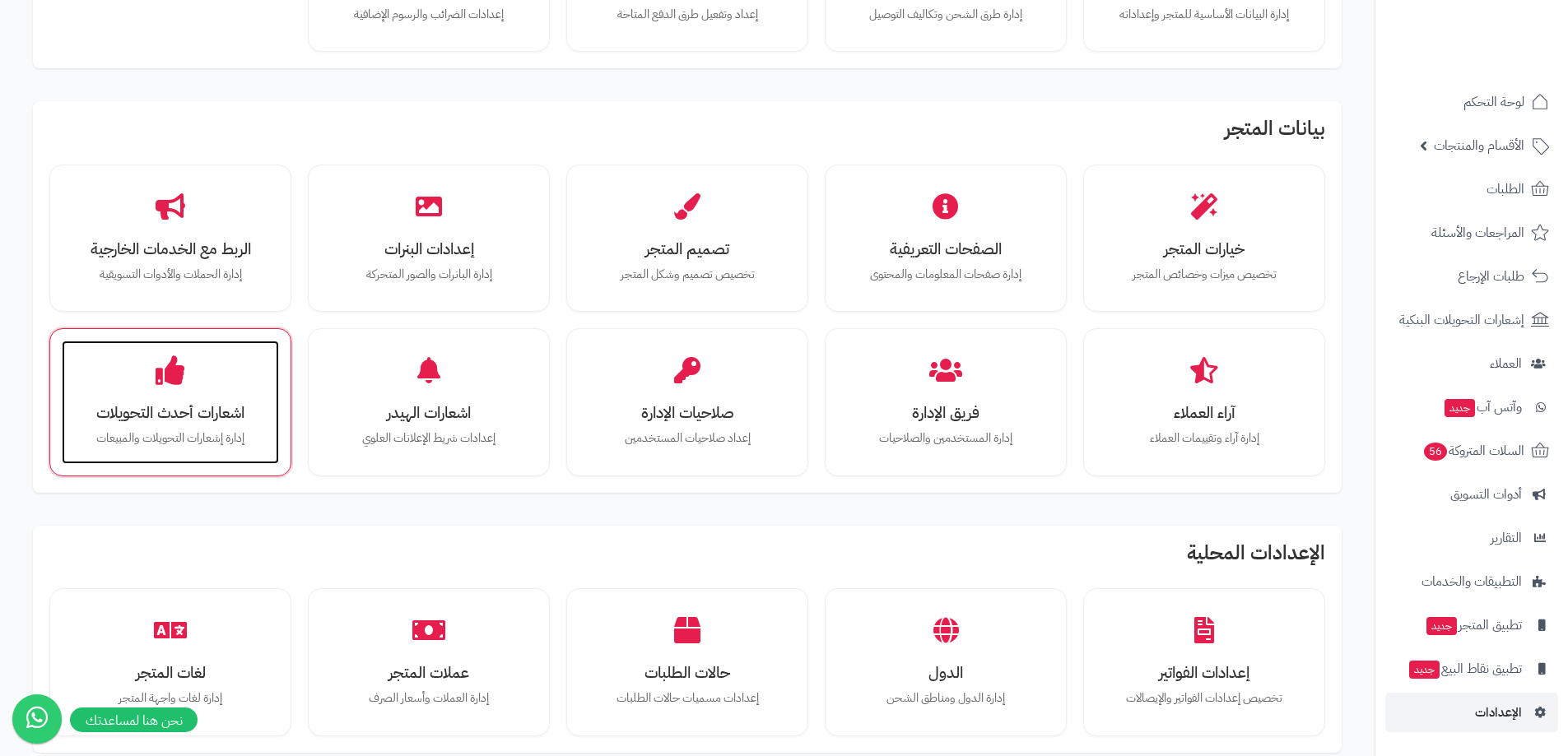
click at [240, 386] on div "اشعارات أحدث التحويلات إدارة إشعارات التحويلات والمبيعات" at bounding box center [170, 402] width 218 height 123
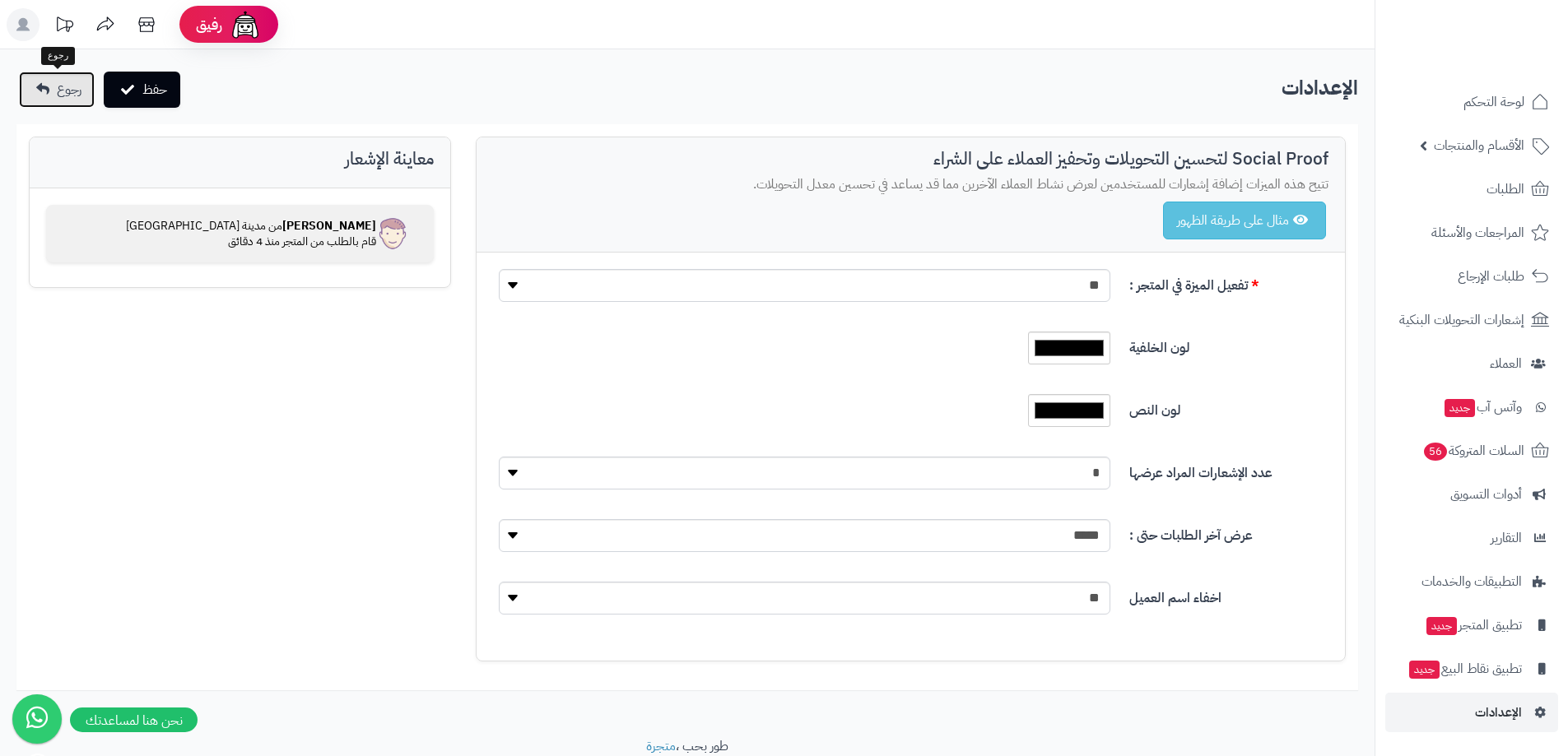
click at [79, 84] on span "رجوع" at bounding box center [69, 90] width 24 height 20
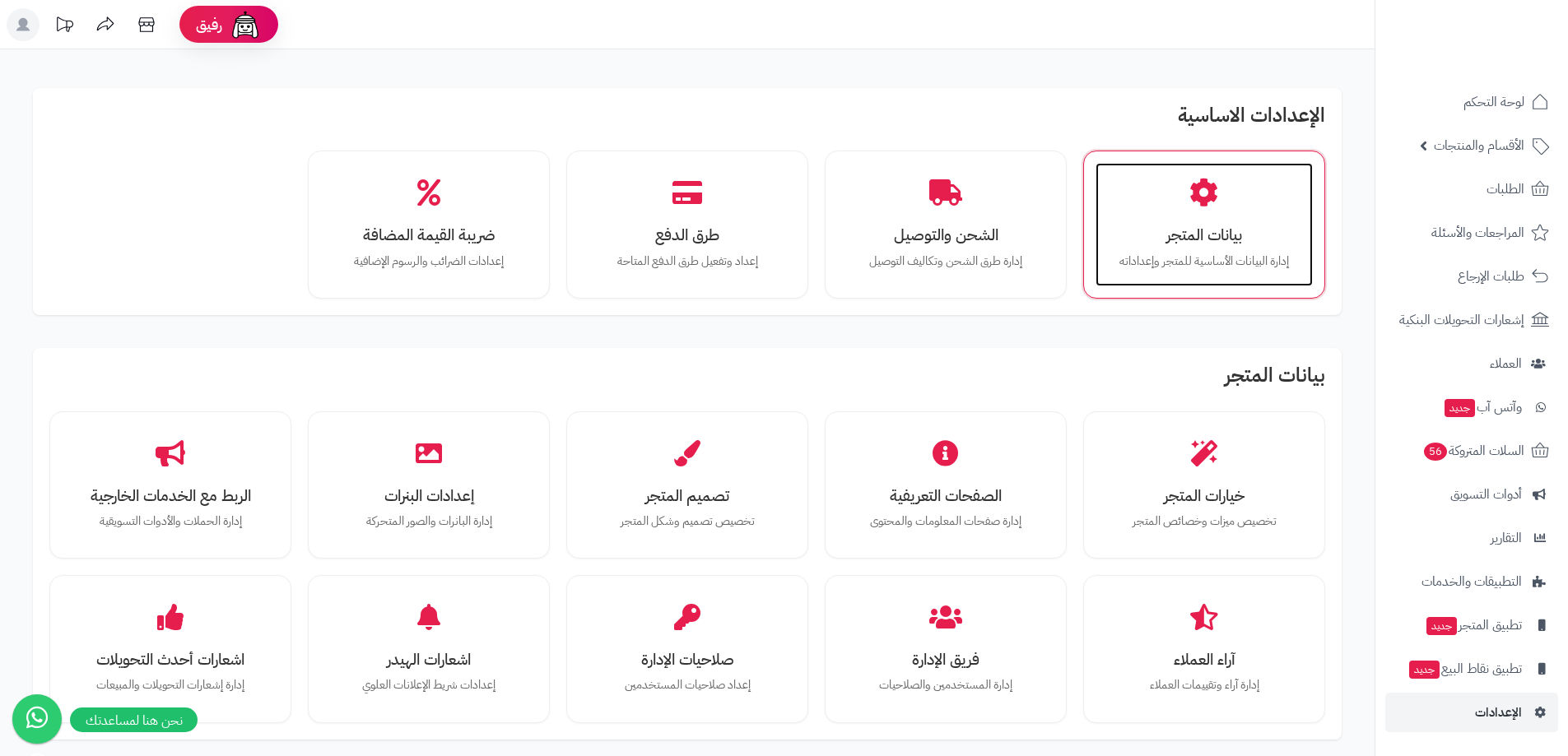
click at [1190, 188] on icon at bounding box center [1203, 193] width 29 height 29
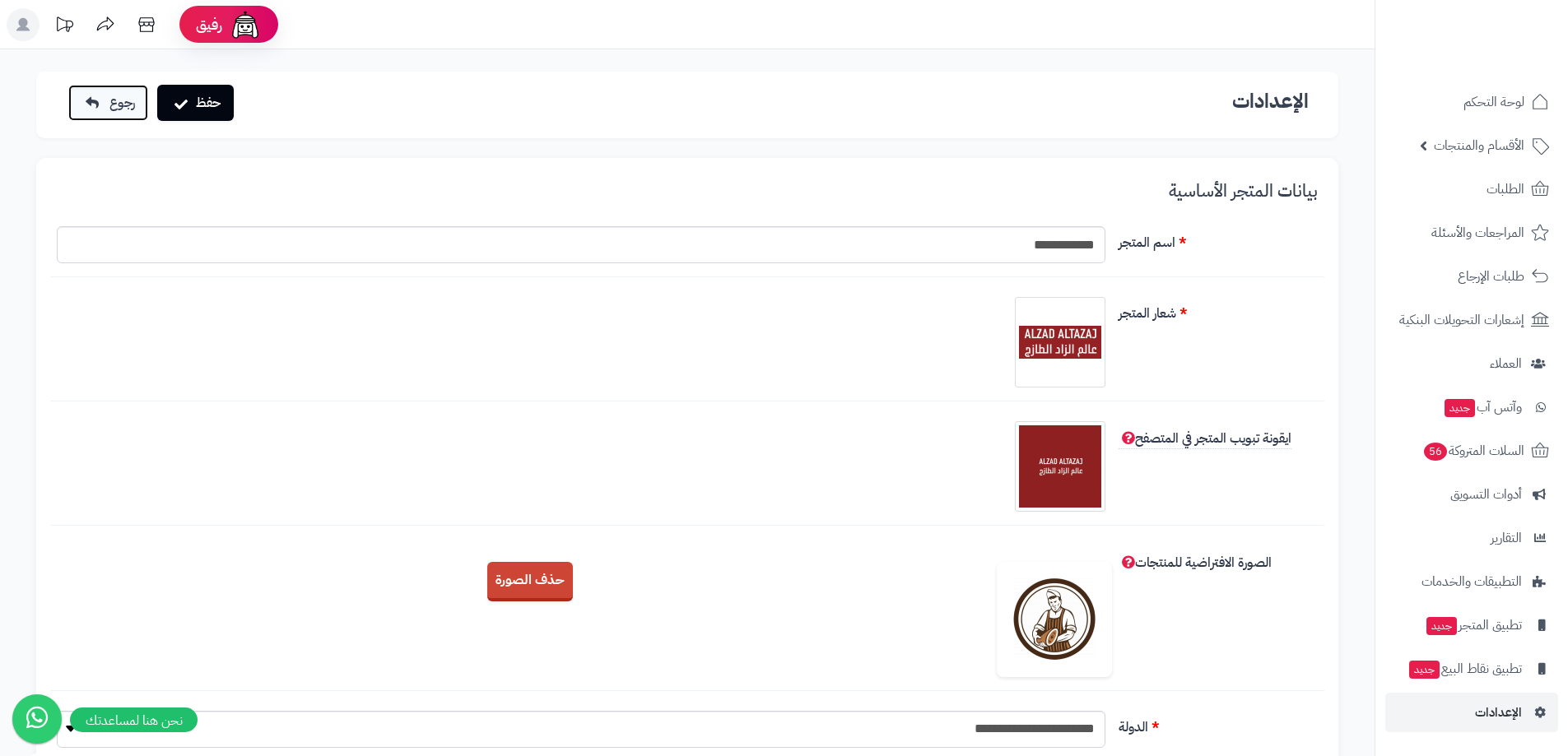
click at [97, 104] on icon at bounding box center [92, 103] width 13 height 13
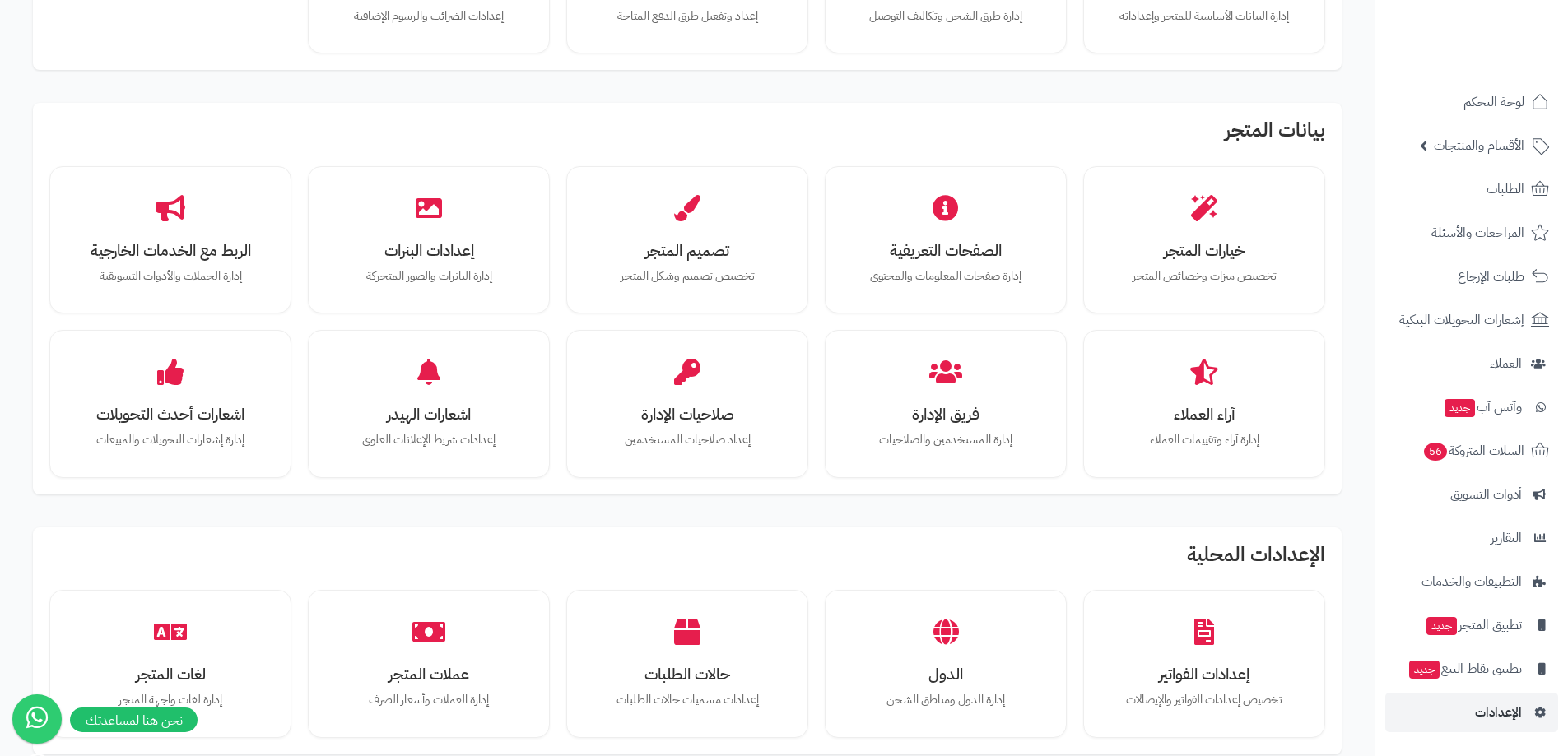
scroll to position [247, 0]
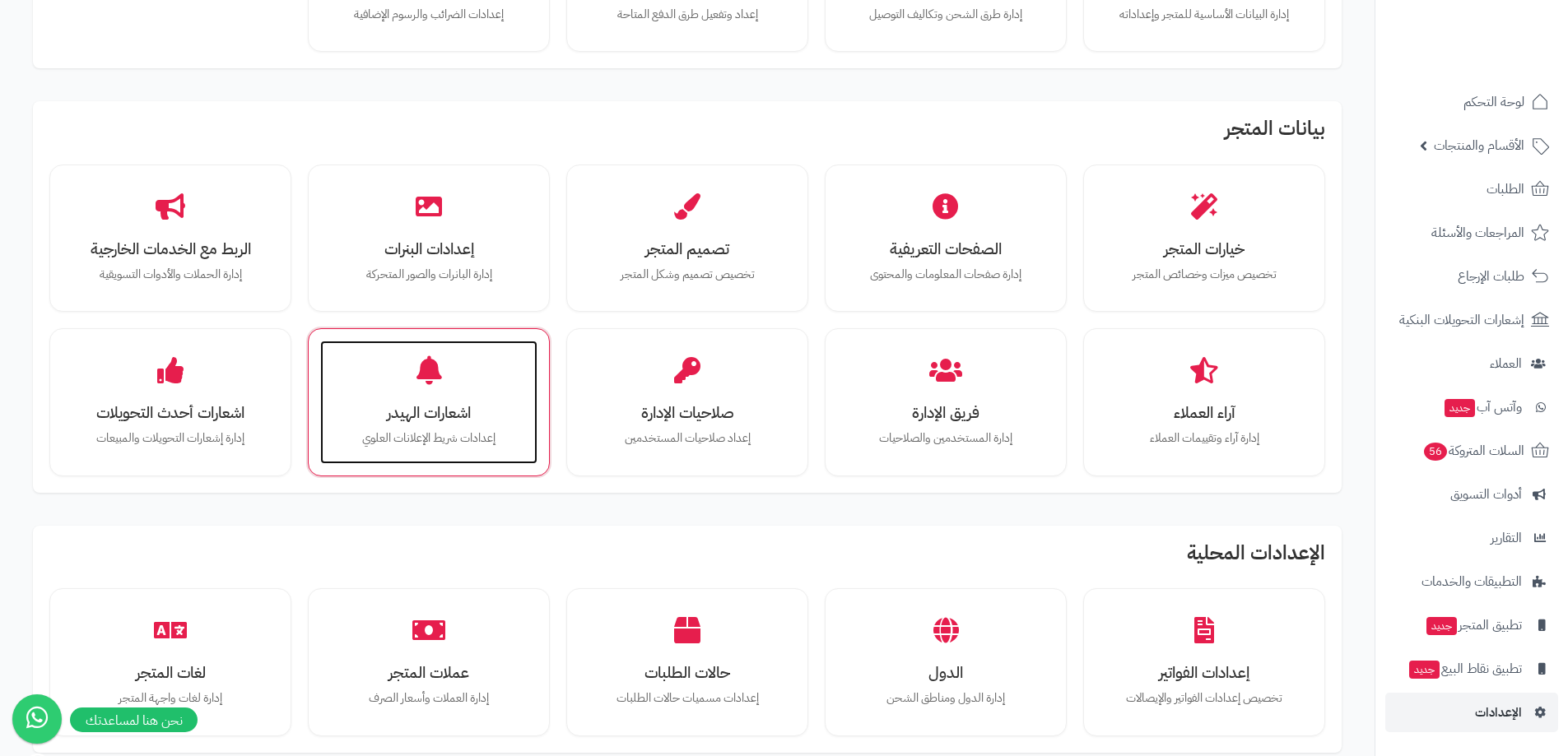
click at [483, 373] on div "اشعارات الهيدر إعدادات شريط الإعلانات العلوي" at bounding box center [429, 402] width 218 height 123
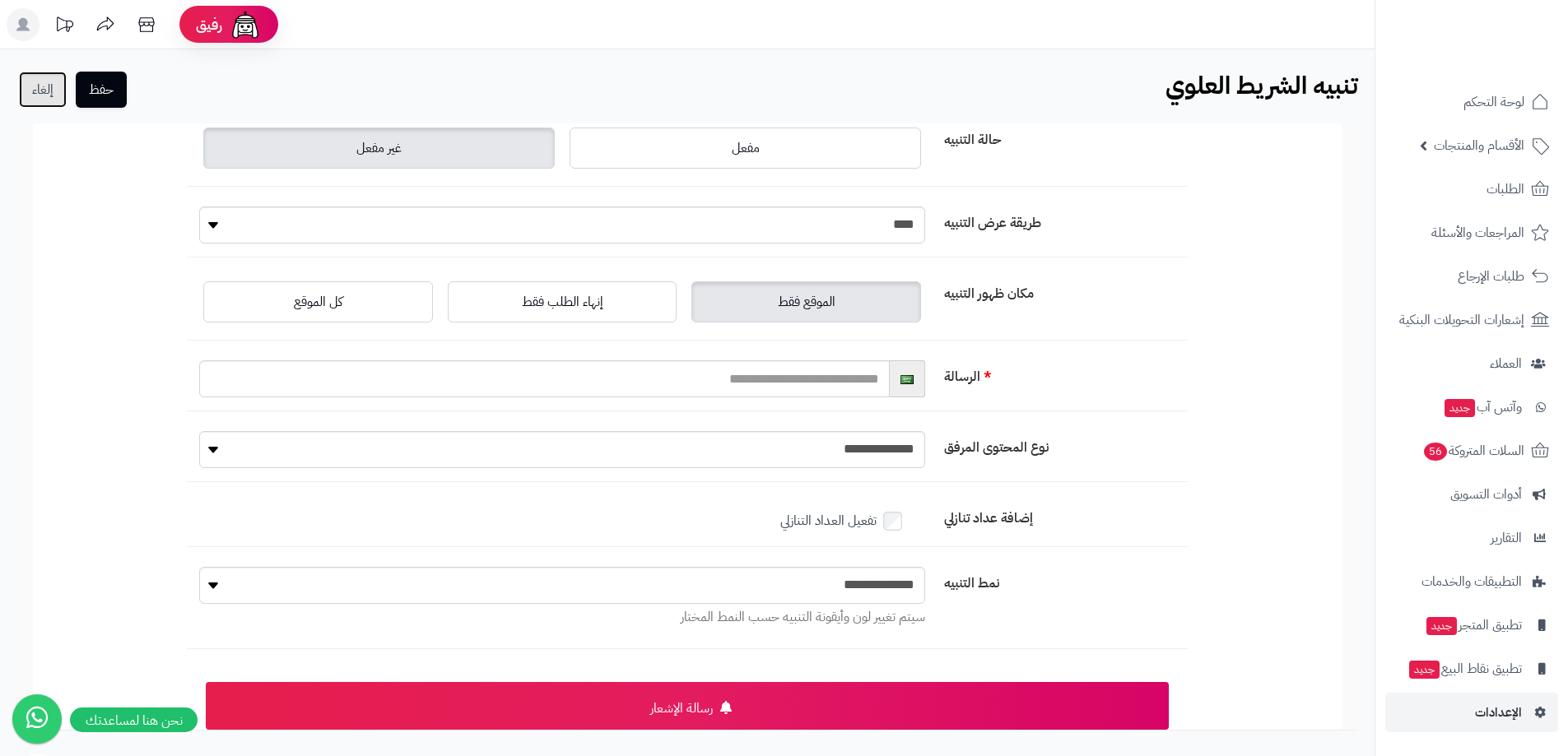
click at [53, 94] on link "إلغاء" at bounding box center [43, 89] width 48 height 36
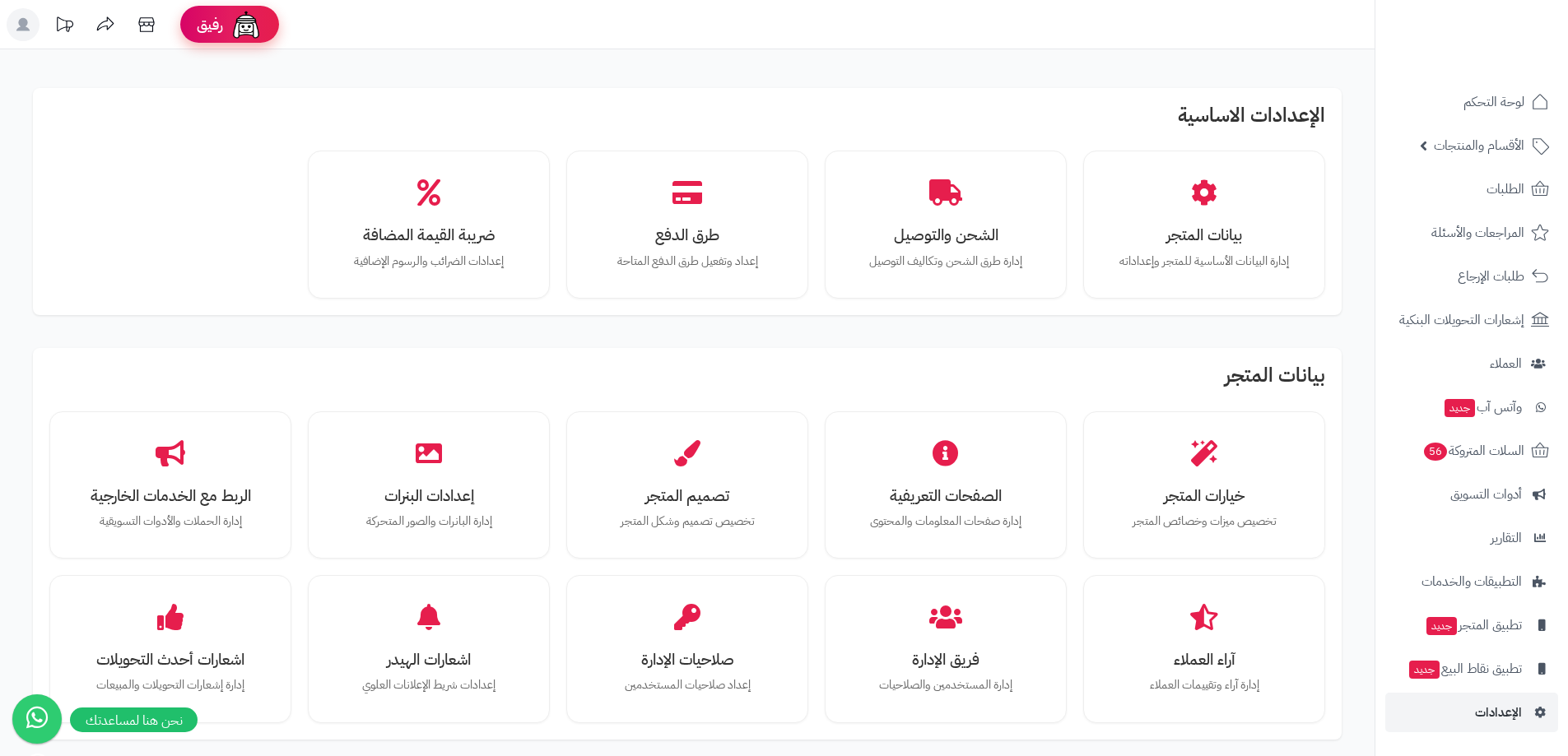
click at [238, 29] on img at bounding box center [245, 24] width 33 height 33
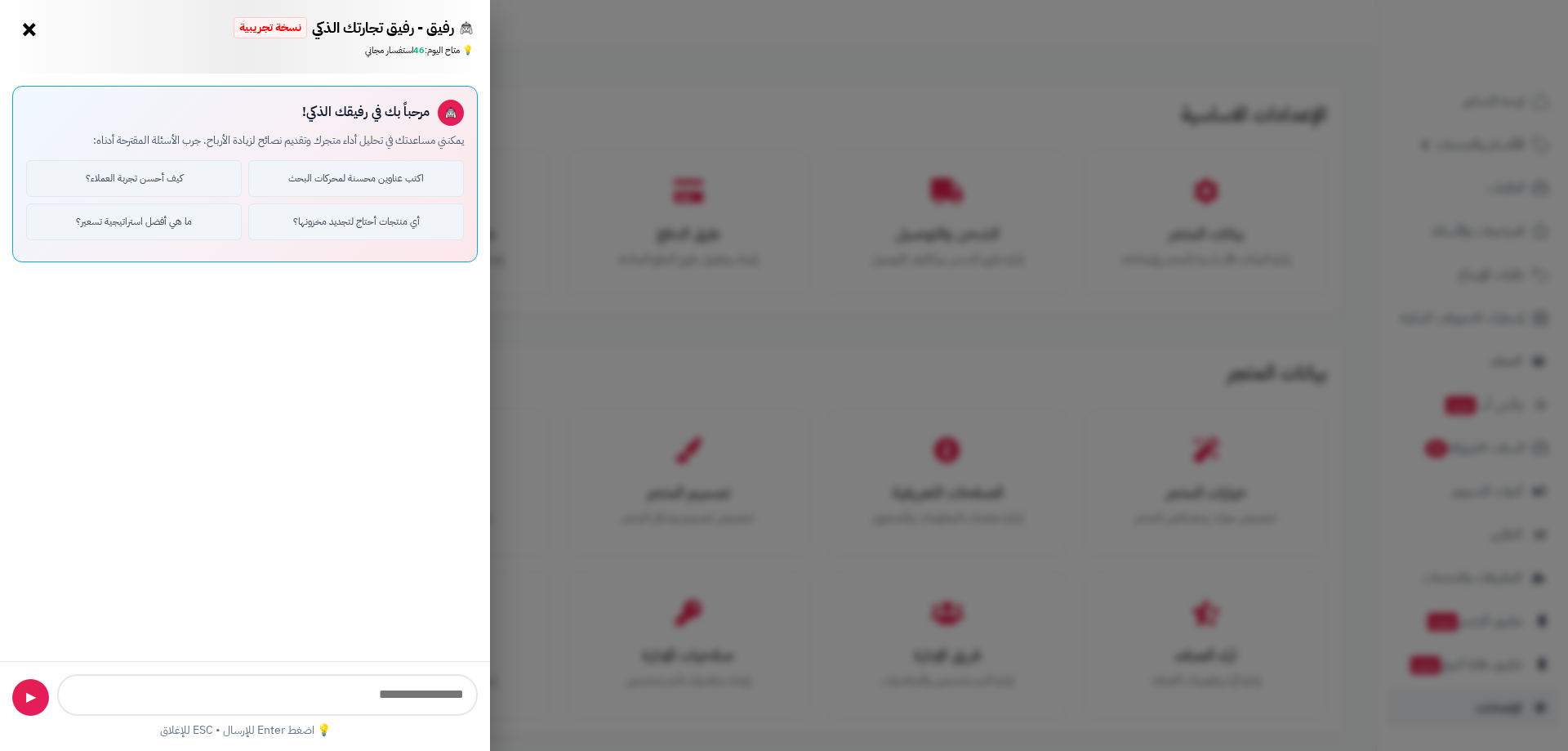
click at [381, 704] on input "text" at bounding box center [268, 695] width 420 height 42
type input "**********"
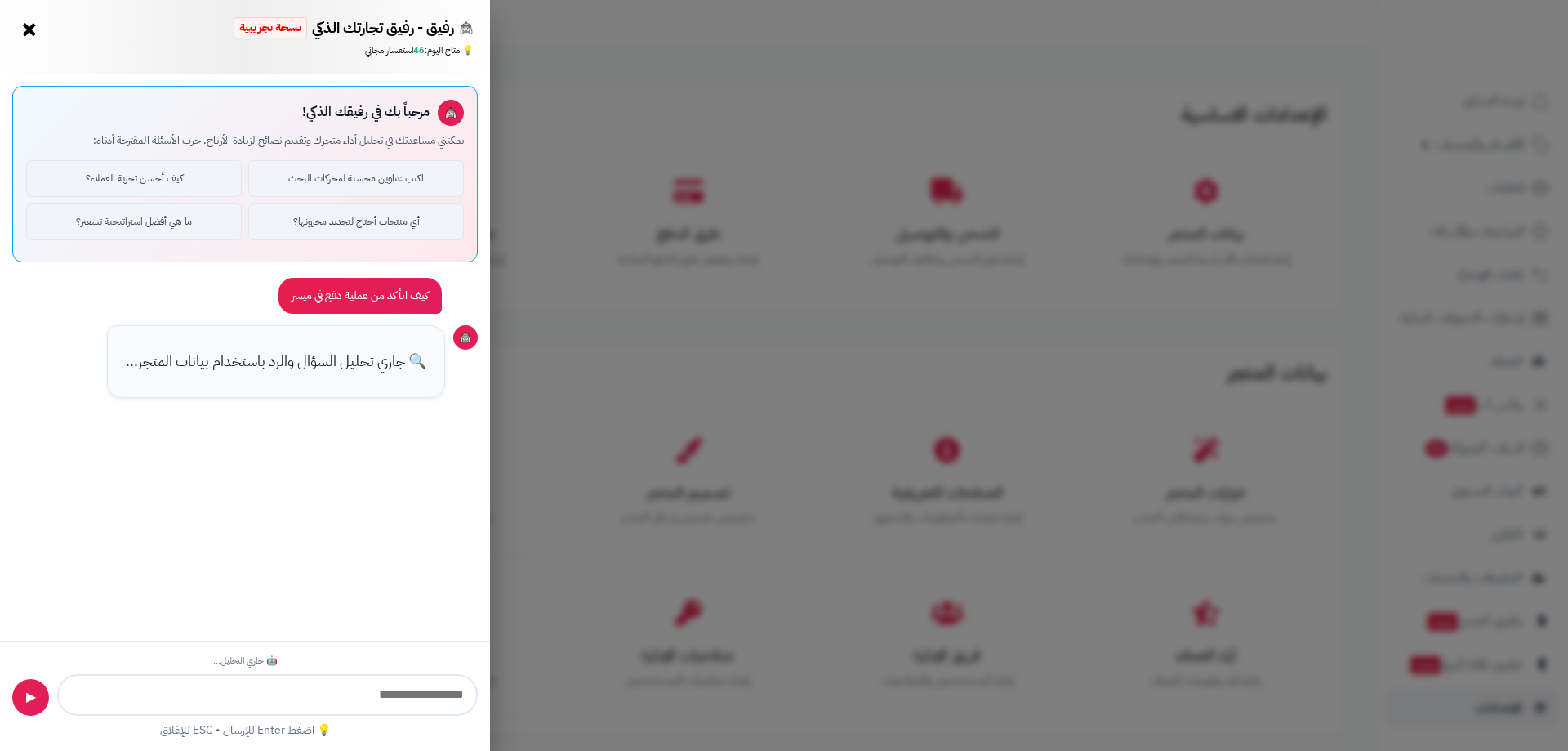
scroll to position [209, 0]
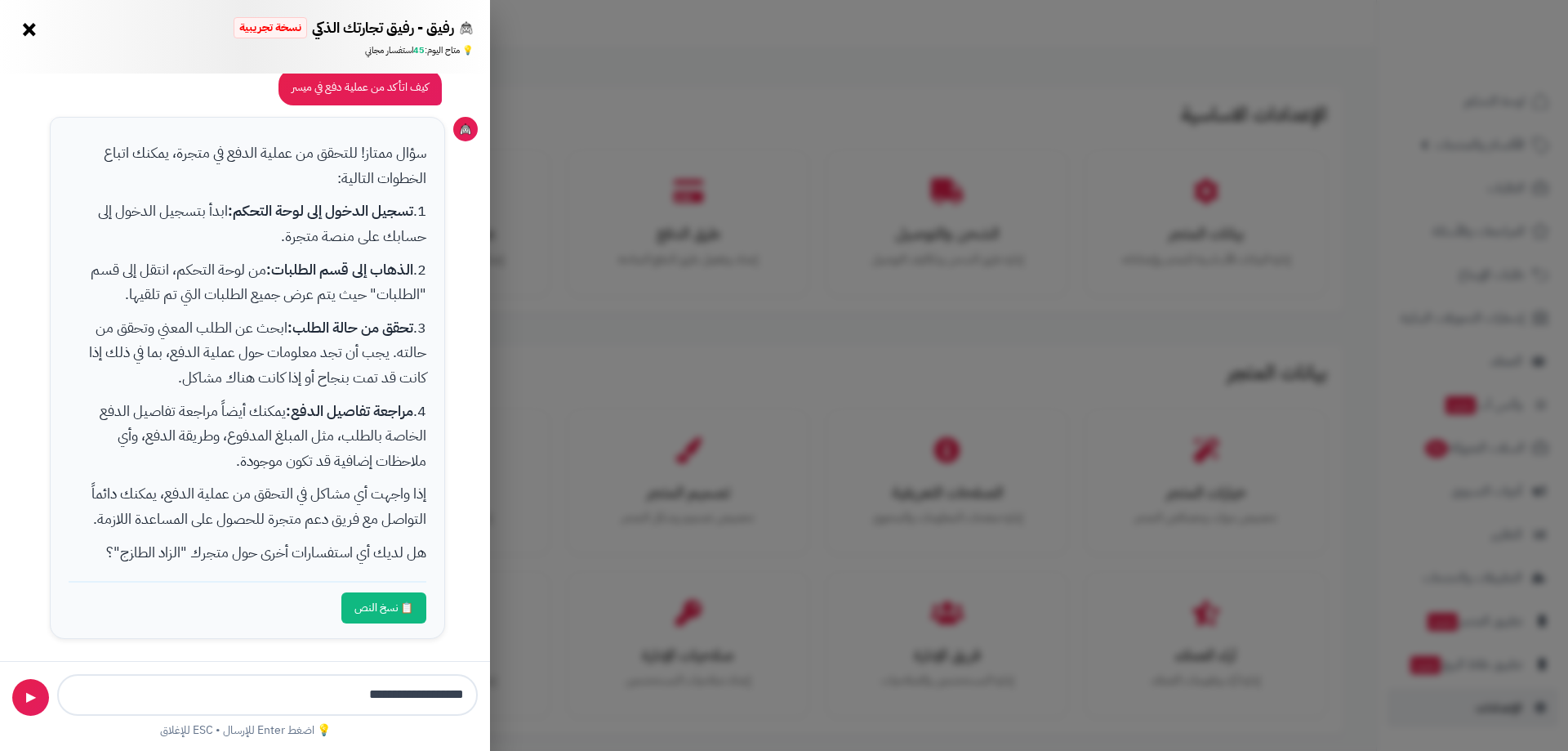
type input "**********"
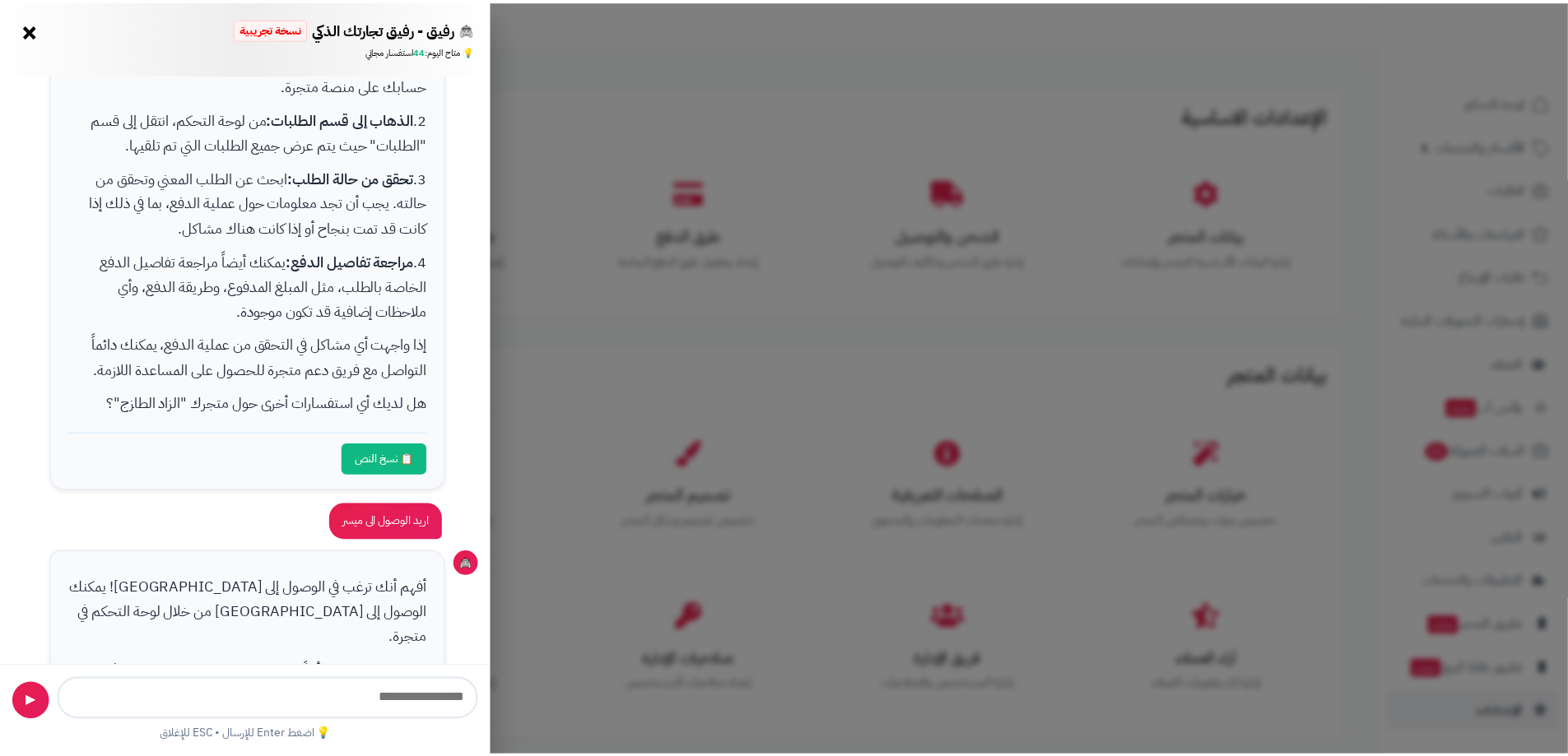
scroll to position [586, 0]
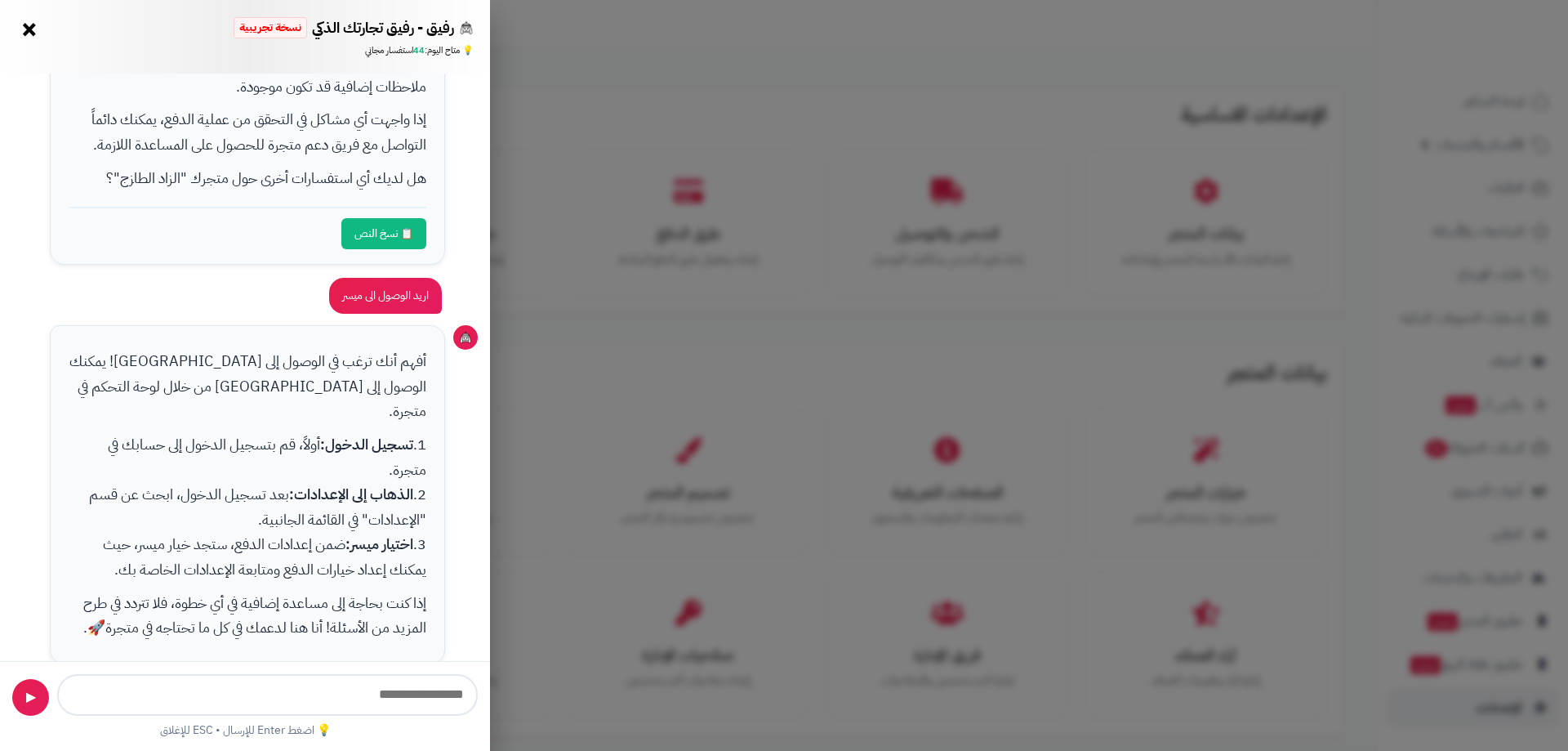
click at [563, 425] on div "رفيق - رفيق تجارتك الذكي نسخة تجريبية 📈 تاجر متنامي × 💡 متاح اليوم: 44 استفسار …" at bounding box center [784, 376] width 1568 height 751
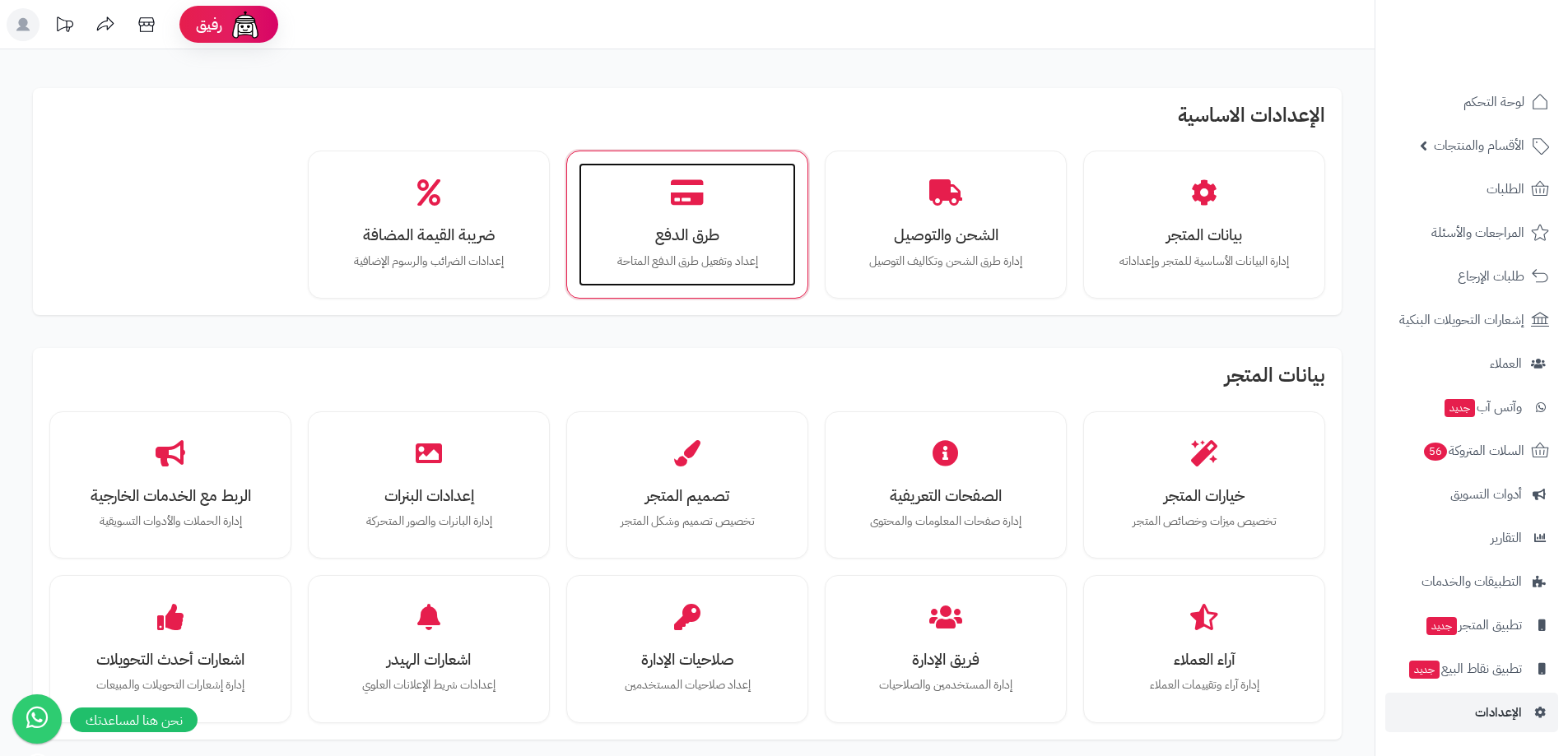
click at [696, 241] on h3 "طرق الدفع" at bounding box center [687, 234] width 184 height 18
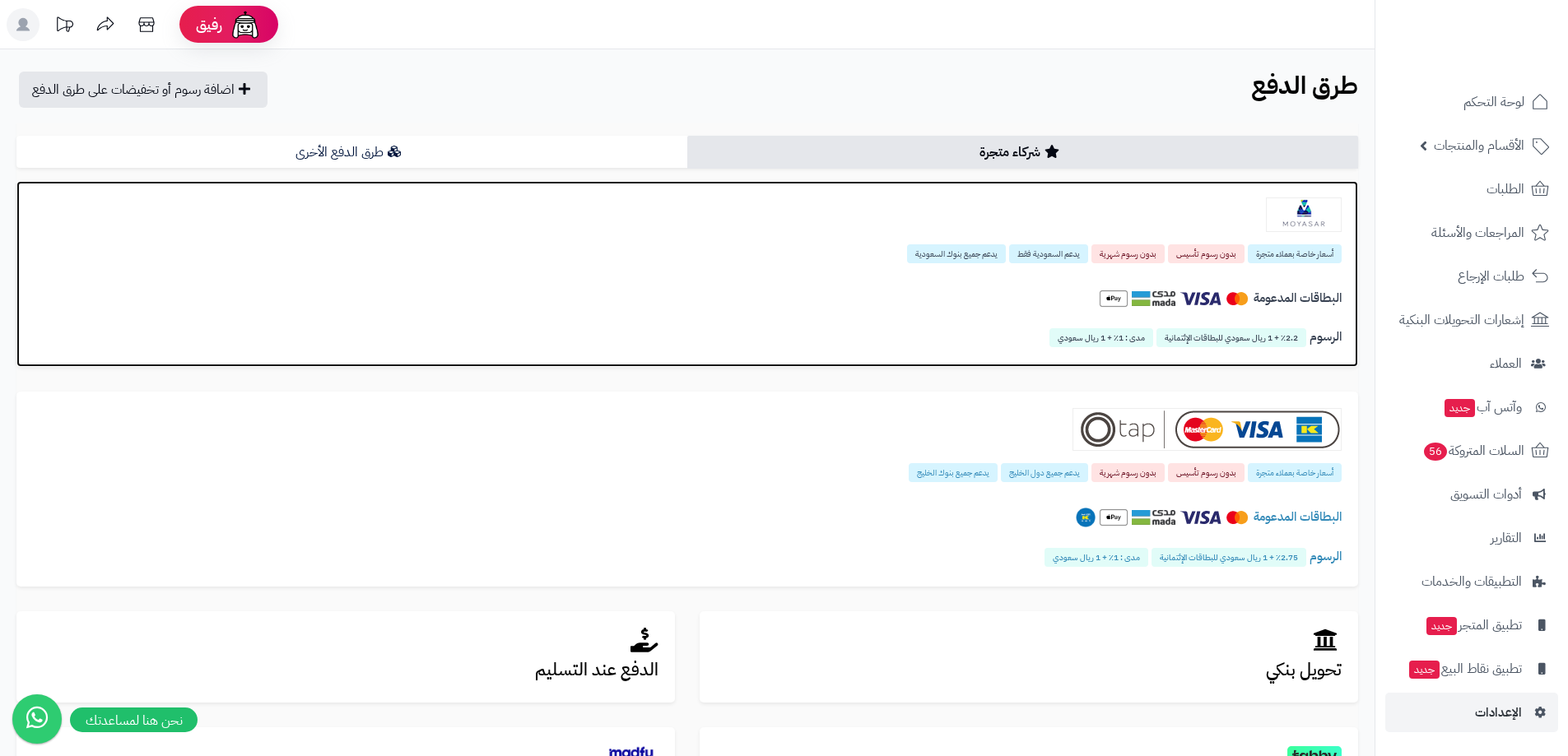
click at [1289, 207] on img at bounding box center [1303, 214] width 76 height 34
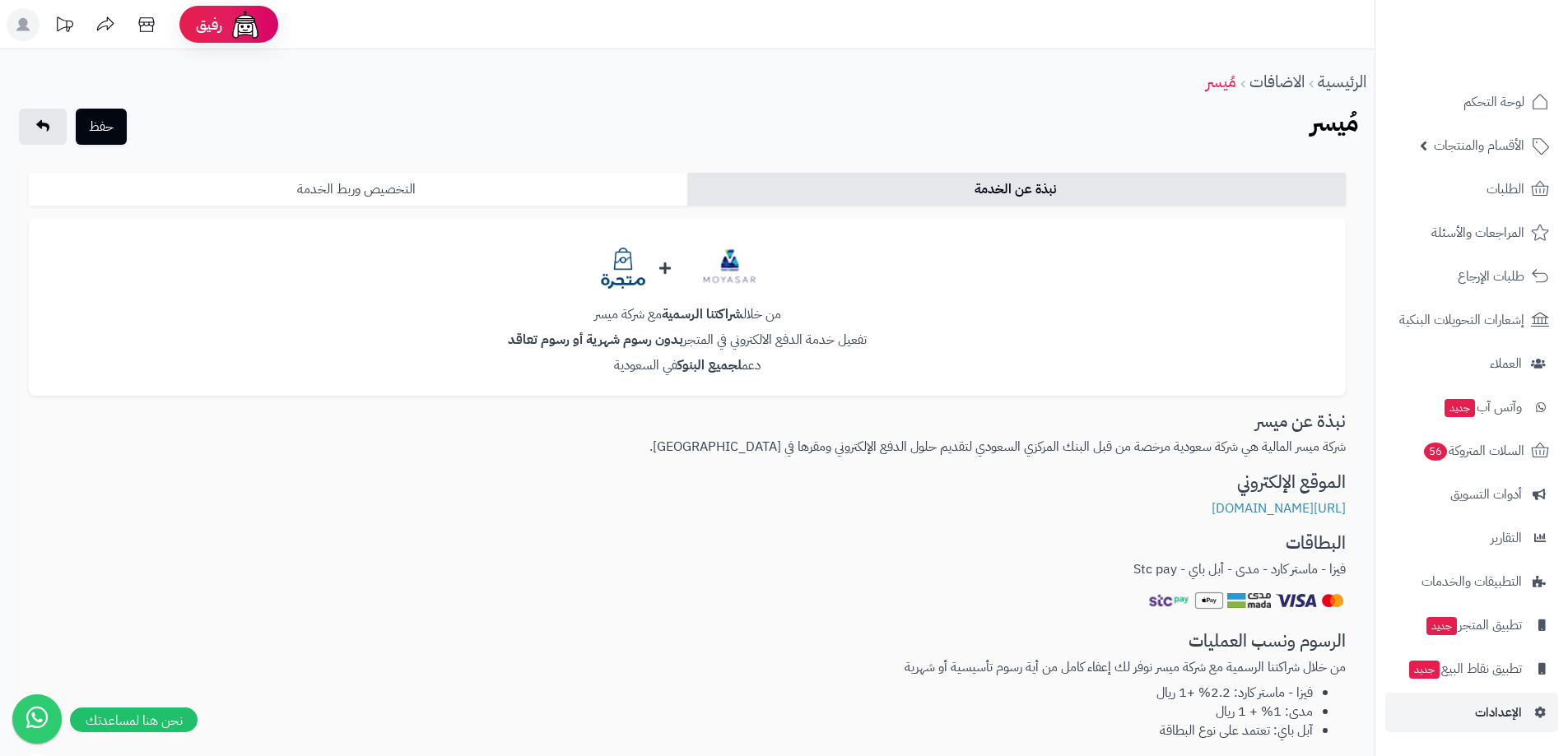
click at [452, 182] on link "التخصيص وربط الخدمة" at bounding box center [357, 189] width 658 height 33
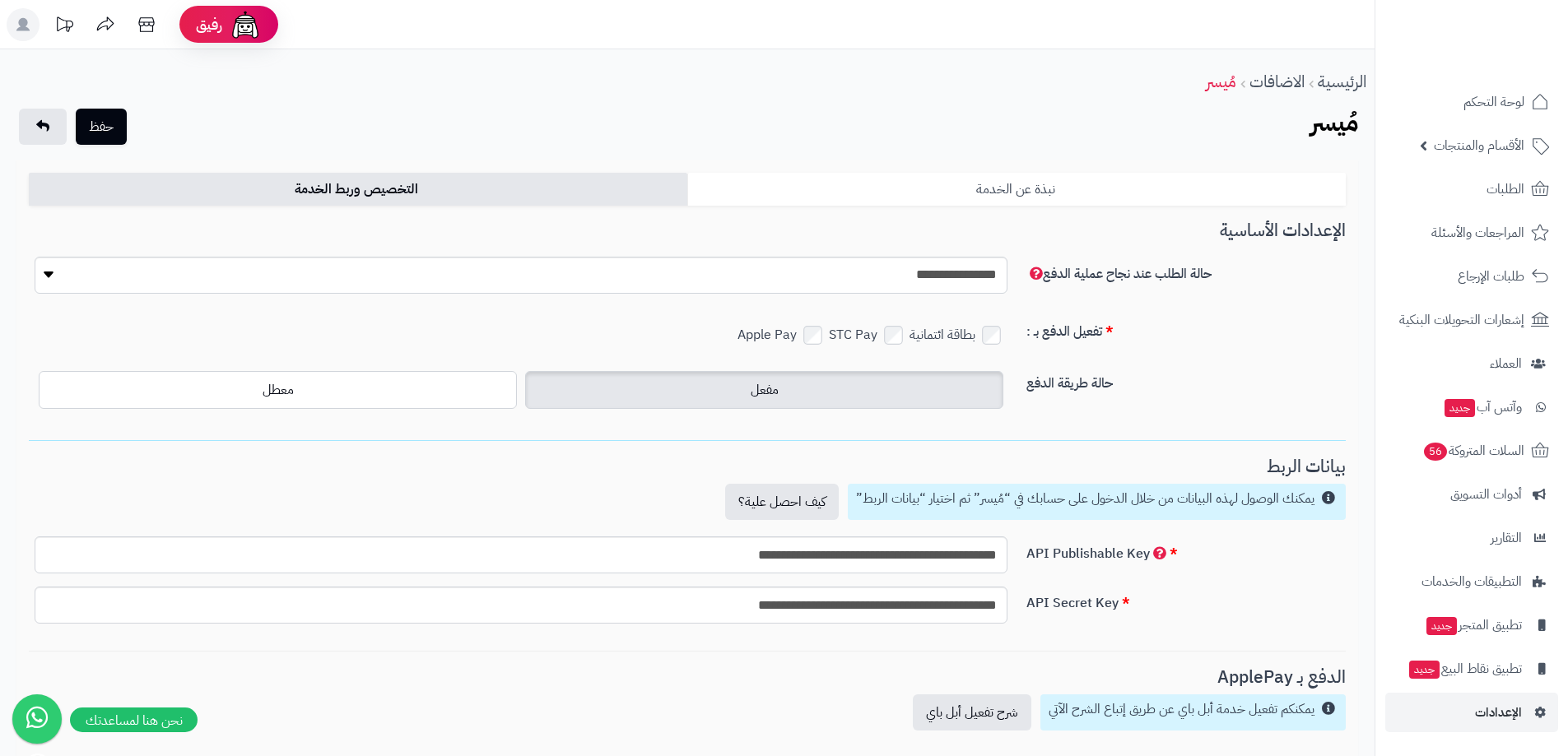
click at [1050, 186] on link "نبذة عن الخدمة" at bounding box center [1016, 189] width 658 height 33
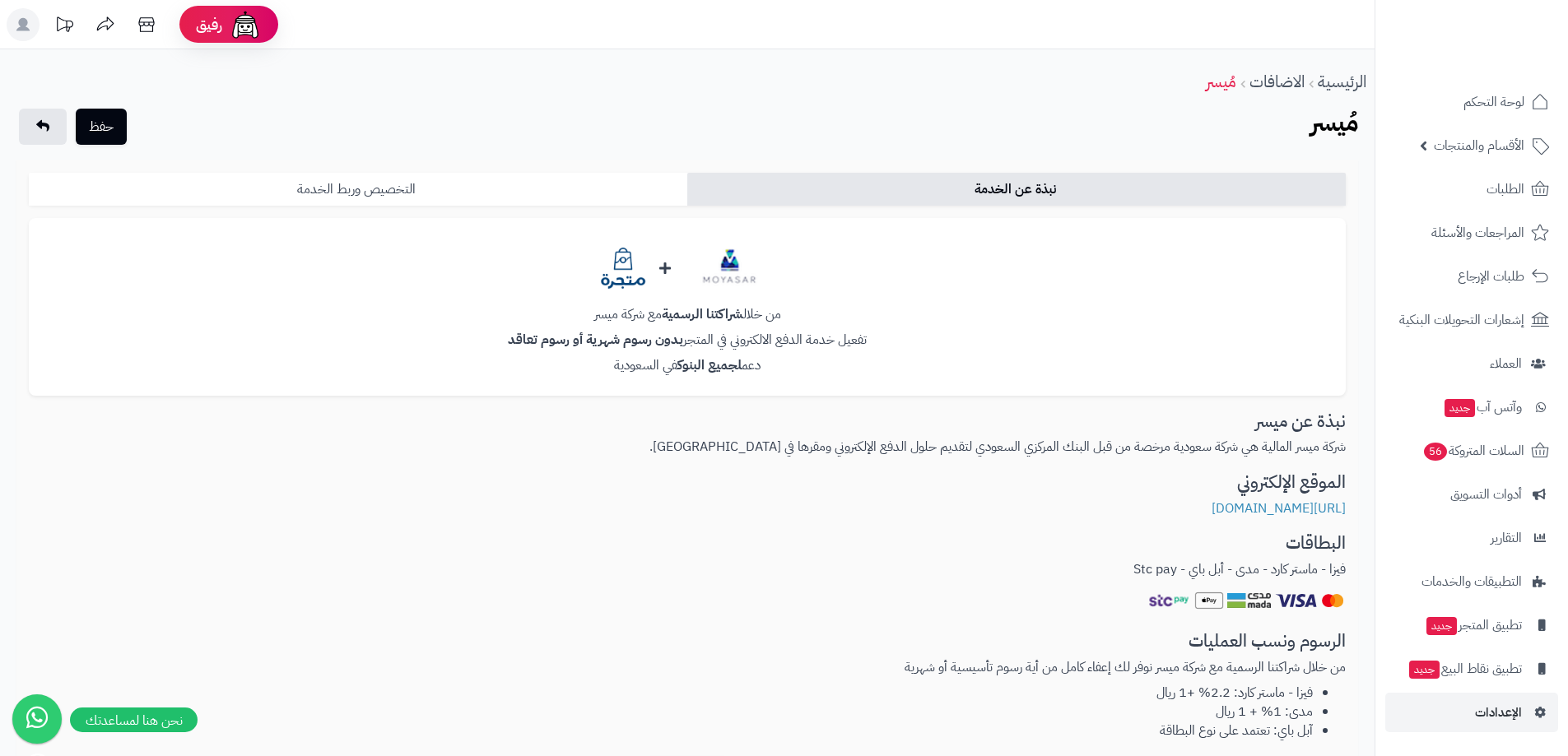
click at [576, 190] on link "التخصيص وربط الخدمة" at bounding box center [357, 189] width 658 height 33
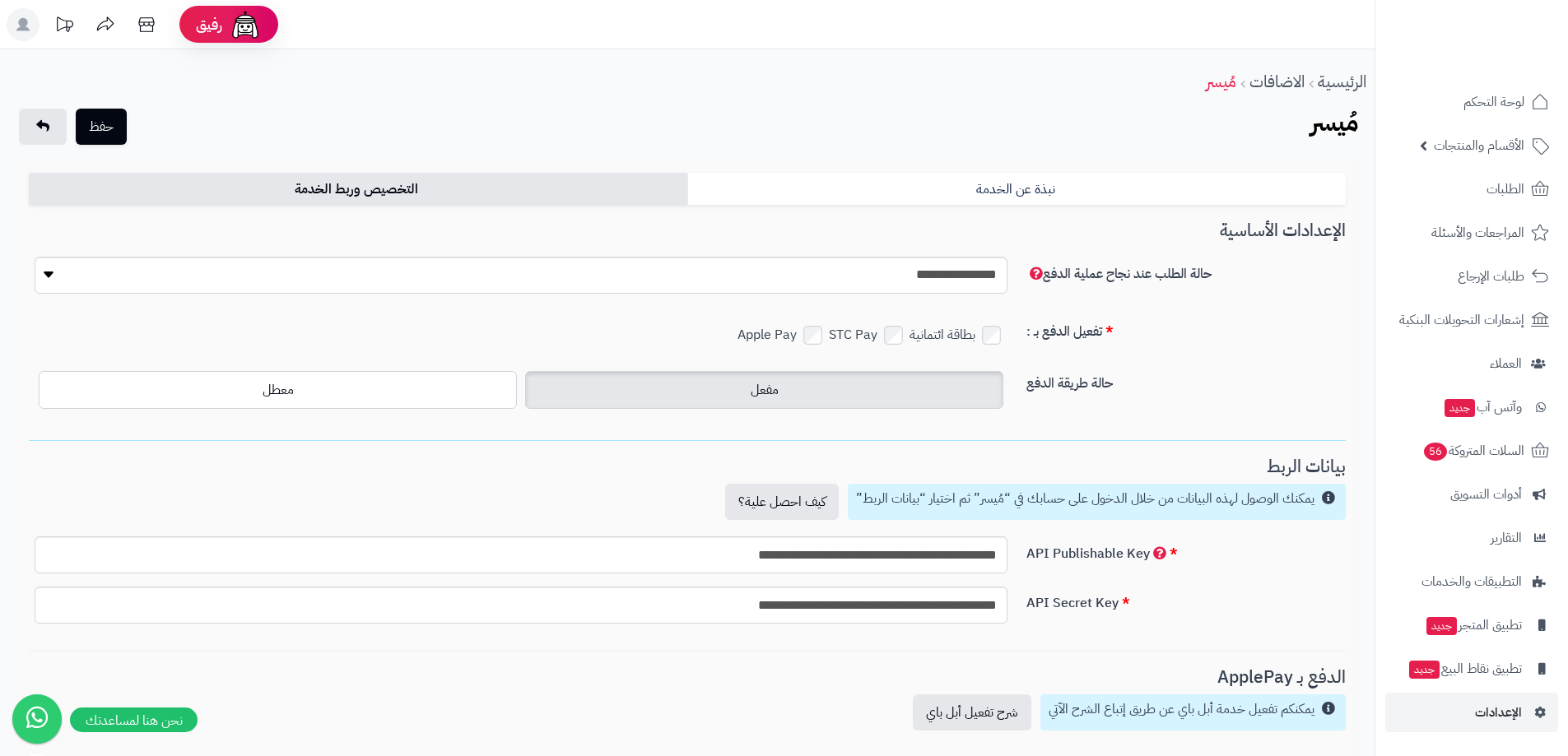
click at [525, 489] on div "يمكنك الوصول لهذه البيانات من خلال الدخول على حسابك في “مُيسر” ثم اختيار “بيانا…" at bounding box center [687, 501] width 1317 height 36
click at [45, 274] on select "**********" at bounding box center [521, 276] width 973 height 37
click at [846, 182] on link "نبذة عن الخدمة" at bounding box center [1016, 189] width 658 height 33
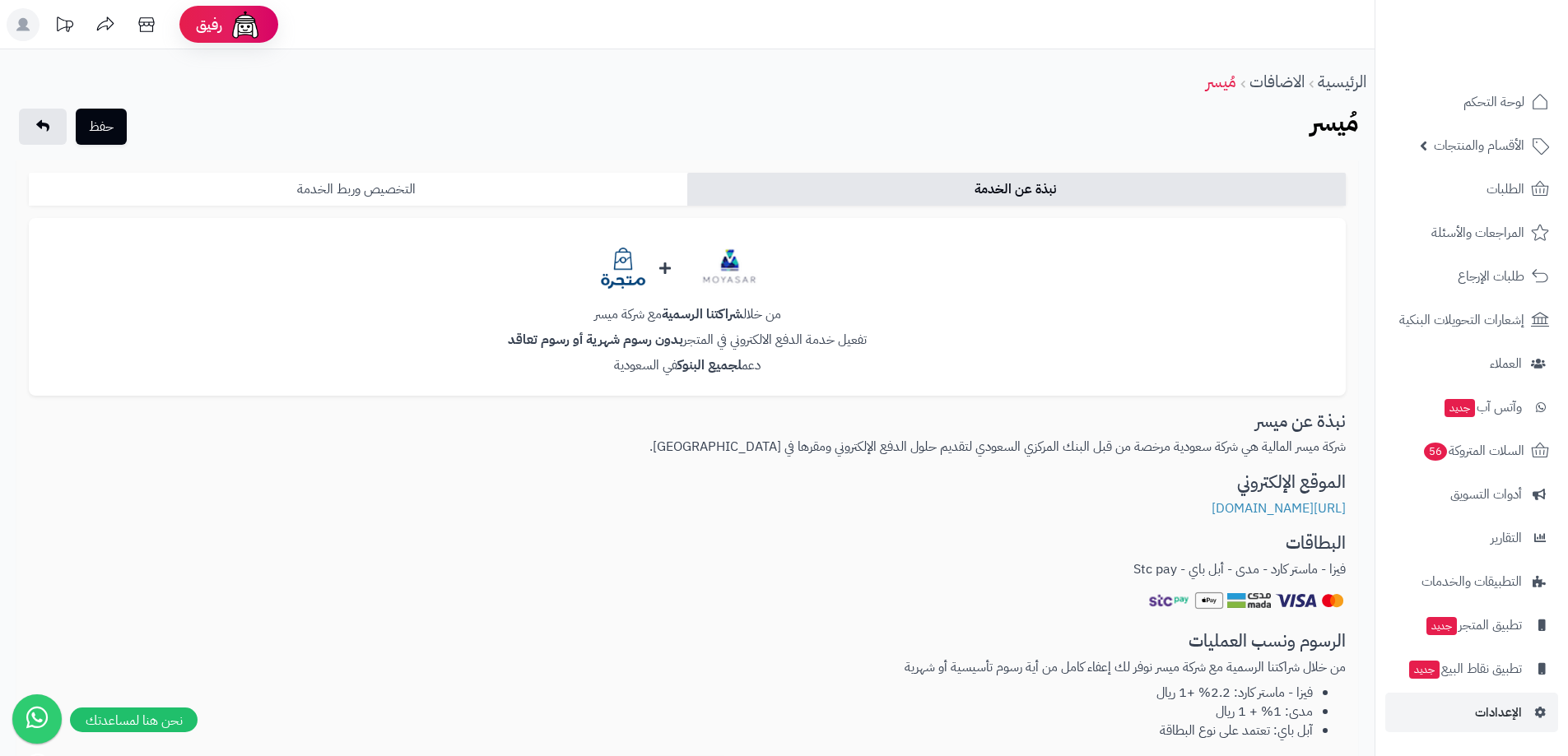
click at [404, 192] on link "التخصيص وربط الخدمة" at bounding box center [357, 189] width 658 height 33
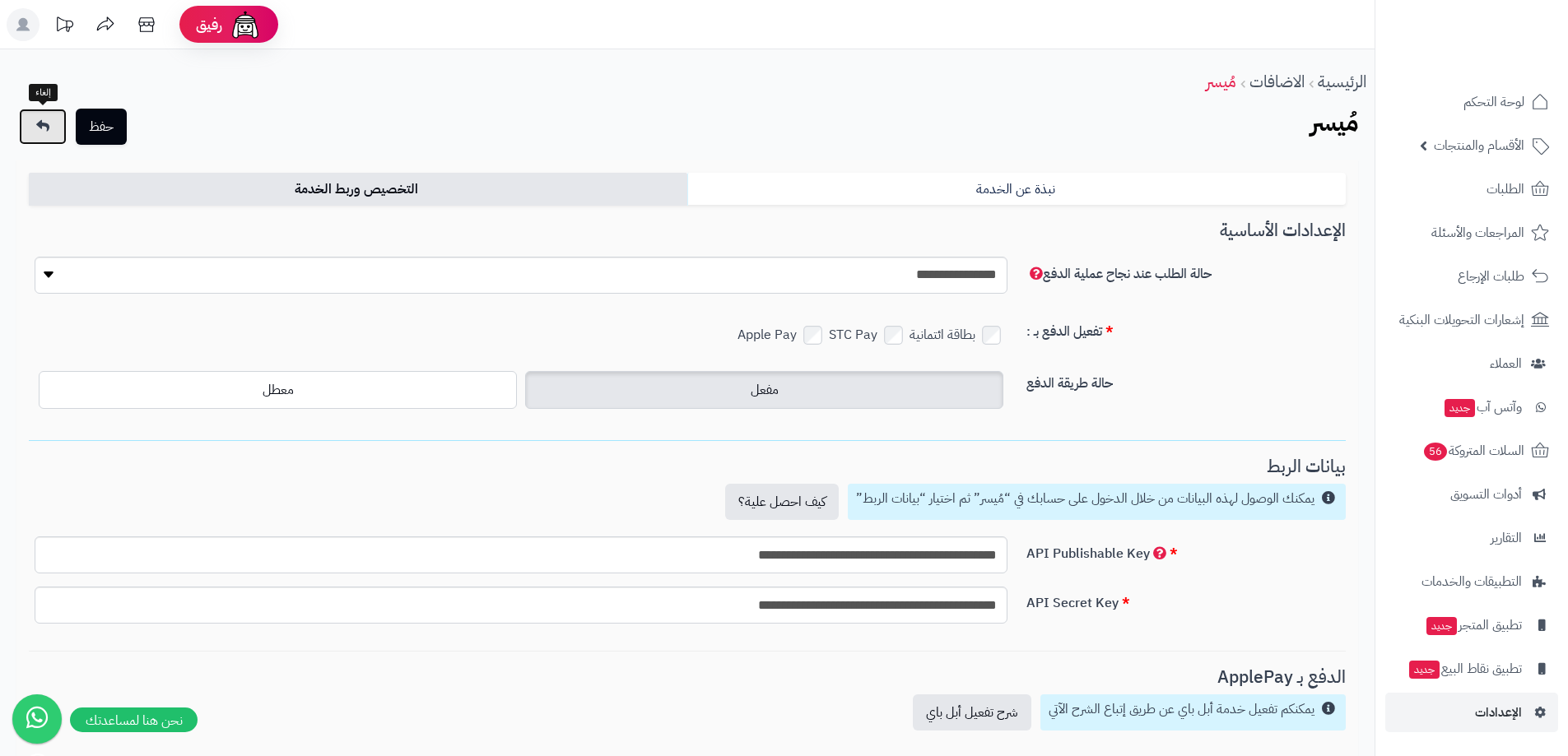
click at [48, 123] on icon at bounding box center [43, 126] width 13 height 13
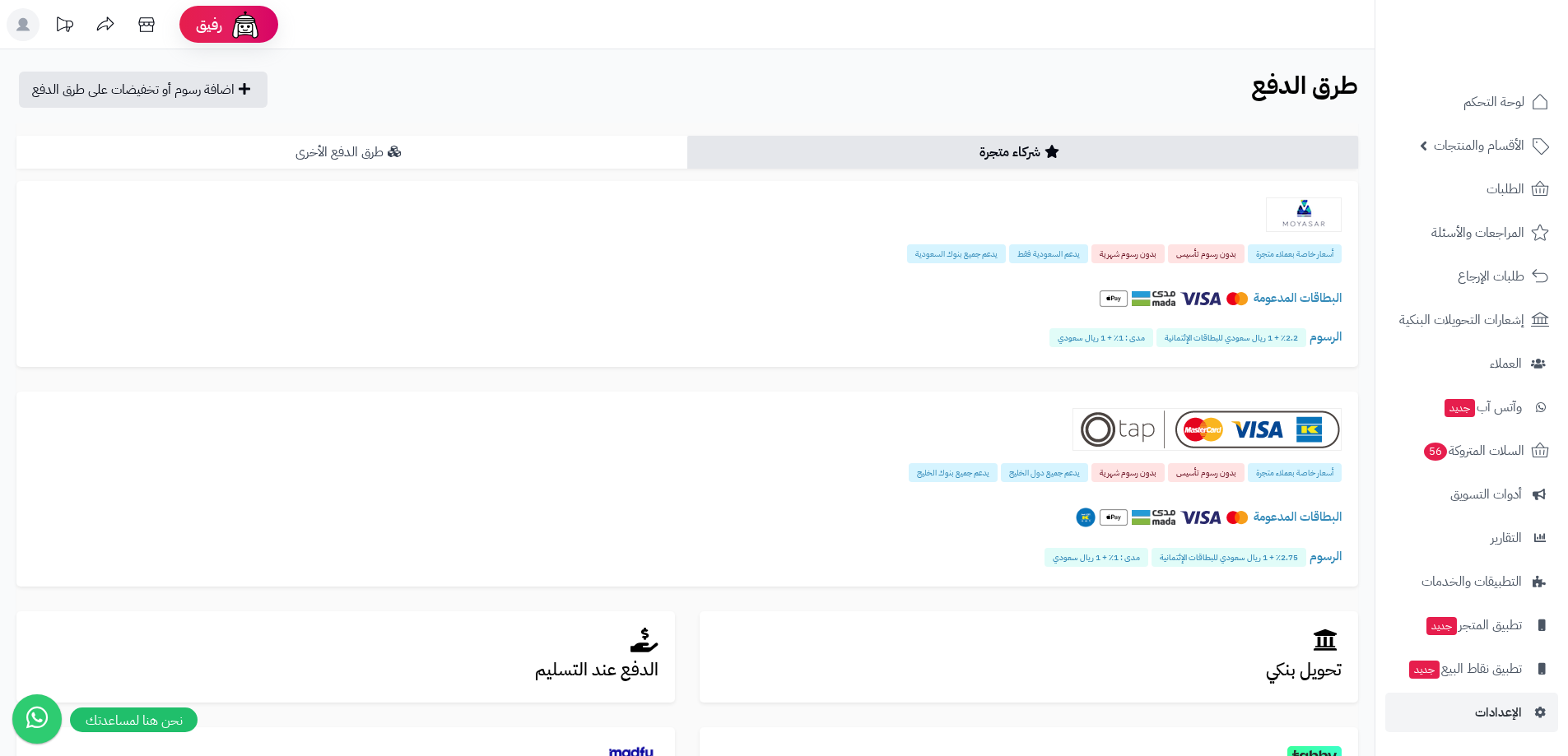
click at [465, 146] on link "طرق الدفع الأخرى" at bounding box center [352, 152] width 671 height 33
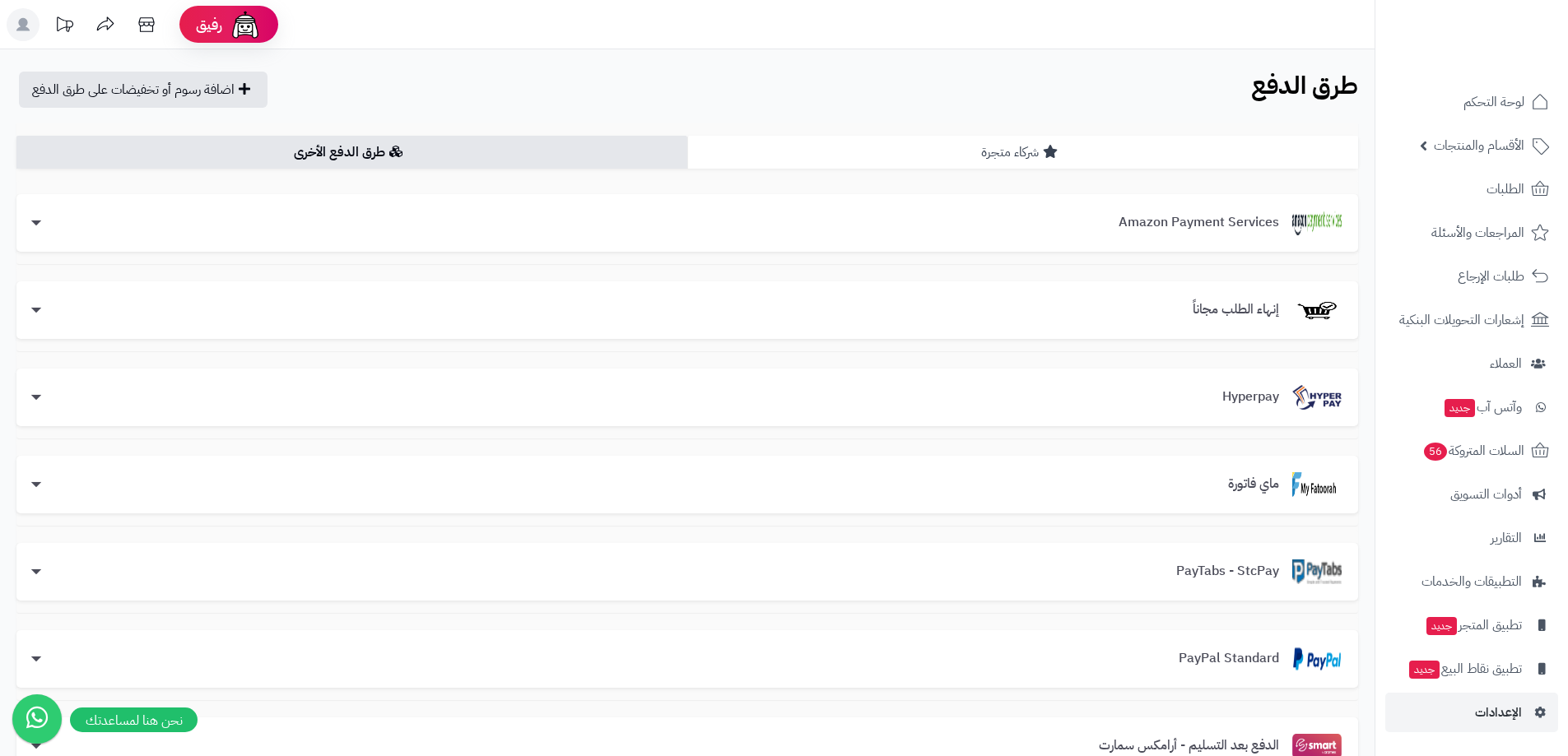
click at [937, 159] on link "شركاء متجرة" at bounding box center [1023, 152] width 671 height 33
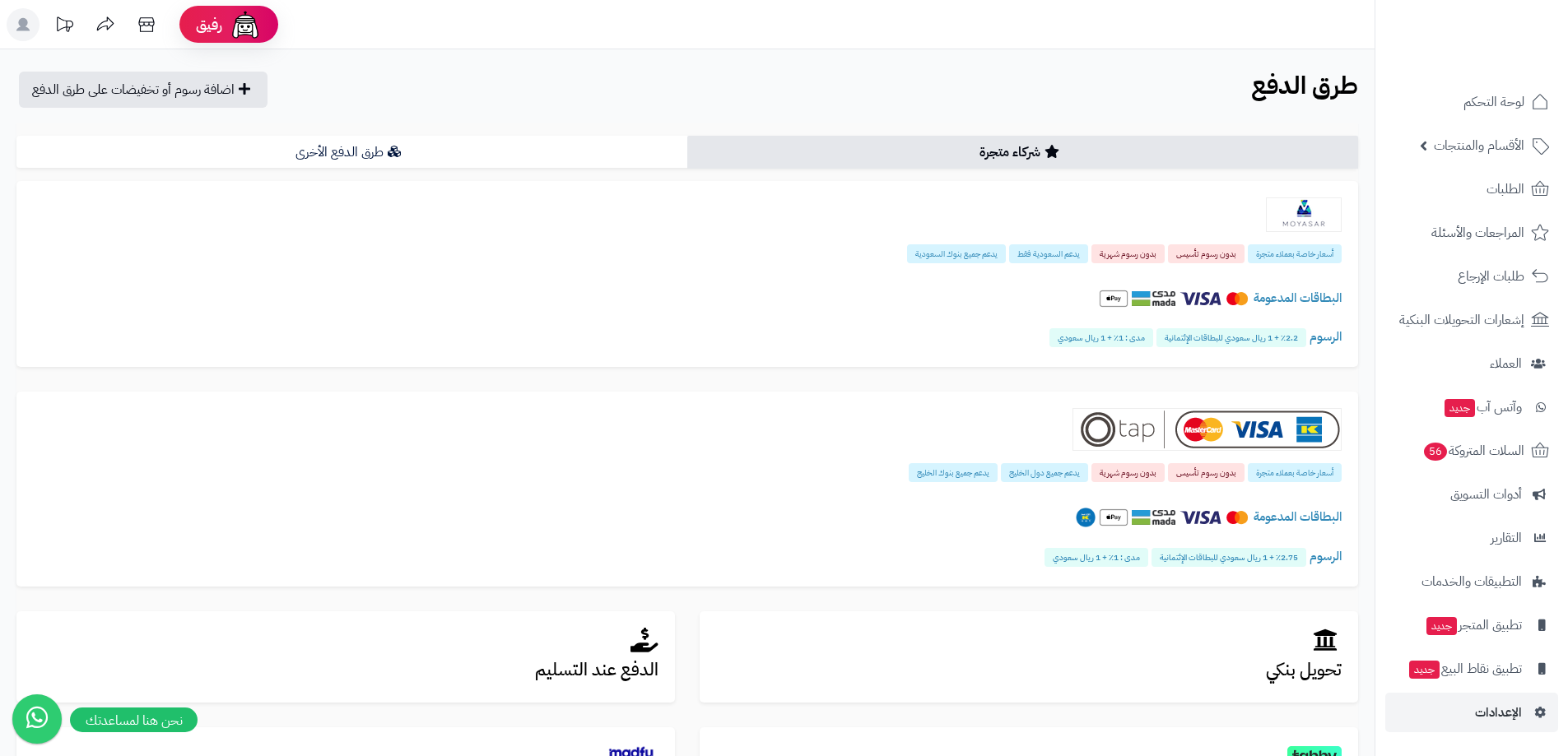
click at [939, 150] on link "شركاء متجرة" at bounding box center [1023, 152] width 671 height 33
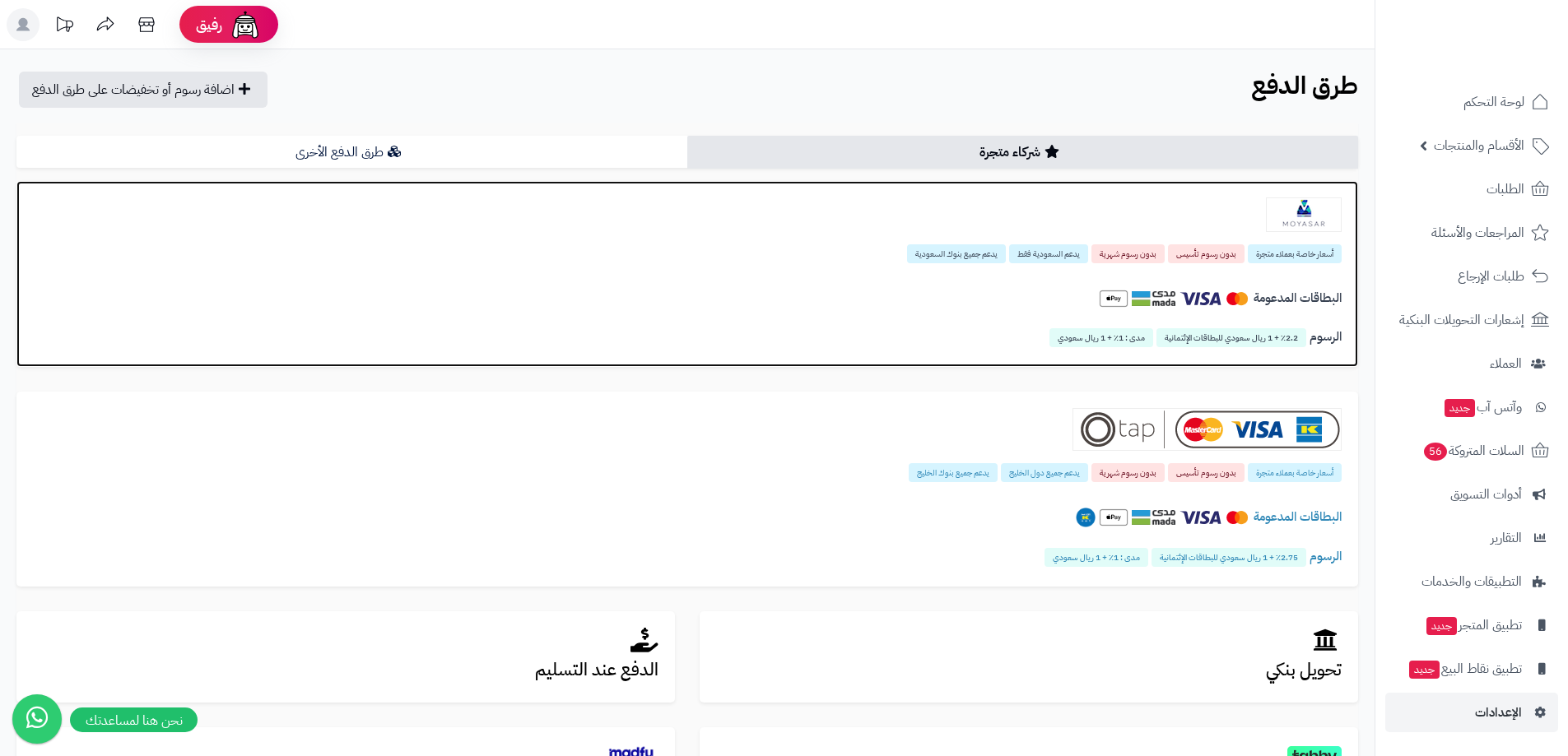
click at [1221, 228] on div at bounding box center [687, 214] width 1308 height 34
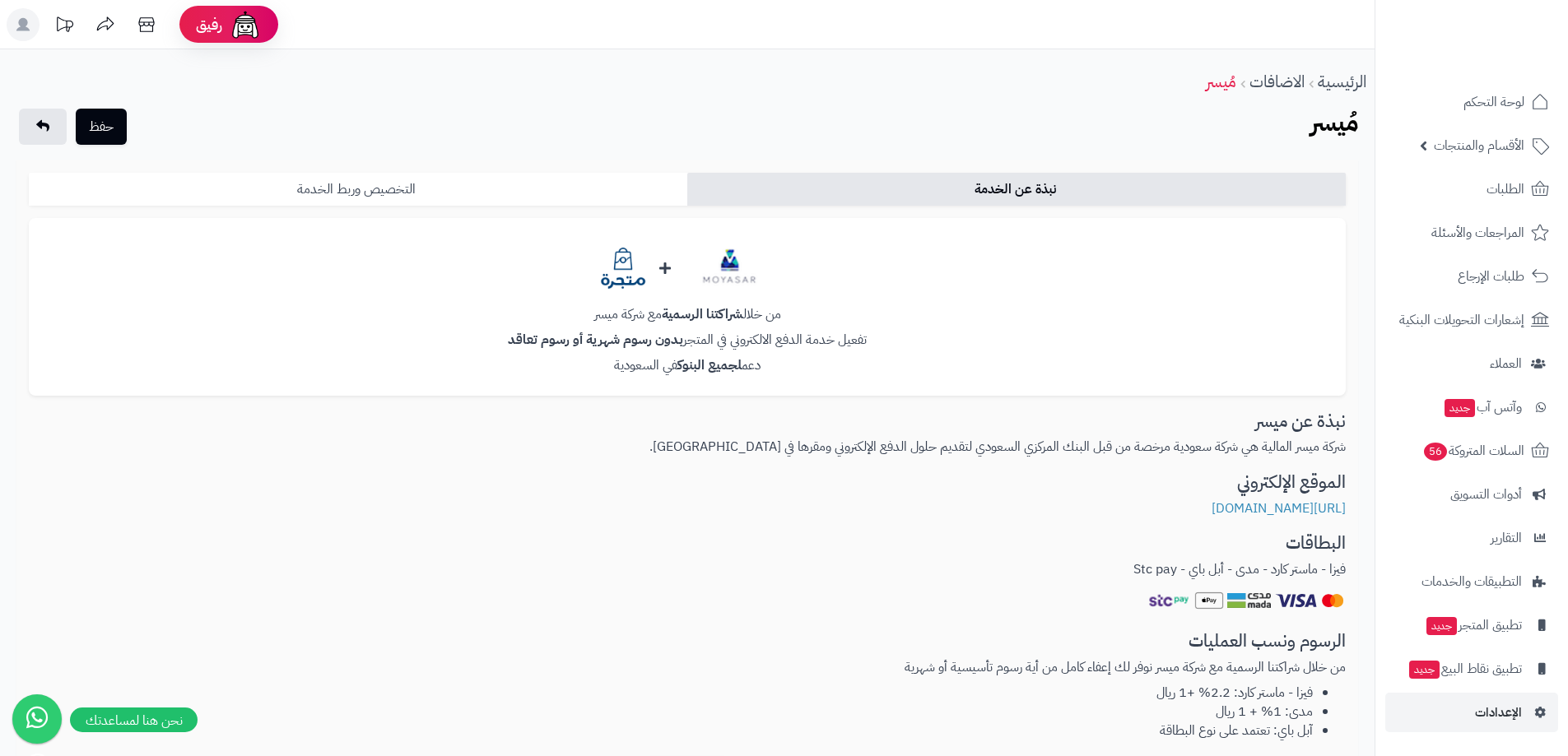
click at [366, 197] on link "التخصيص وربط الخدمة" at bounding box center [357, 189] width 658 height 33
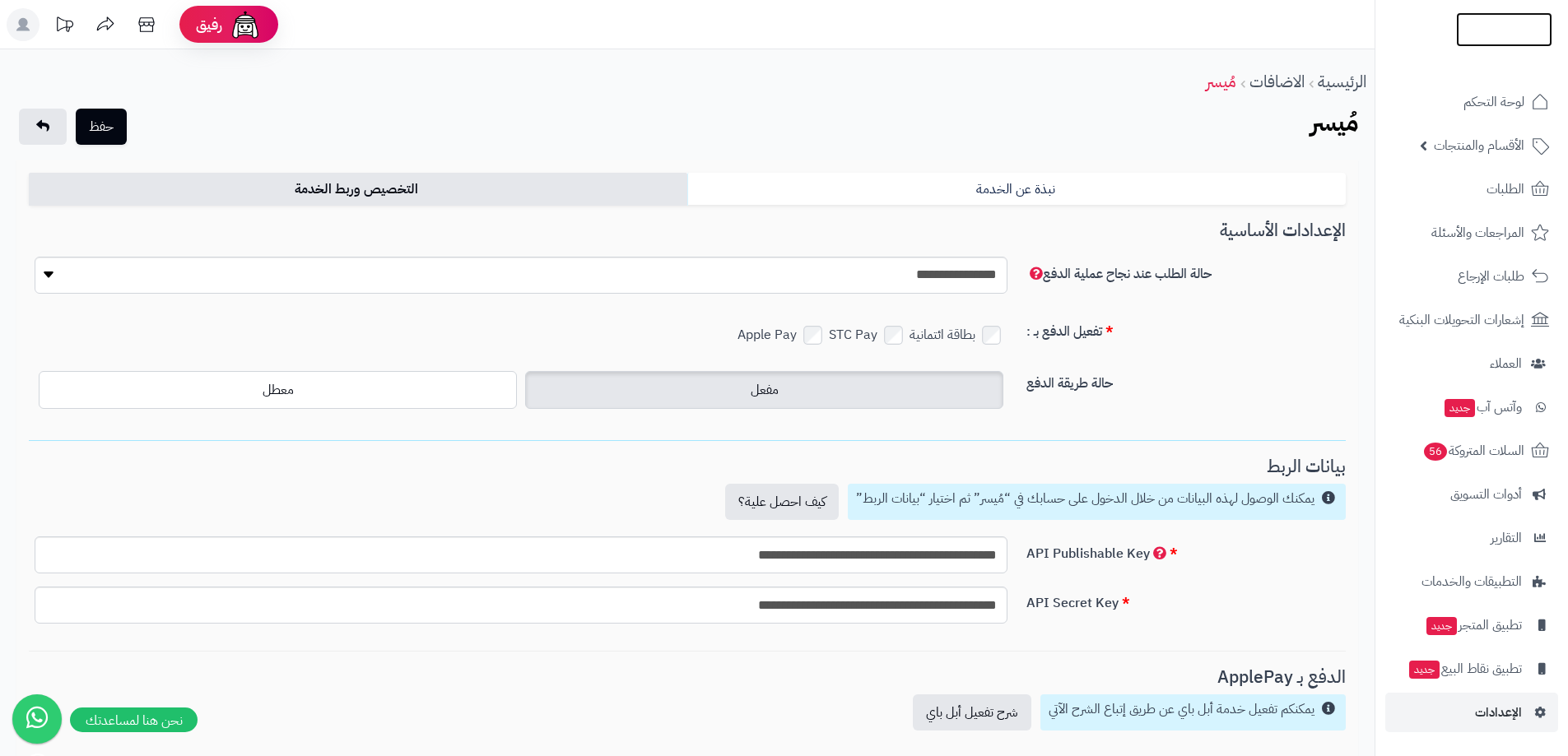
click at [1533, 41] on img at bounding box center [1503, 32] width 97 height 34
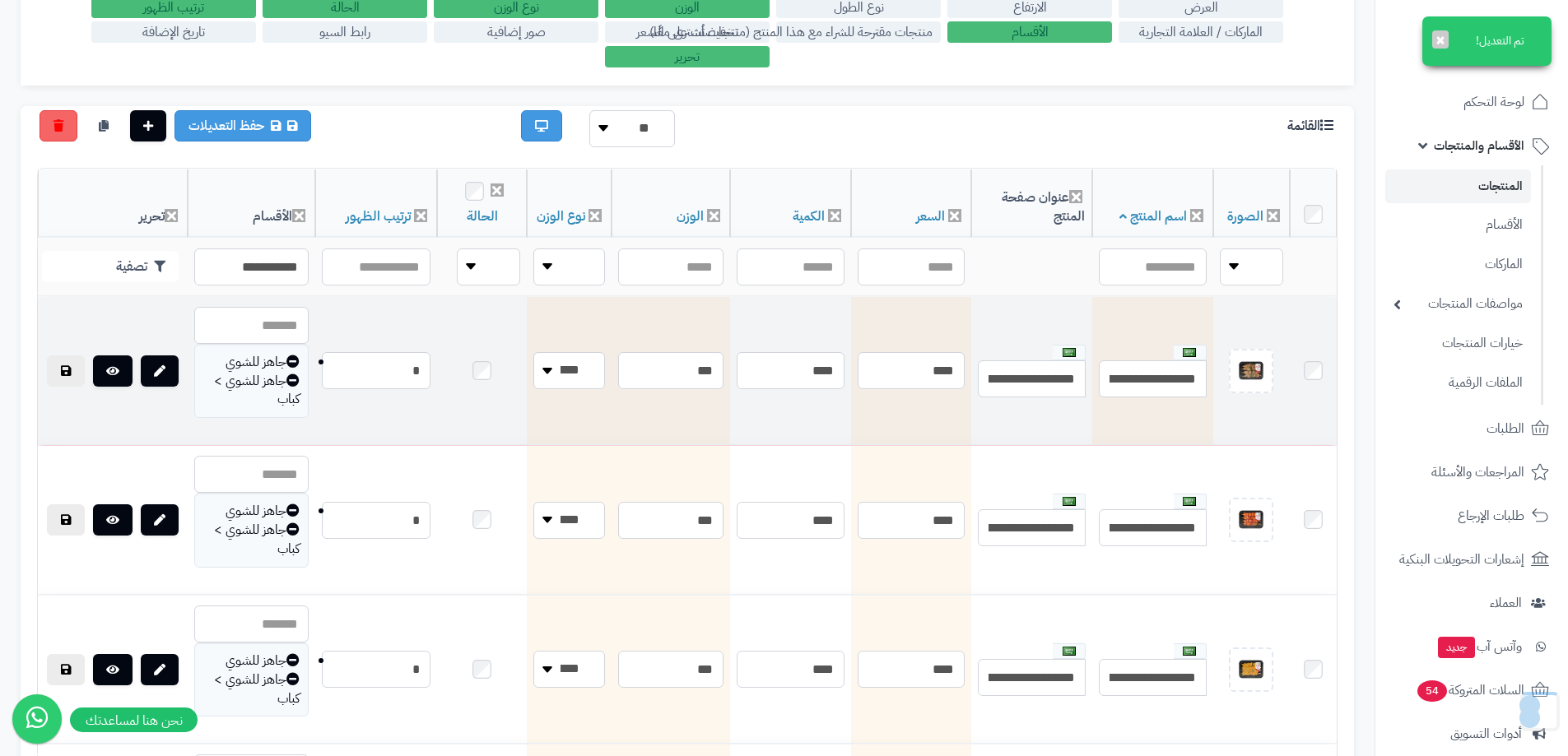
scroll to position [329, 0]
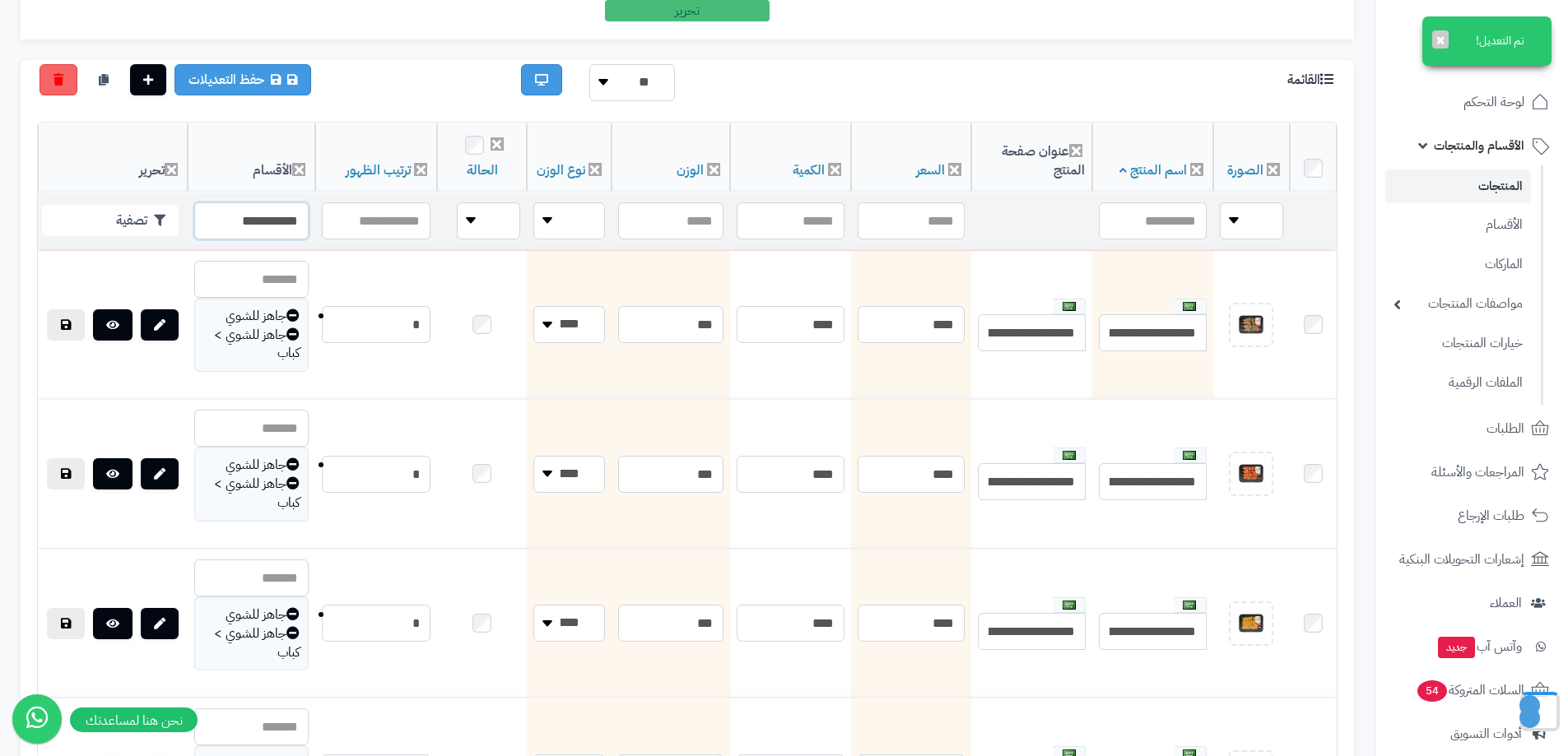
click at [232, 225] on input "**********" at bounding box center [251, 221] width 114 height 37
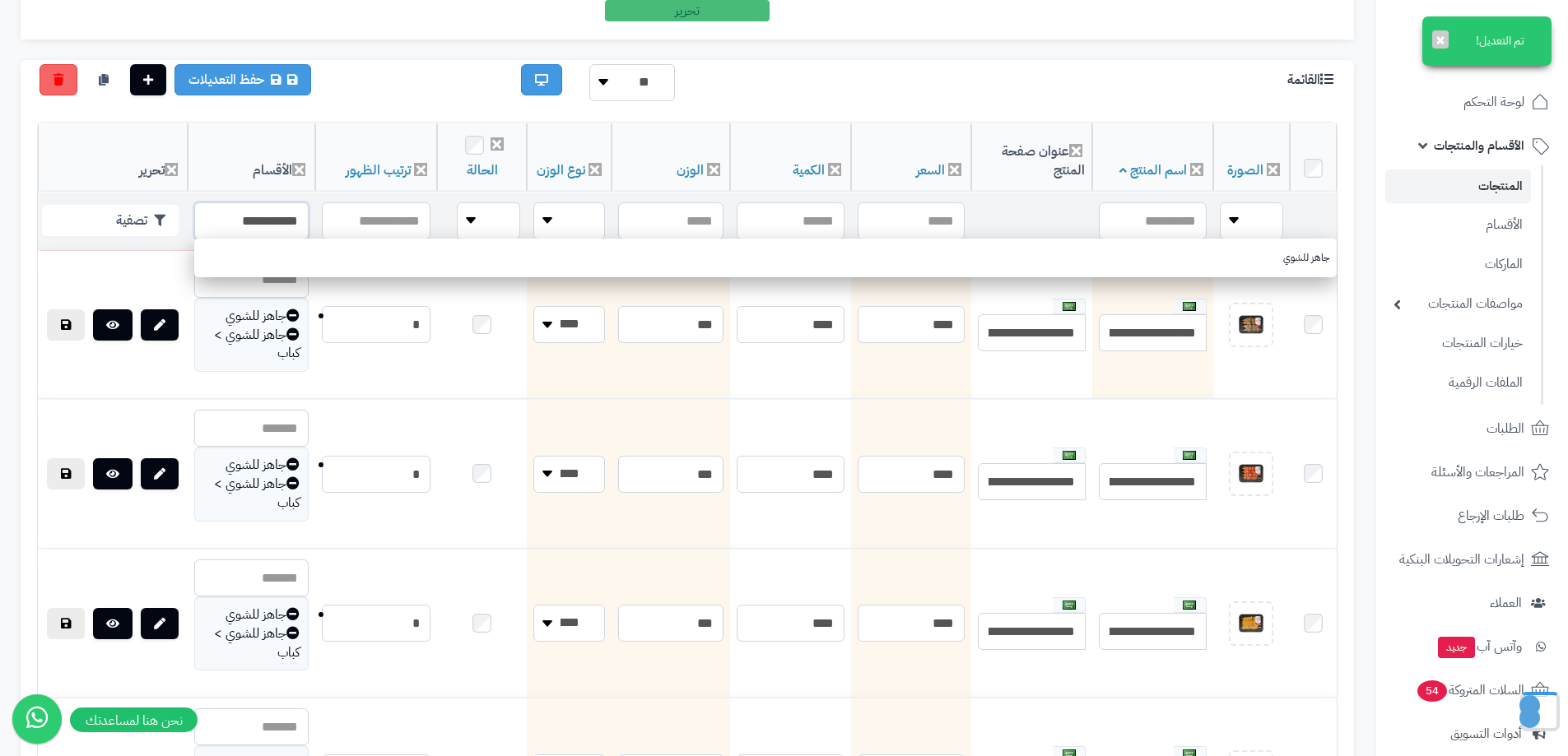
click at [232, 225] on input "**********" at bounding box center [251, 221] width 114 height 37
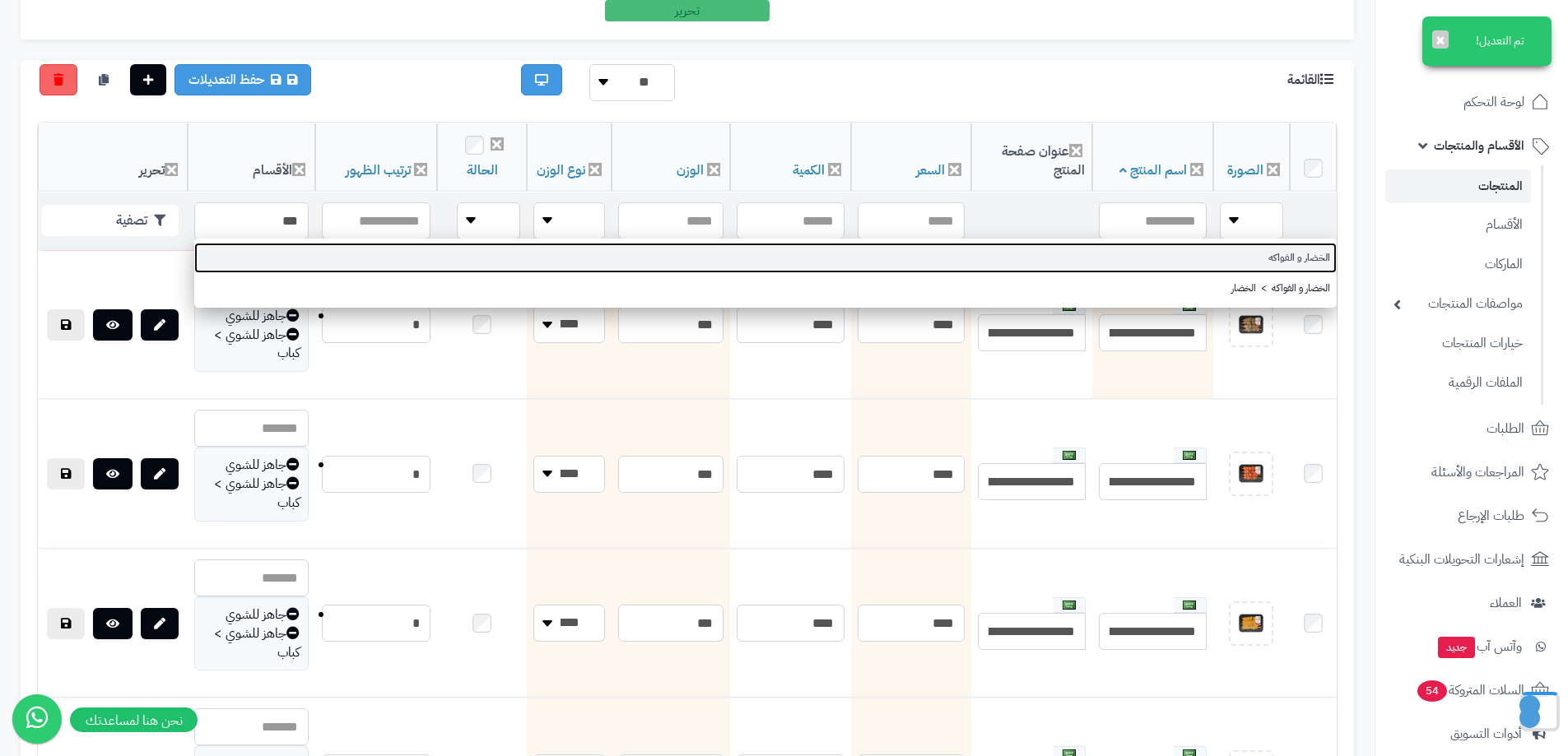
click at [1302, 256] on link "الخضار و الفواكه" at bounding box center [765, 258] width 1142 height 30
type input "**********"
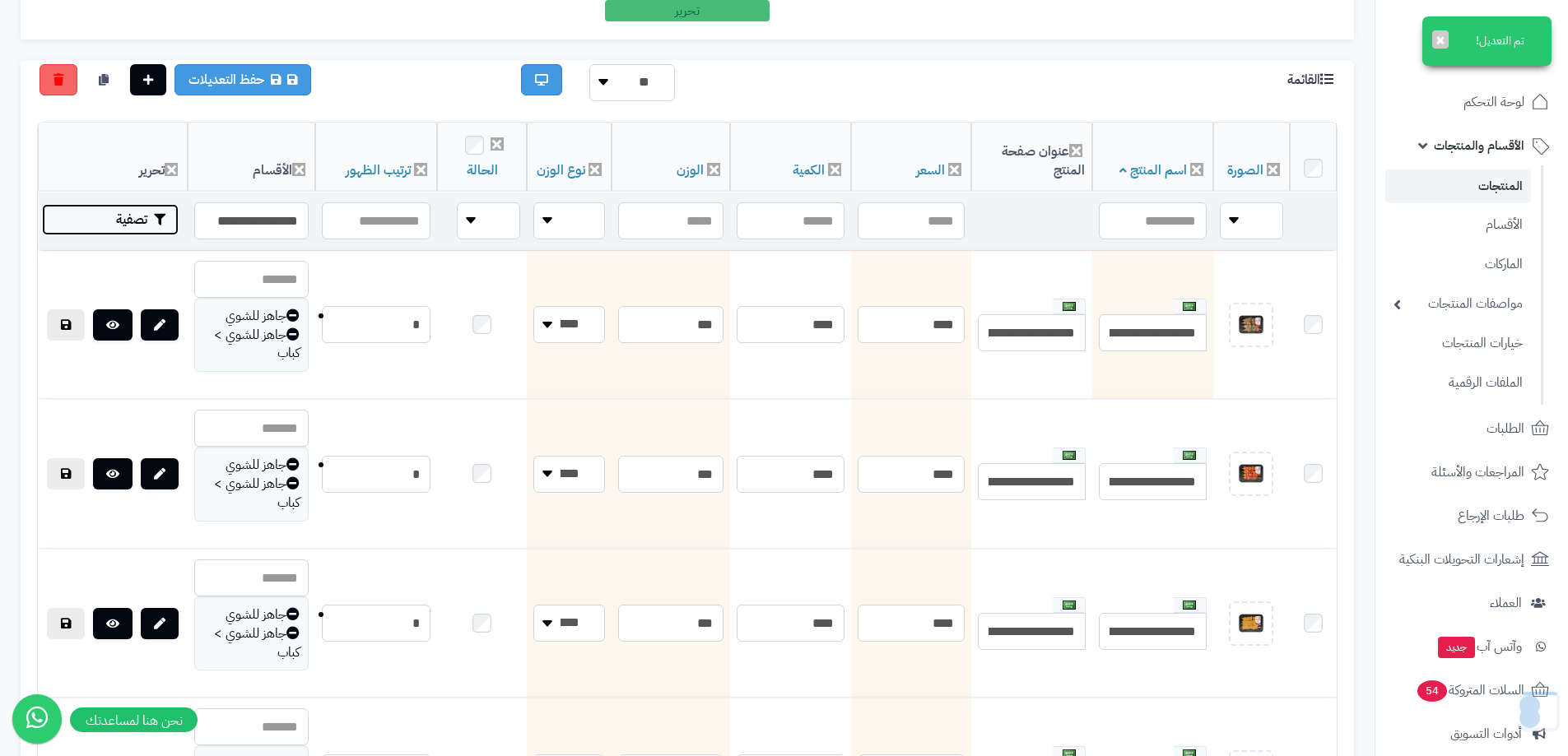
click at [117, 221] on button "تصفية" at bounding box center [110, 219] width 137 height 31
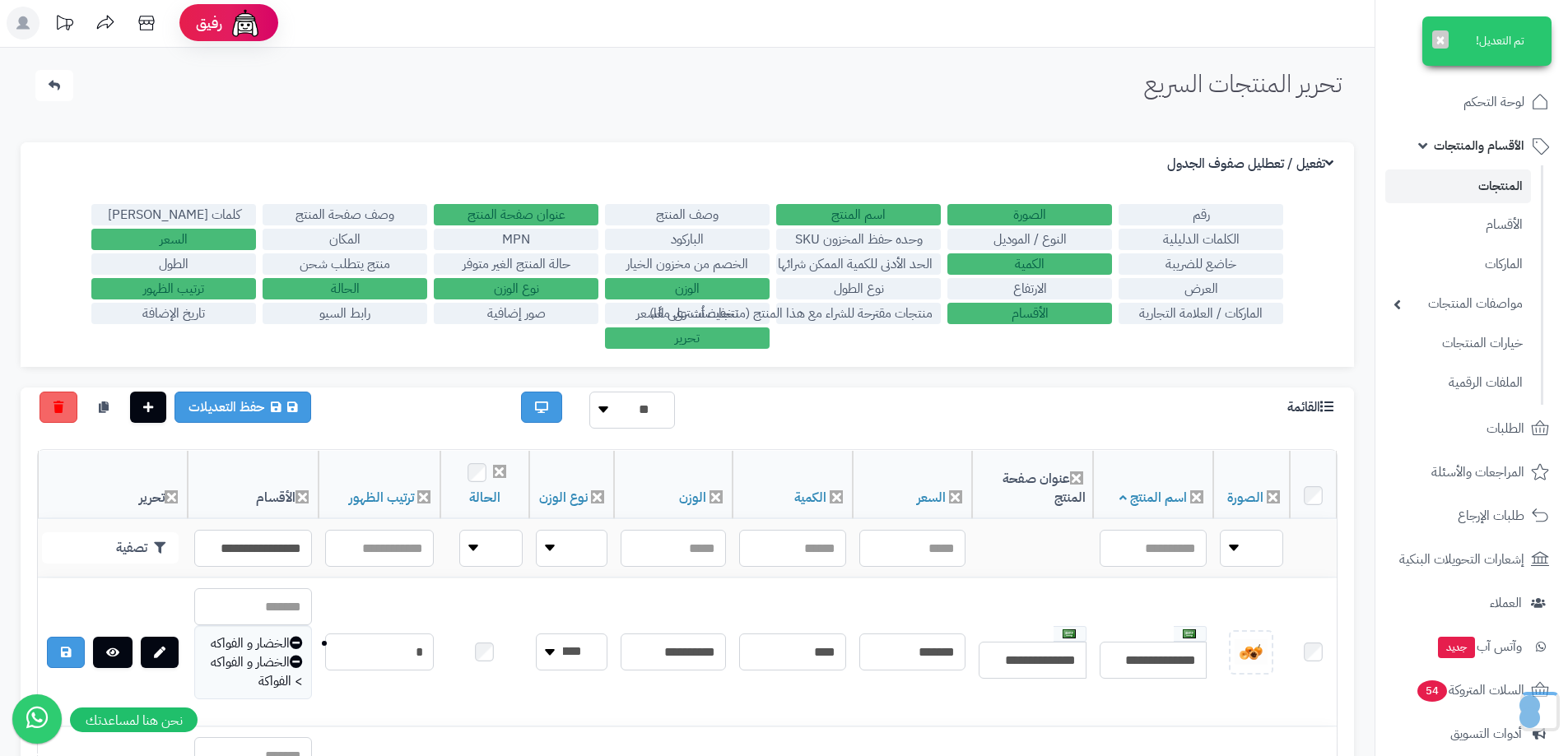
scroll to position [0, 0]
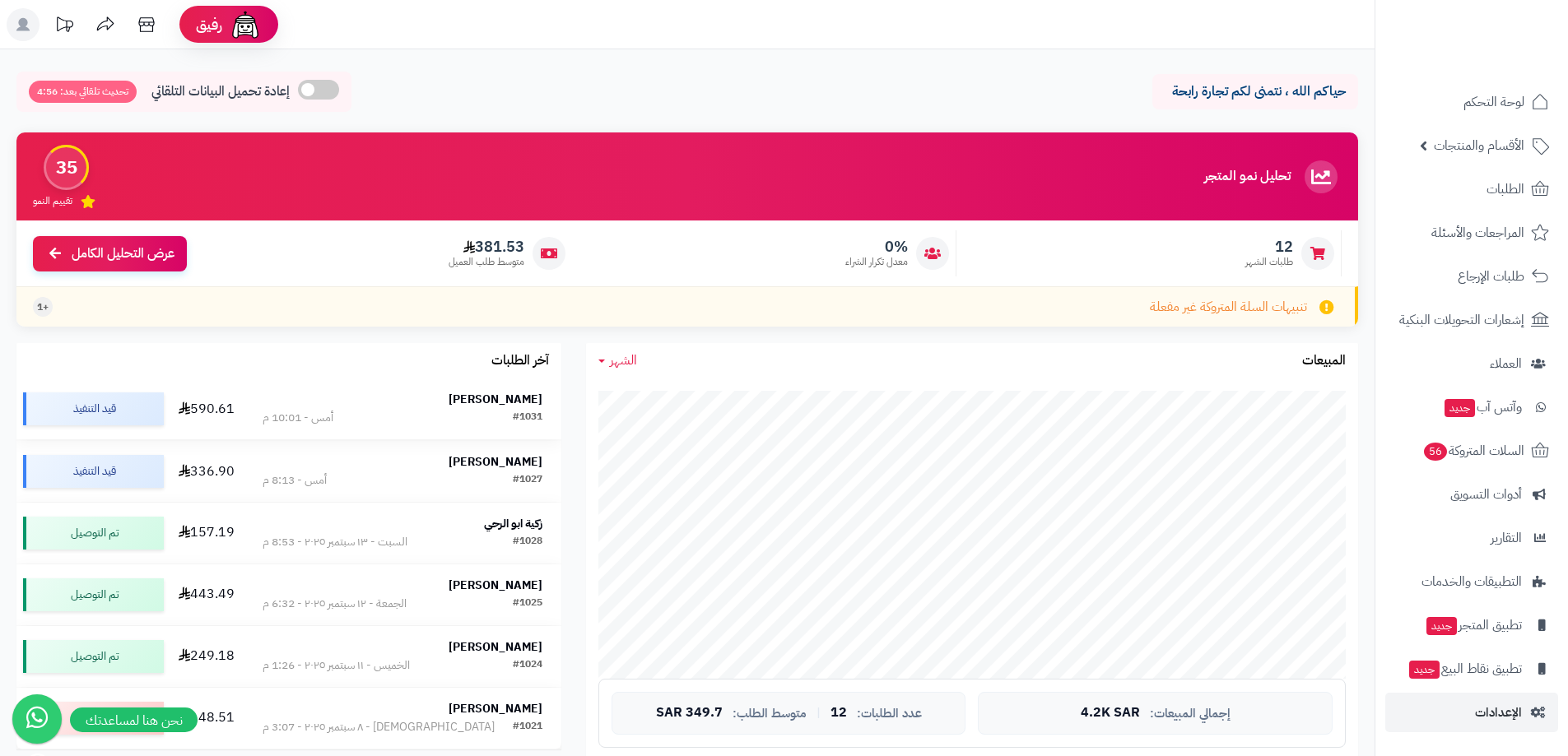
click at [471, 417] on div "#1031 أمس - 10:01 م" at bounding box center [402, 418] width 280 height 17
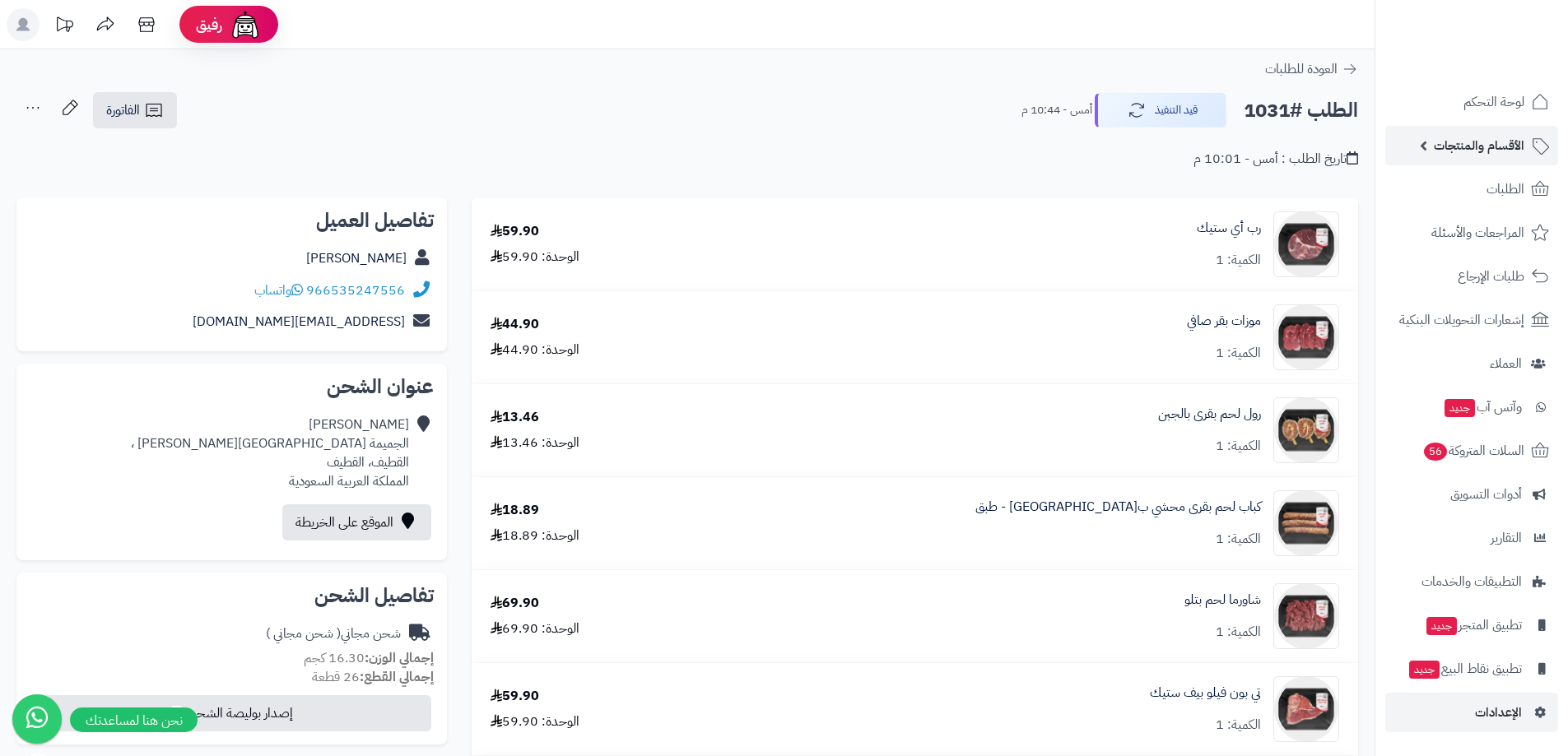
click at [1478, 146] on span "الأقسام والمنتجات" at bounding box center [1479, 145] width 91 height 23
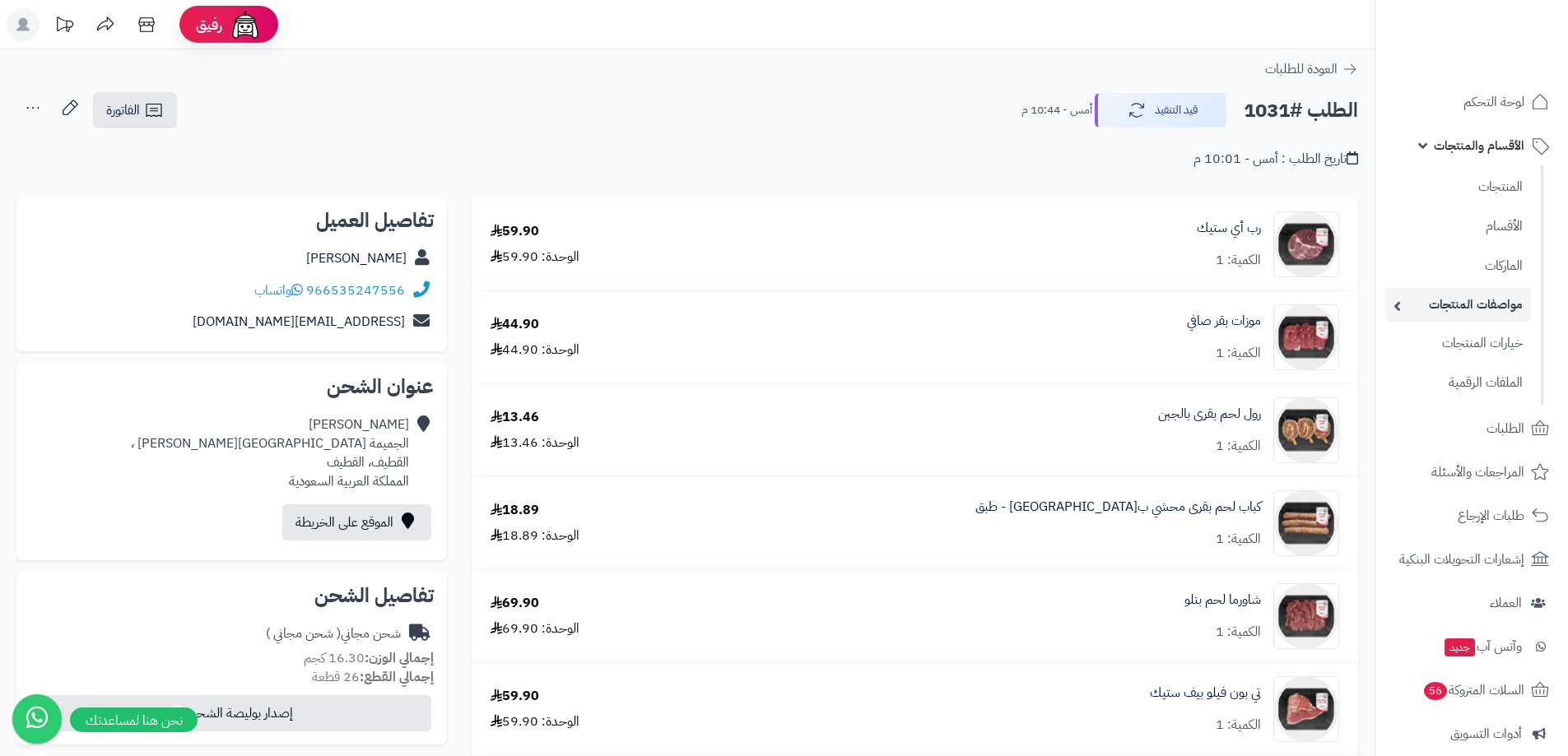
click at [1469, 310] on link "مواصفات المنتجات" at bounding box center [1457, 305] width 145 height 34
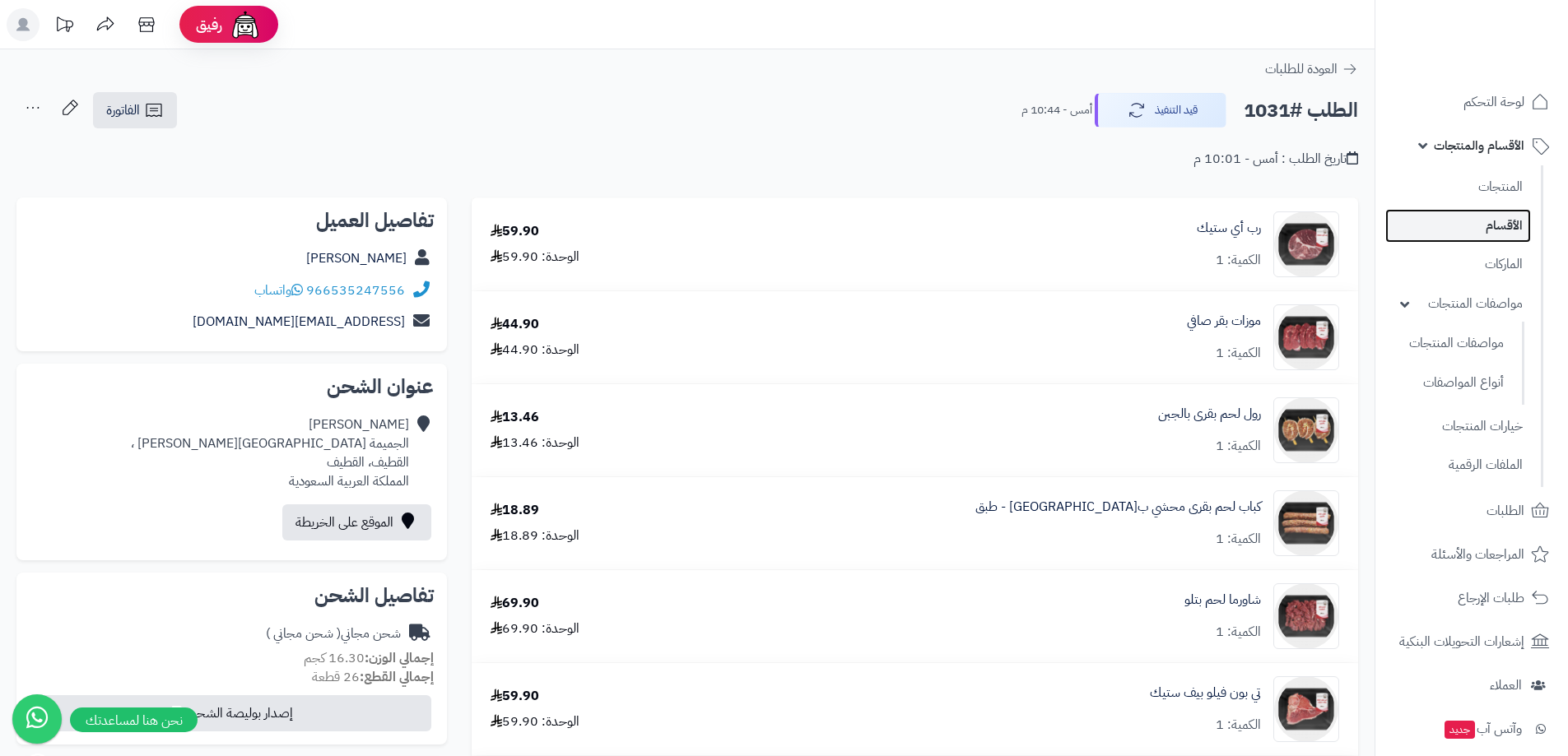
click at [1486, 228] on link "الأقسام" at bounding box center [1457, 226] width 145 height 34
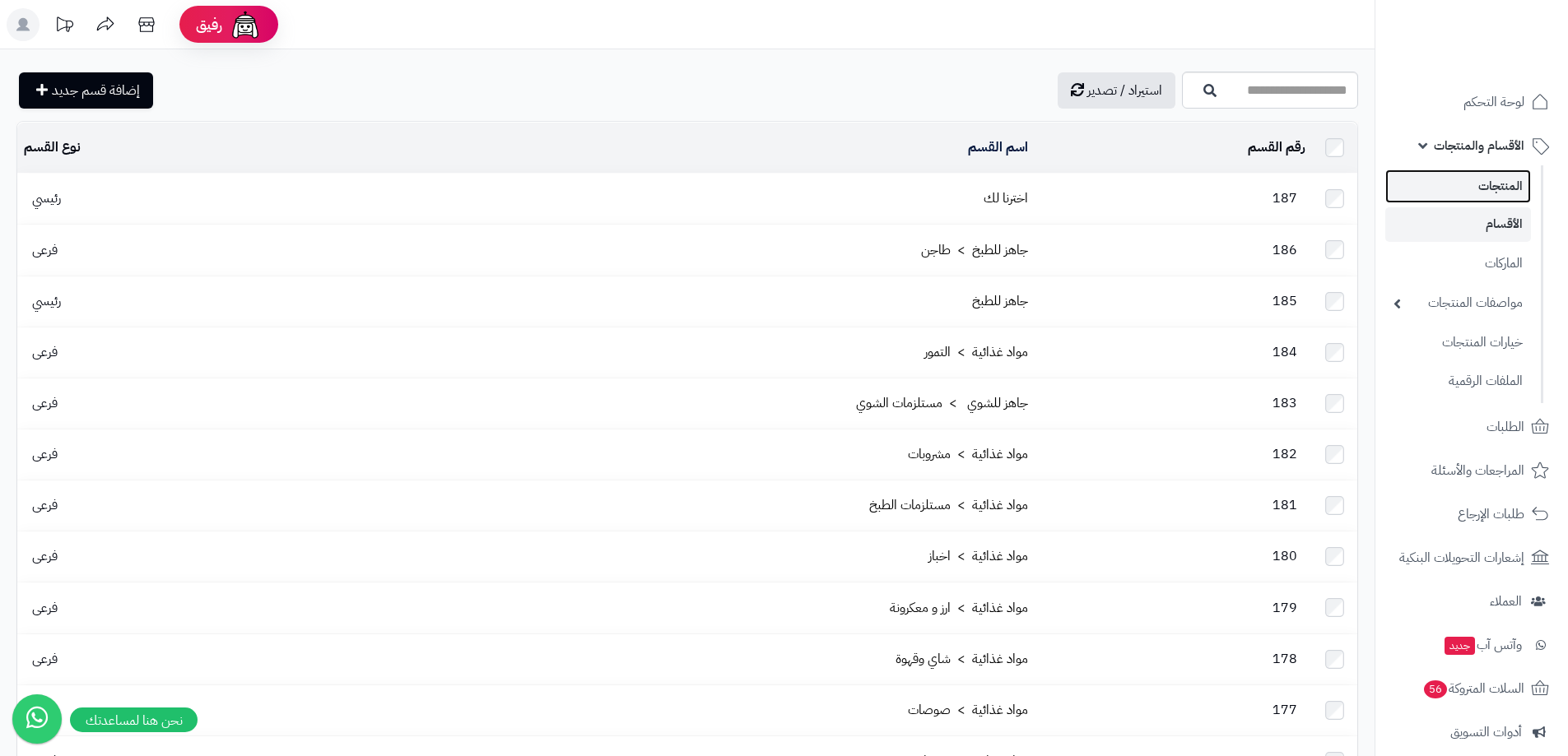
click at [1503, 186] on link "المنتجات" at bounding box center [1457, 186] width 145 height 34
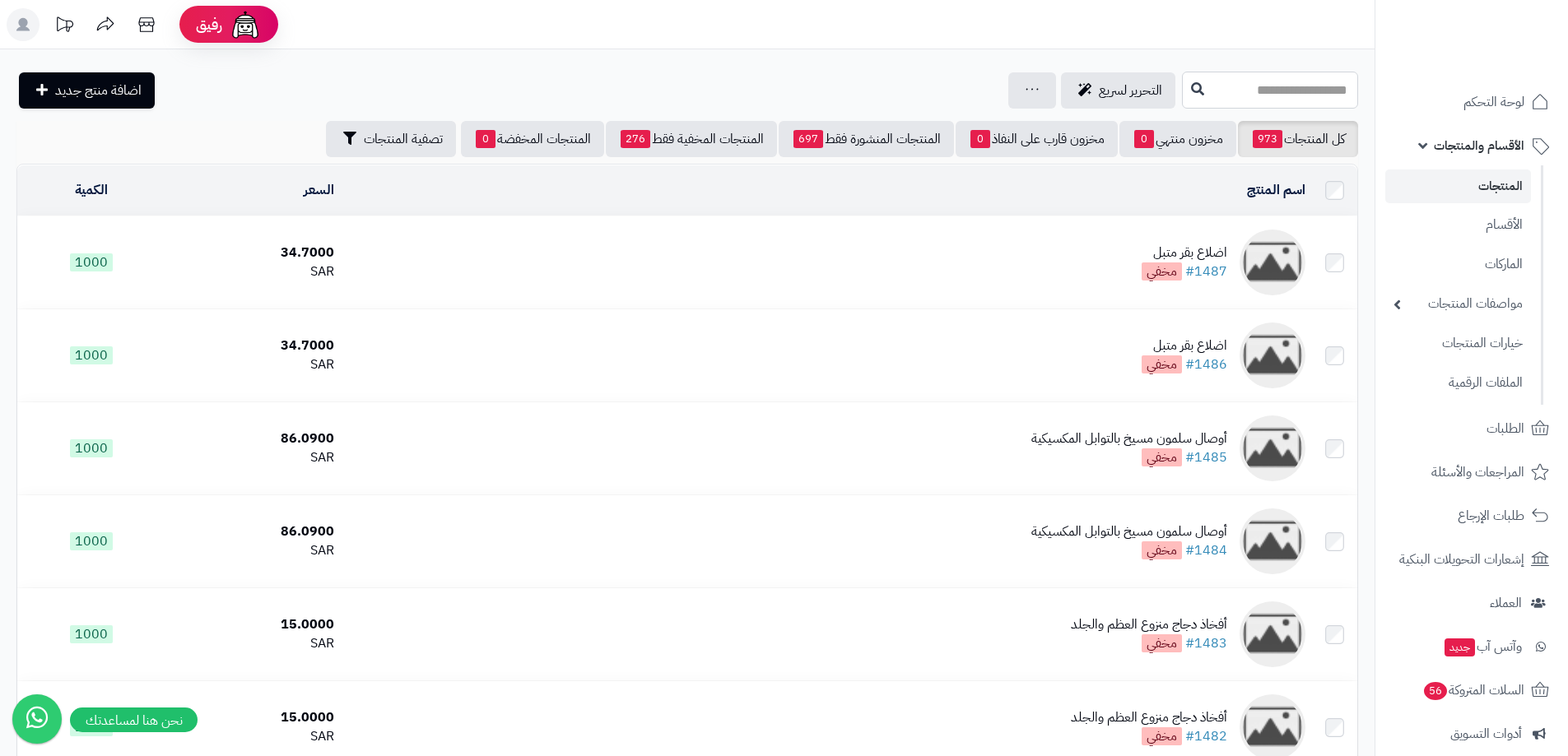
click at [1181, 94] on input "text" at bounding box center [1270, 90] width 176 height 37
type input "********"
click at [1181, 129] on link "لحم حاشي مفروم" at bounding box center [1270, 129] width 176 height 30
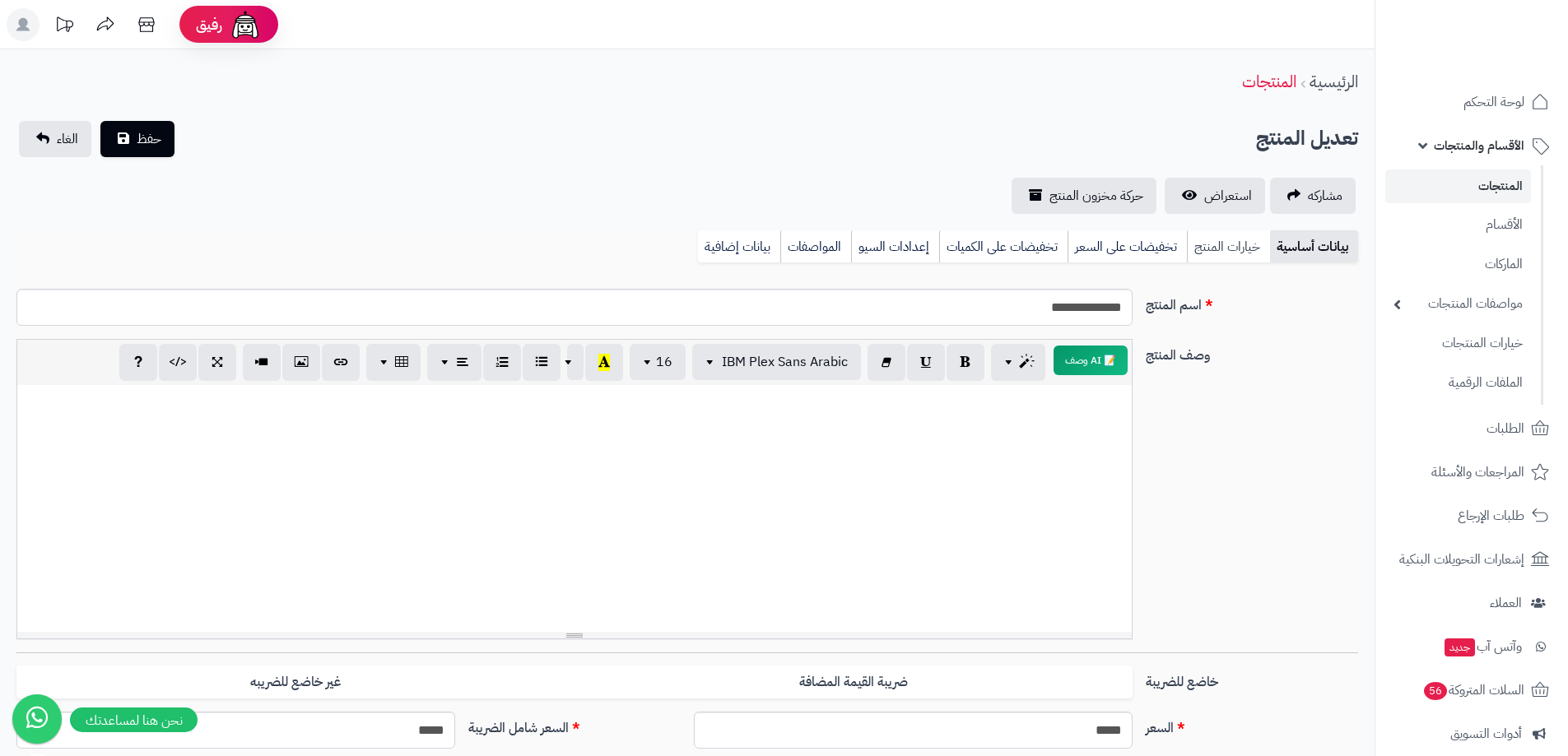
click at [1226, 255] on link "خيارات المنتج" at bounding box center [1228, 246] width 83 height 33
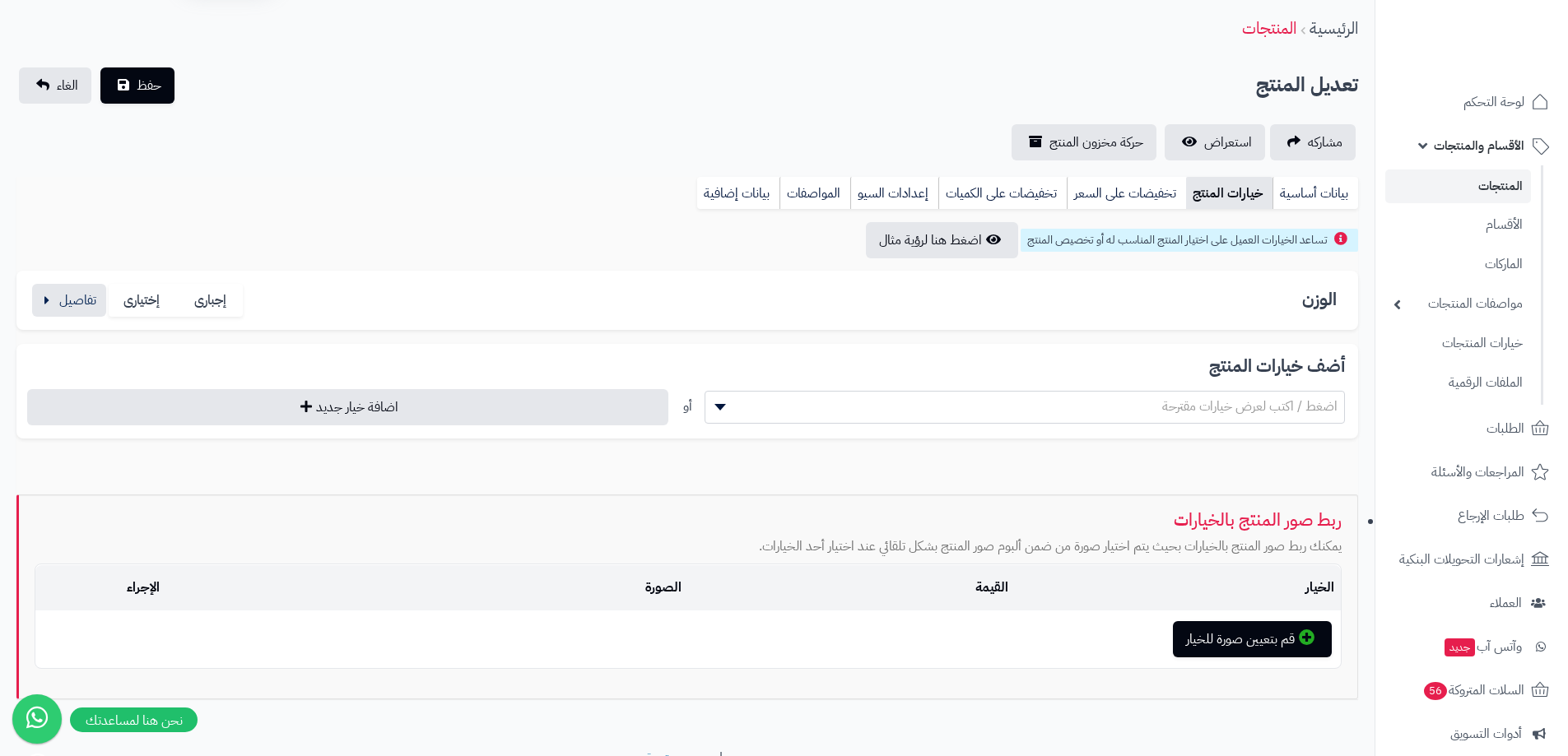
scroll to position [129, 0]
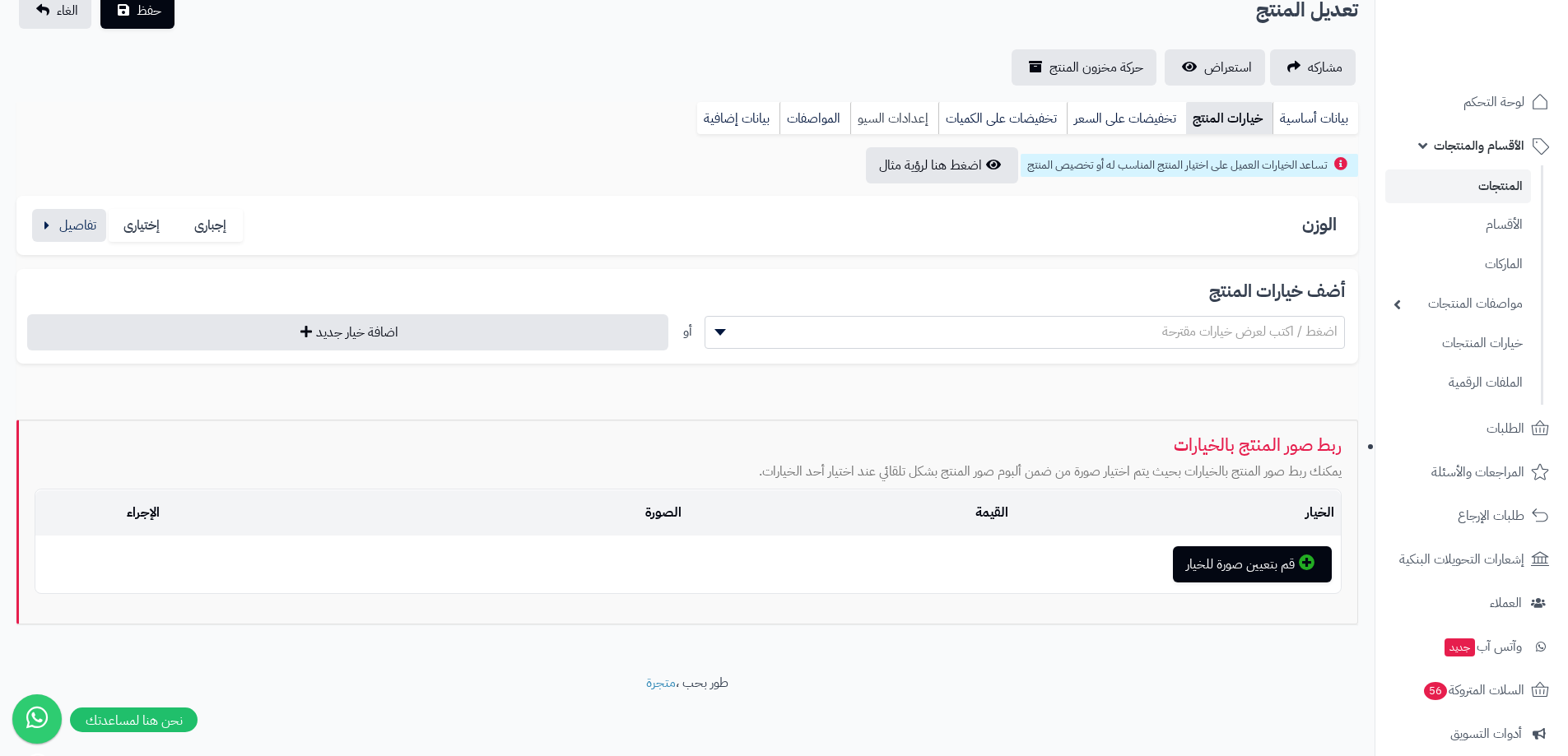
click at [894, 111] on link "إعدادات السيو" at bounding box center [894, 118] width 88 height 33
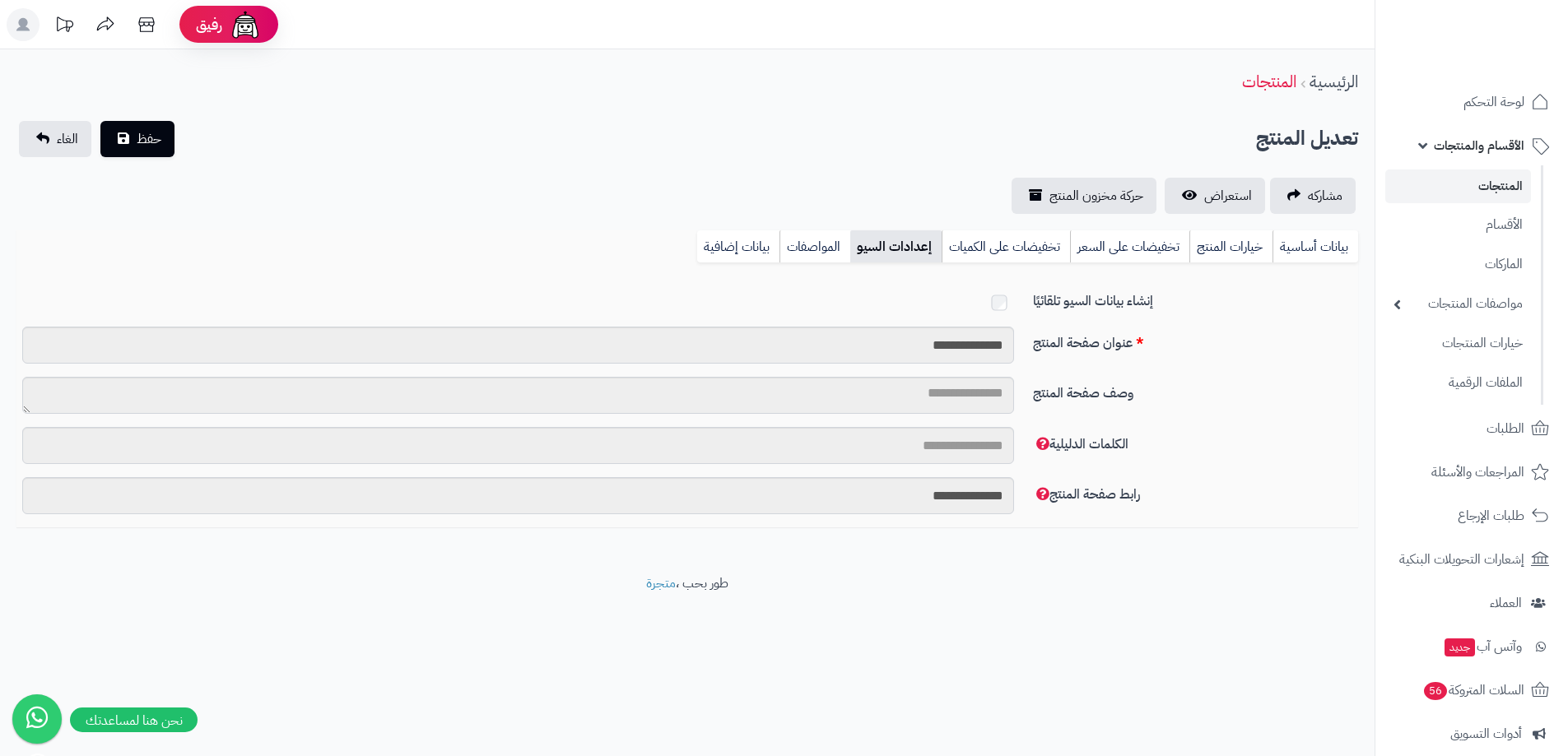
scroll to position [0, 0]
click at [823, 249] on link "المواصفات" at bounding box center [827, 246] width 71 height 33
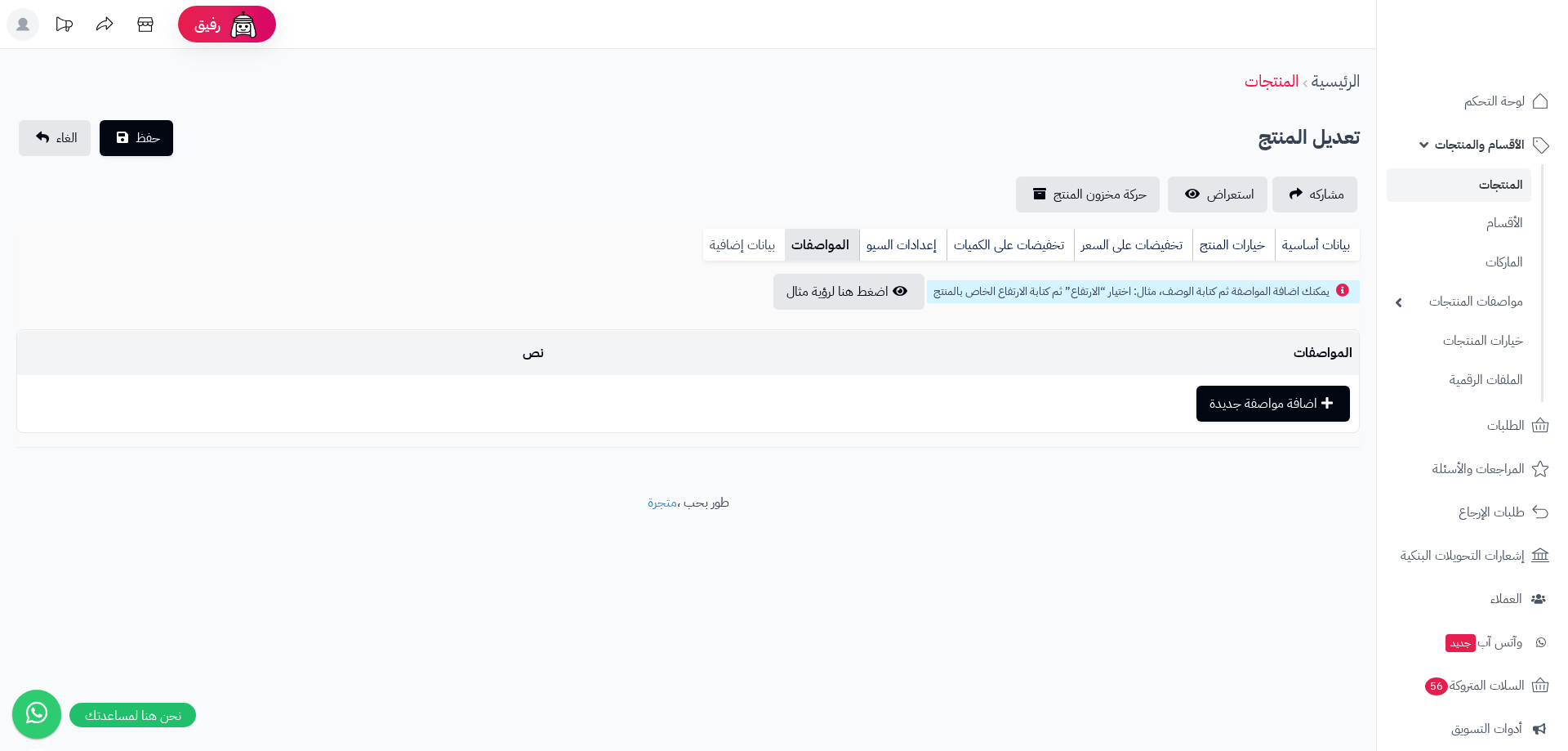
click at [753, 248] on link "بيانات إضافية" at bounding box center [744, 244] width 82 height 33
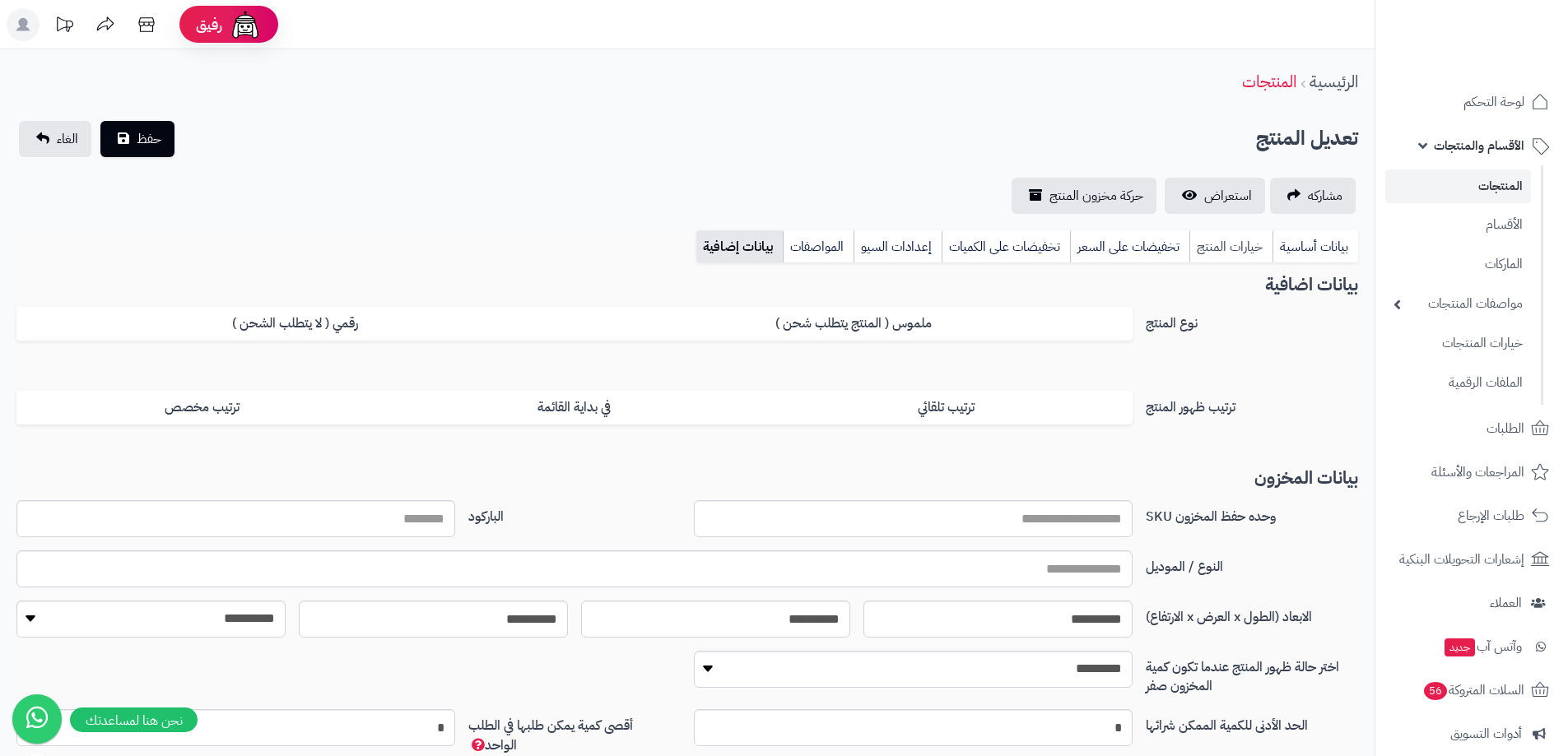
click at [1231, 241] on link "خيارات المنتج" at bounding box center [1230, 246] width 83 height 33
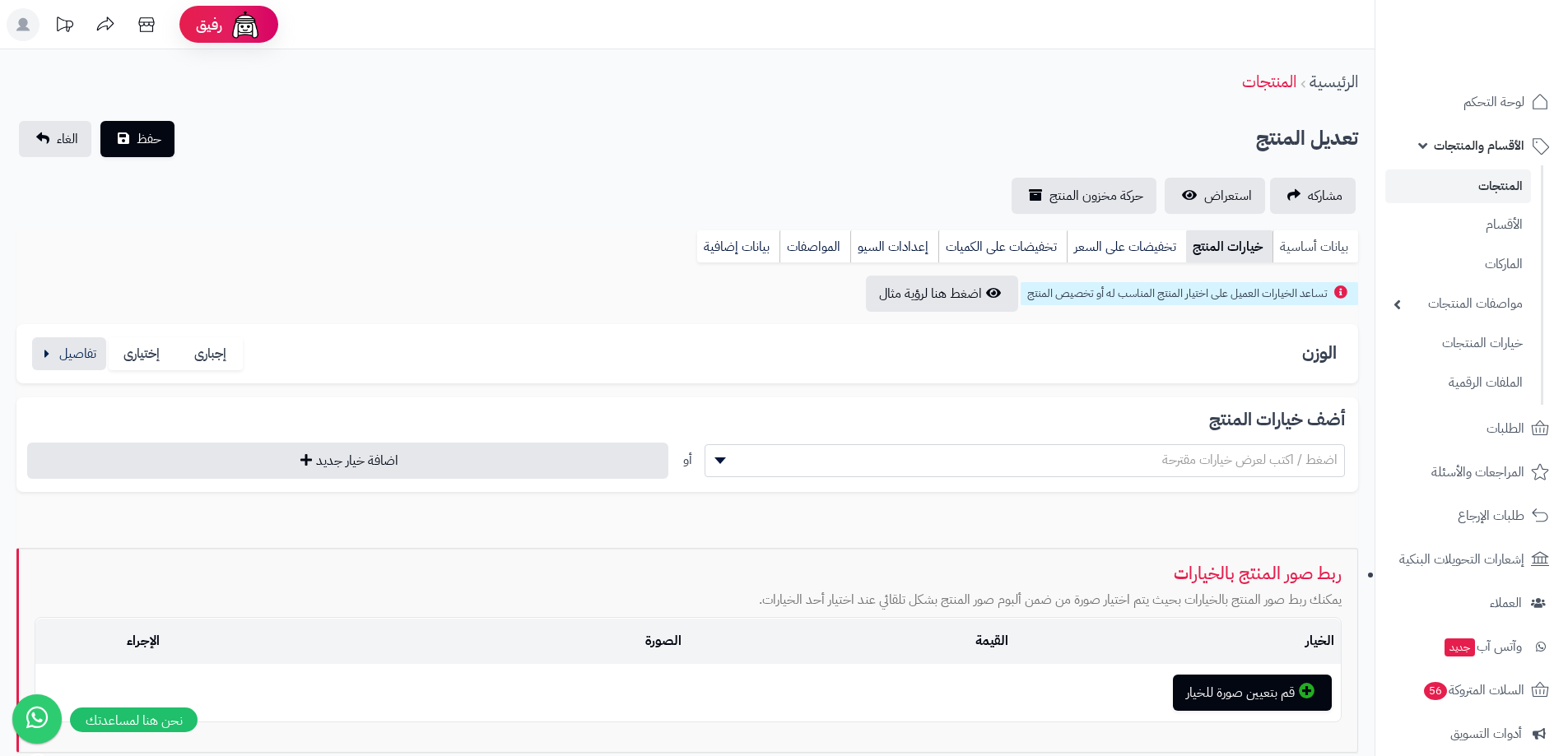
click at [1293, 244] on link "بيانات أساسية" at bounding box center [1315, 246] width 86 height 33
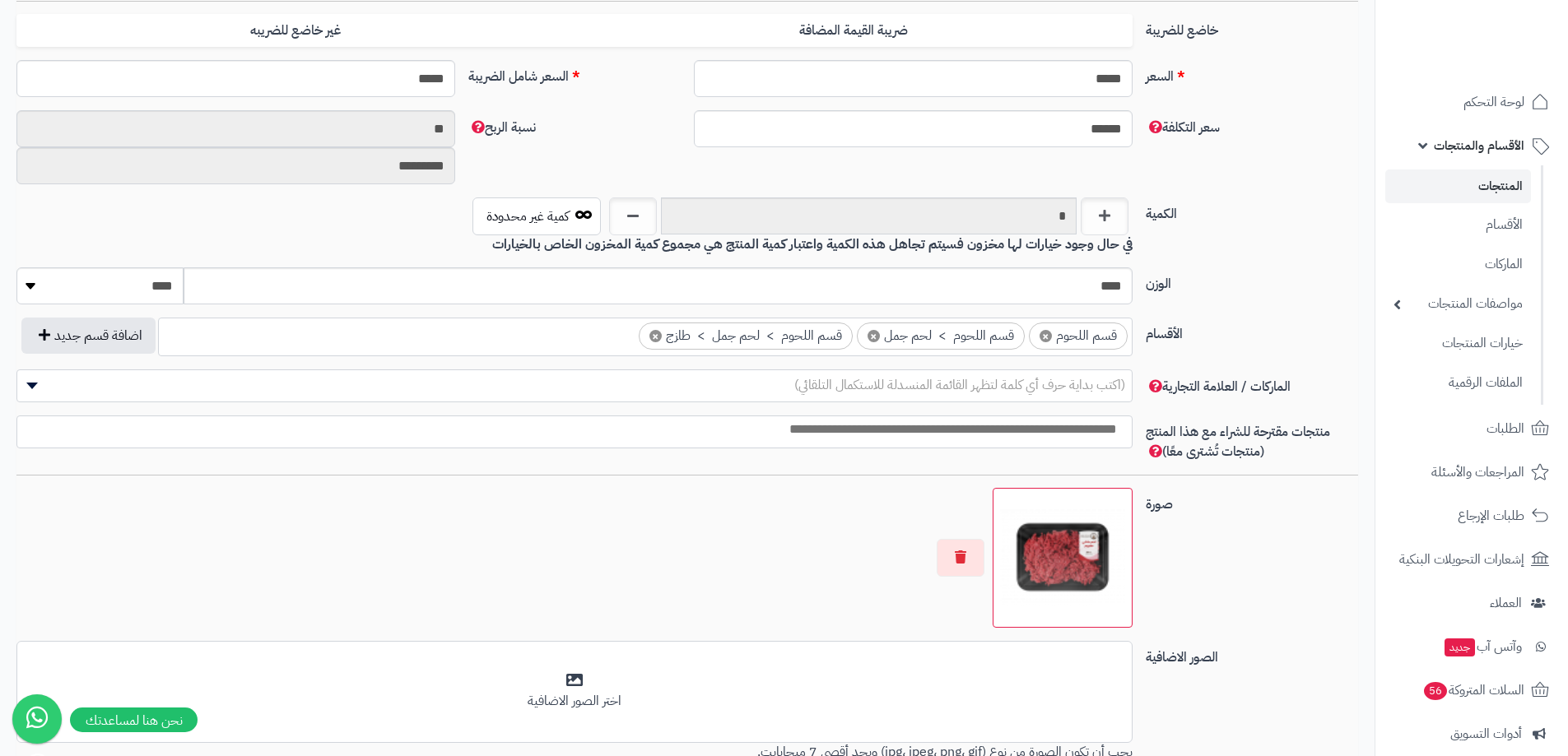
scroll to position [494, 0]
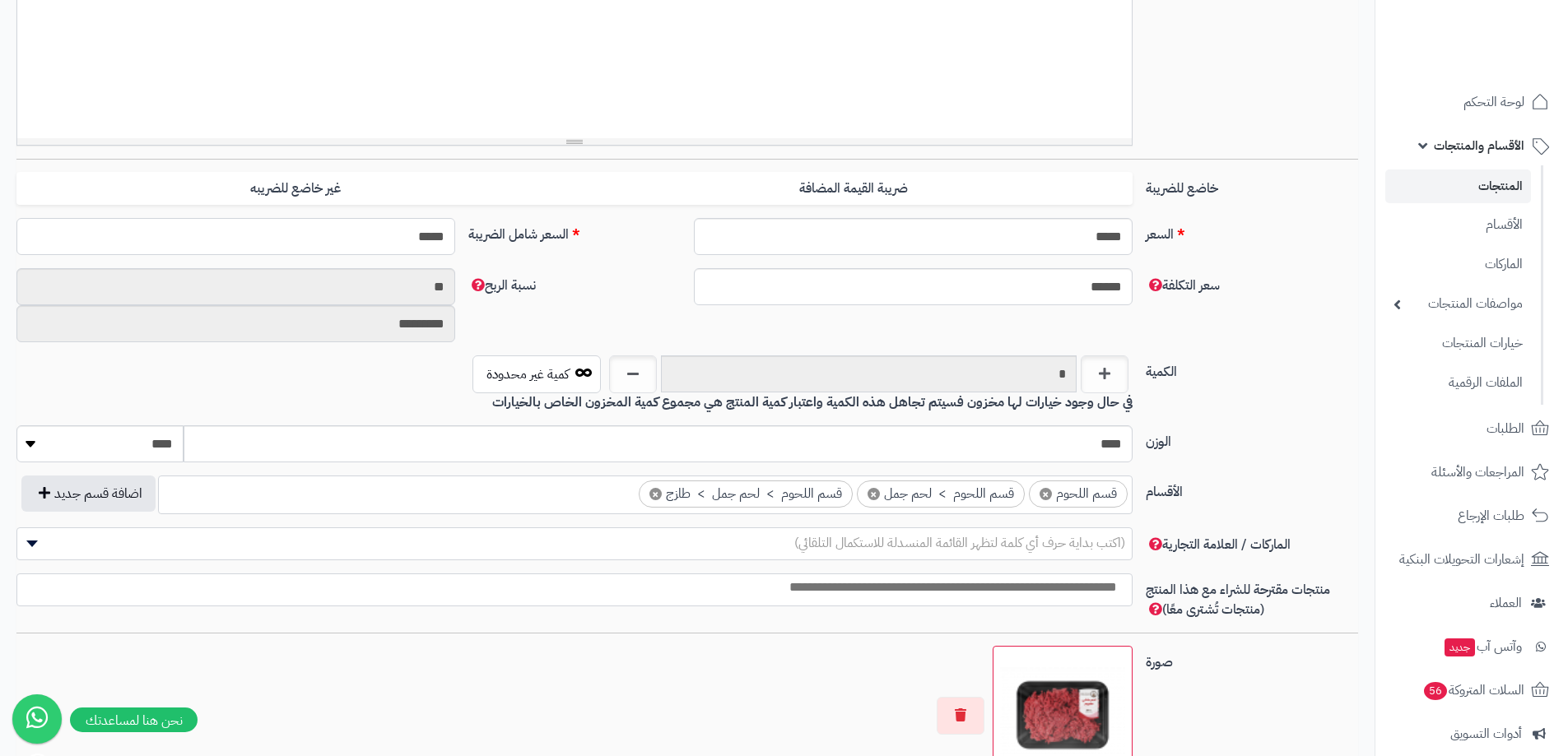
drag, startPoint x: 378, startPoint y: 228, endPoint x: 608, endPoint y: 256, distance: 231.7
click at [606, 256] on div "السعر ***** اختار الضريبة اولا لحساب السعر السعر شامل الضريبة *****" at bounding box center [687, 244] width 1355 height 50
type input "**"
type input "**********"
click at [659, 276] on label "نسبة الربح" at bounding box center [574, 281] width 225 height 27
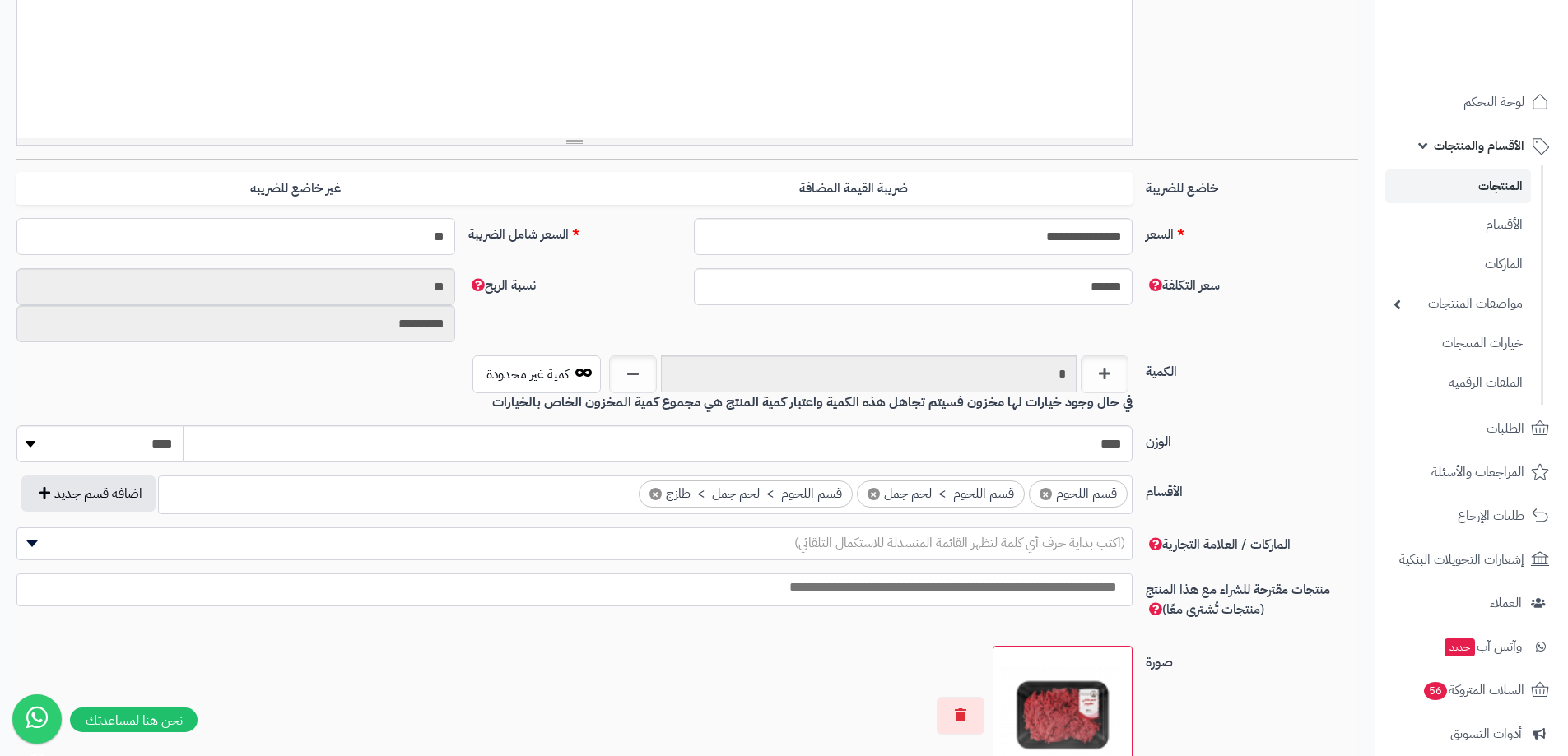
drag, startPoint x: 400, startPoint y: 229, endPoint x: 692, endPoint y: 229, distance: 292.0
click at [648, 229] on div "**********" at bounding box center [687, 244] width 1355 height 50
type input "****"
type input "**********"
type input "****"
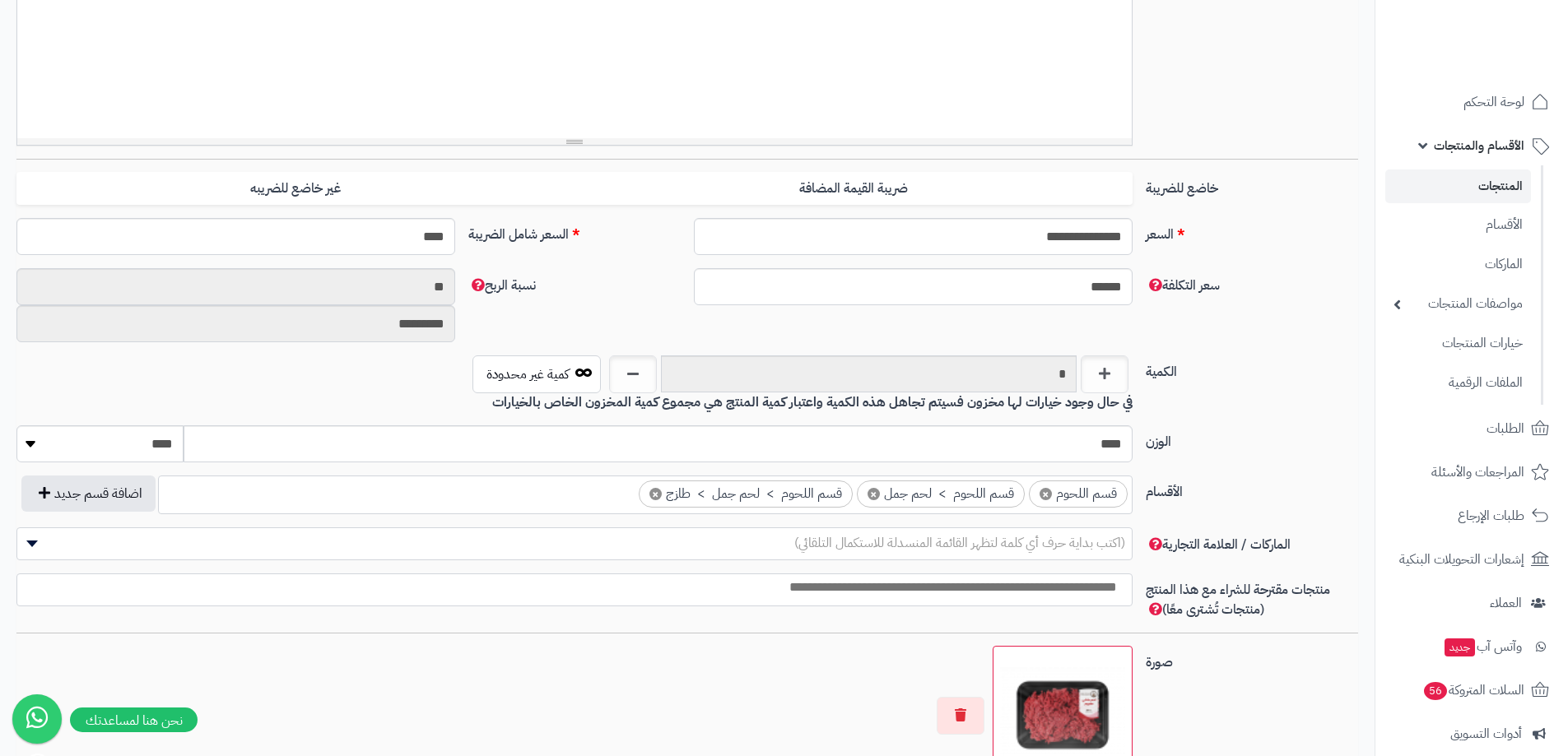
click at [641, 293] on label "نسبة الربح" at bounding box center [574, 281] width 225 height 27
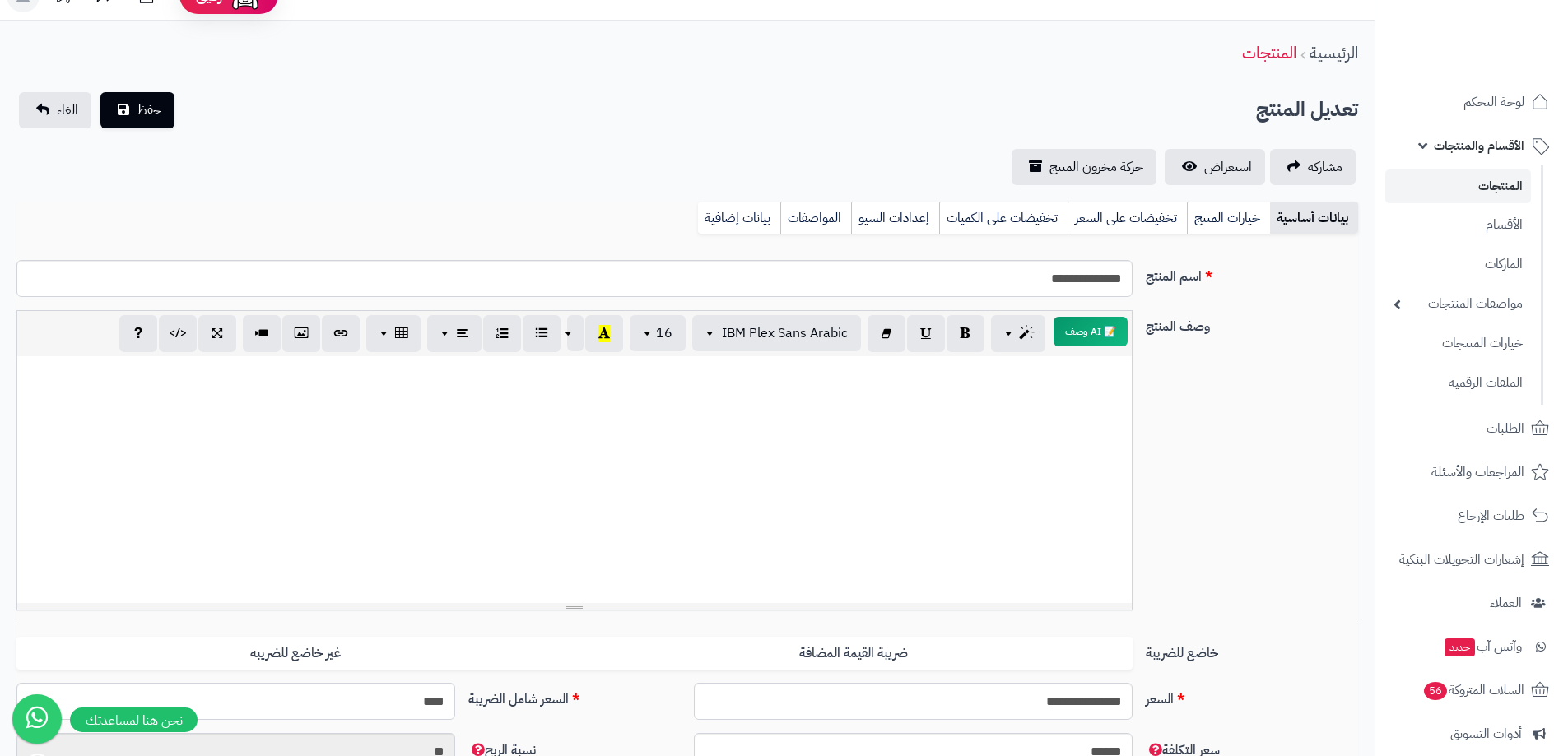
scroll to position [0, 0]
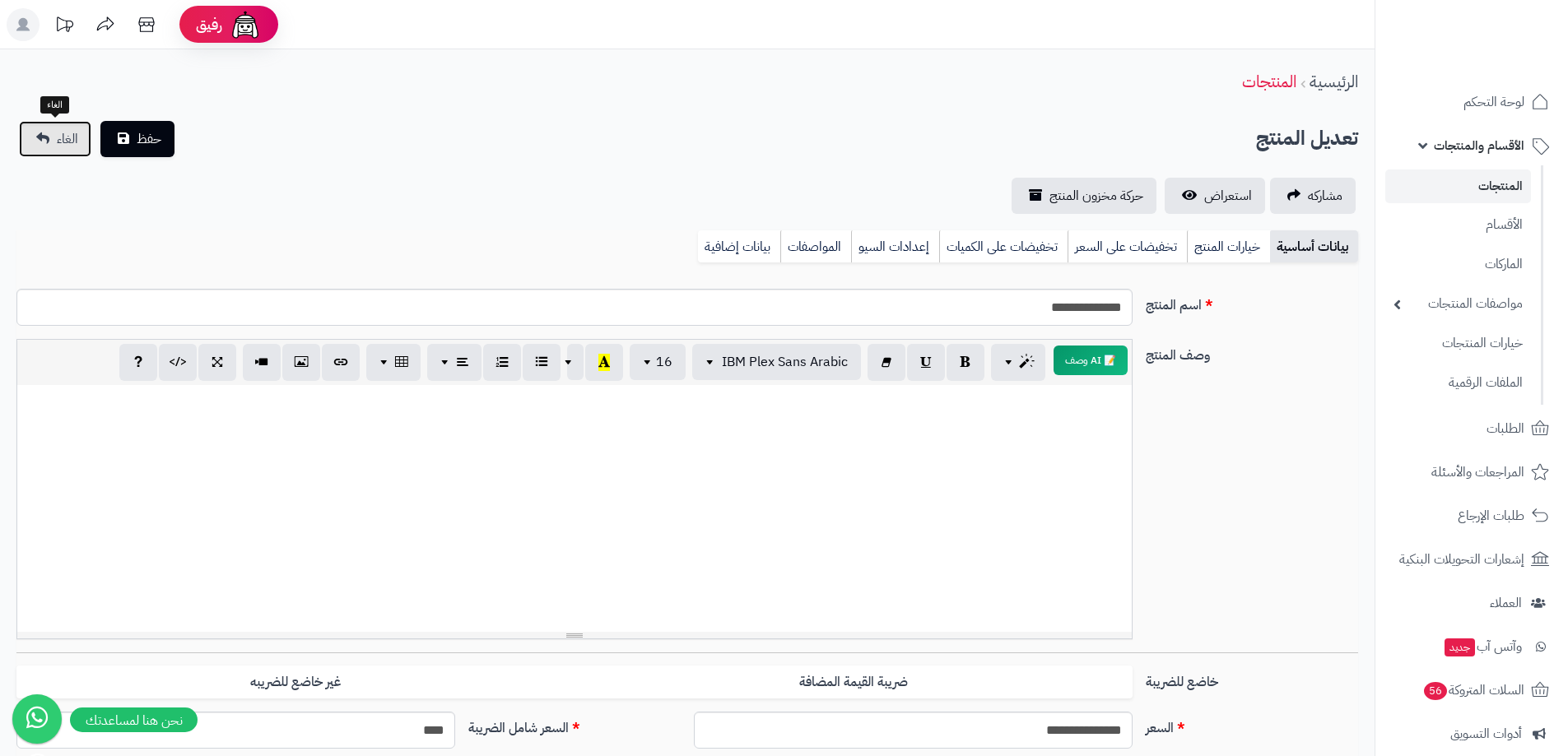
click at [48, 129] on link "الغاء" at bounding box center [55, 139] width 72 height 36
